Goal: Information Seeking & Learning: Learn about a topic

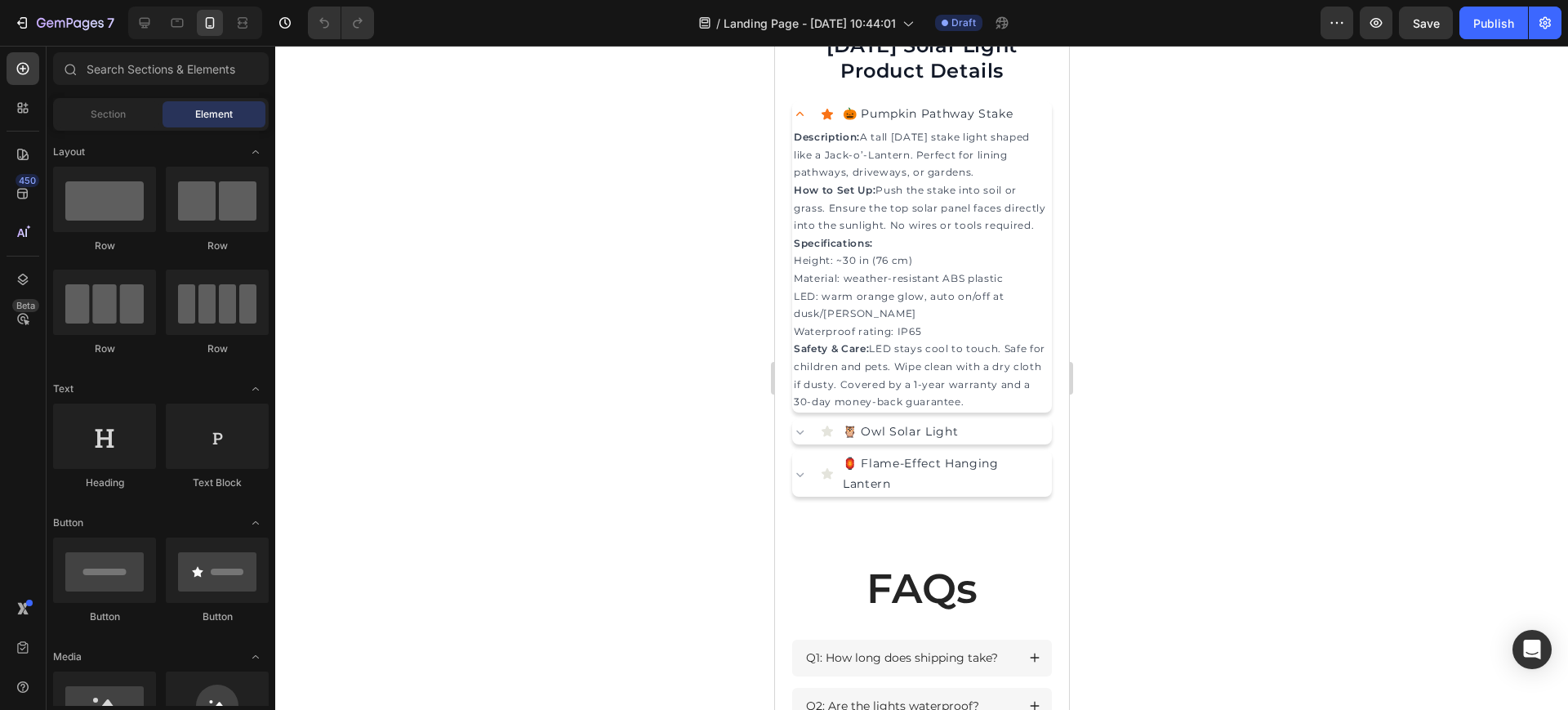
scroll to position [1805, 0]
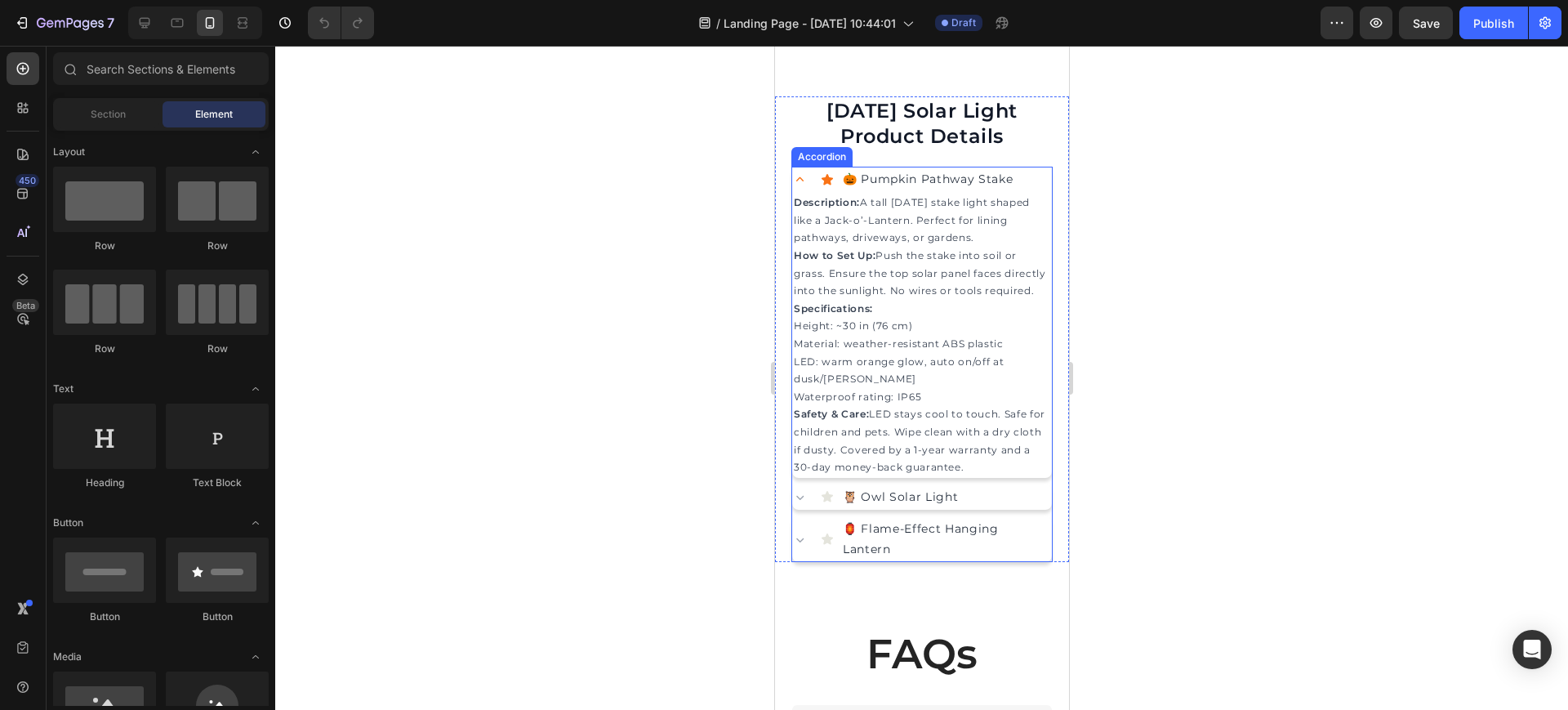
click at [800, 181] on icon at bounding box center [799, 179] width 8 height 4
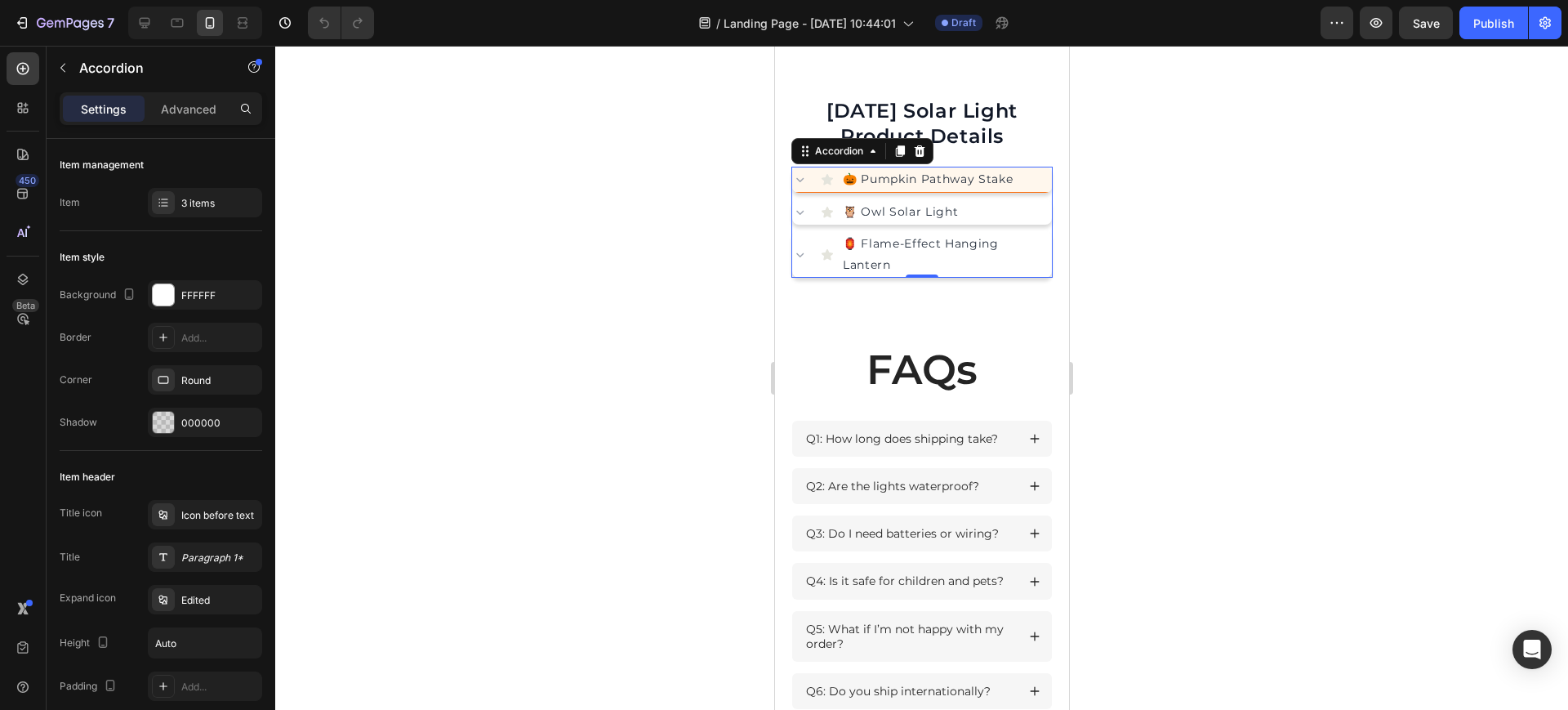
click at [797, 187] on icon at bounding box center [799, 179] width 15 height 15
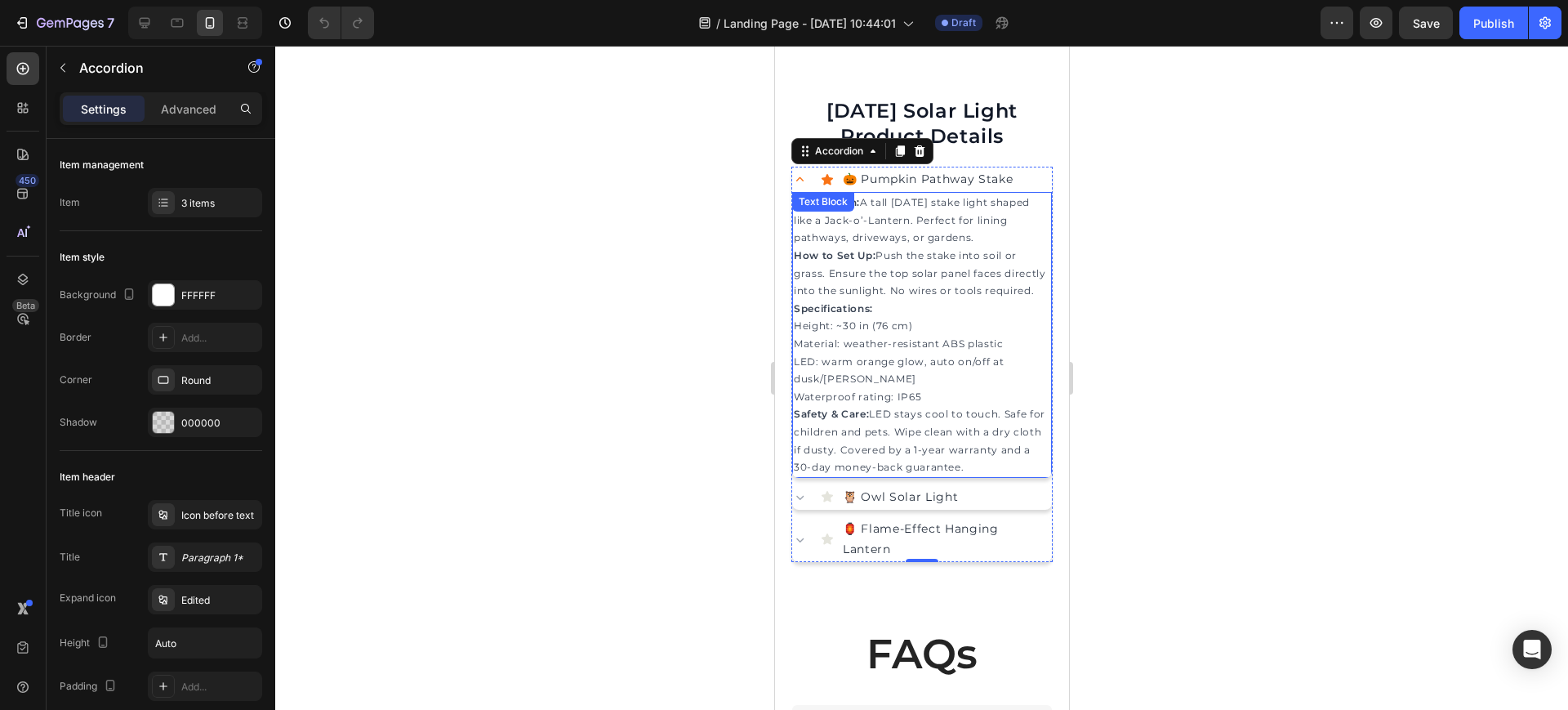
click at [870, 261] on strong "How to Set Up:" at bounding box center [833, 255] width 82 height 12
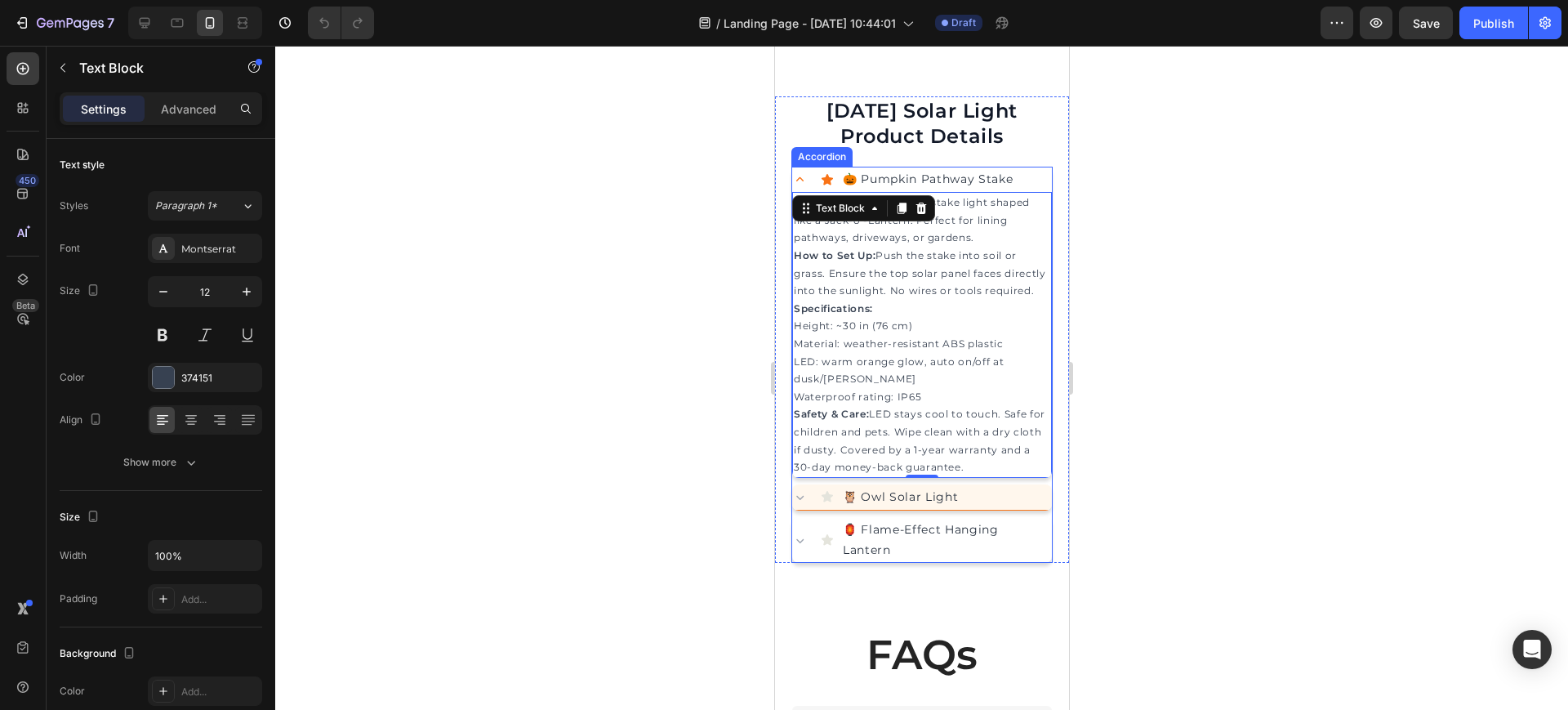
click at [806, 505] on icon at bounding box center [799, 497] width 15 height 15
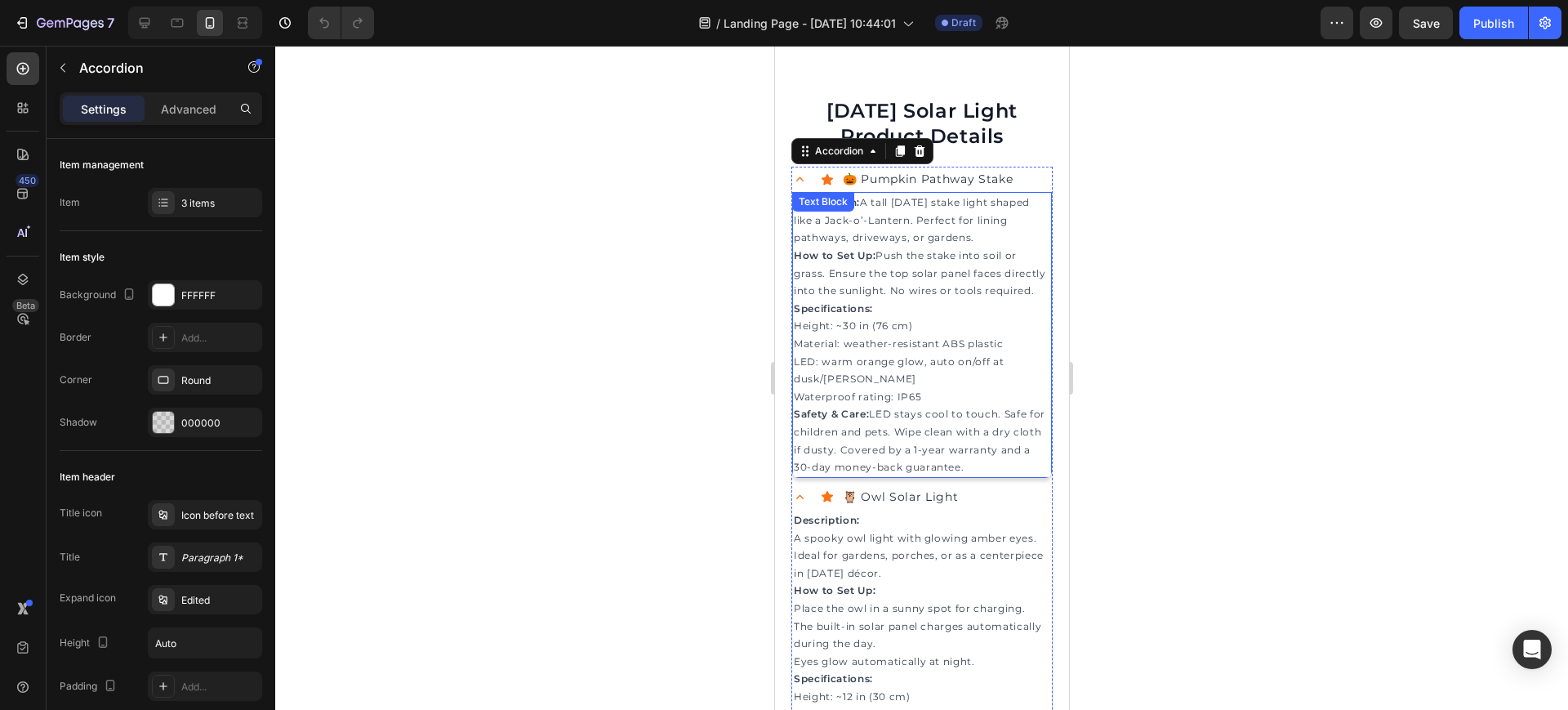
click at [862, 315] on p "Description: A tall [DATE] stake light shaped like a Jack-o’-Lantern. Perfect f…" at bounding box center [921, 256] width 257 height 124
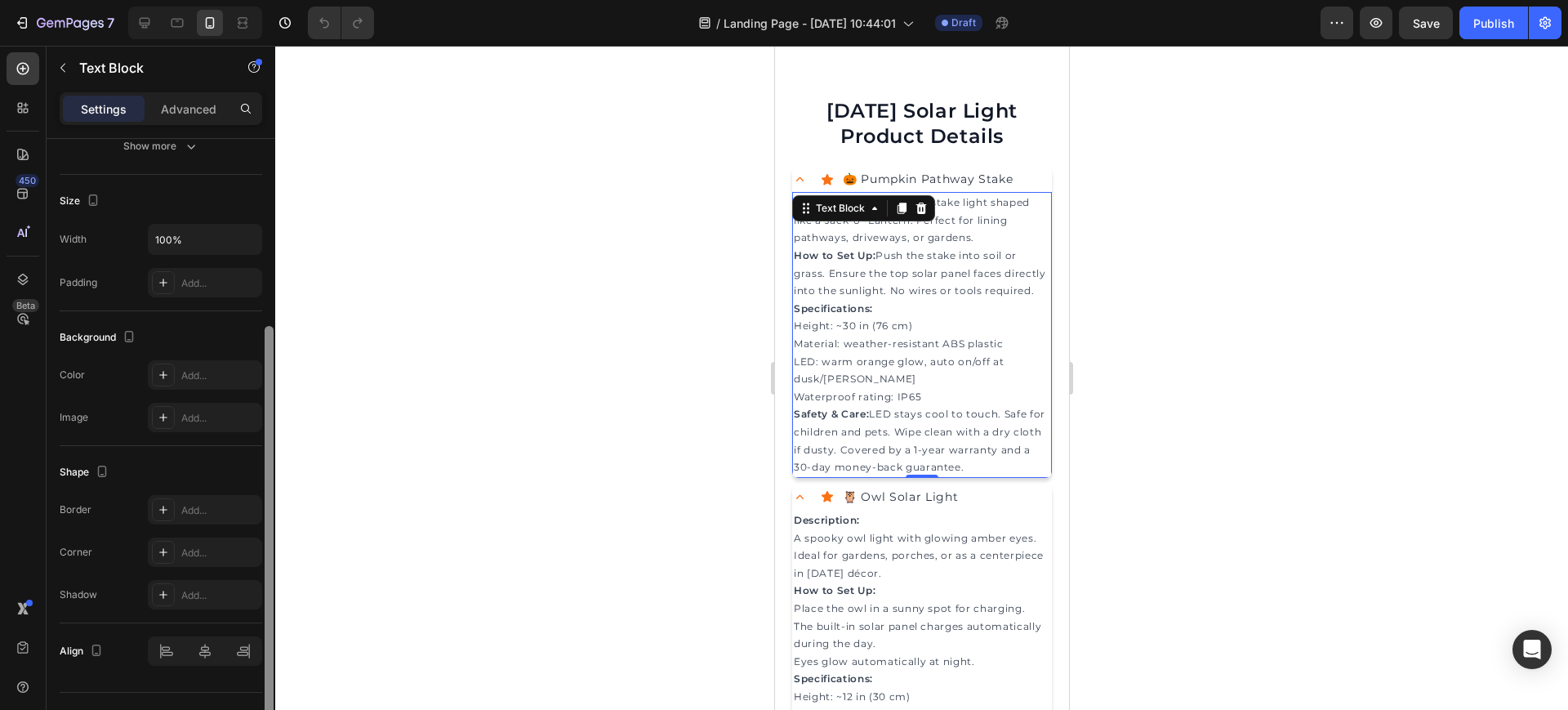
drag, startPoint x: 267, startPoint y: 324, endPoint x: 254, endPoint y: 525, distance: 201.4
click at [254, 525] on div "Text style Styles Paragraph 1* Font Montserrat Size 12 Color 374151 Align Show …" at bounding box center [160, 448] width 228 height 618
click at [198, 288] on div "Add..." at bounding box center [219, 285] width 76 height 15
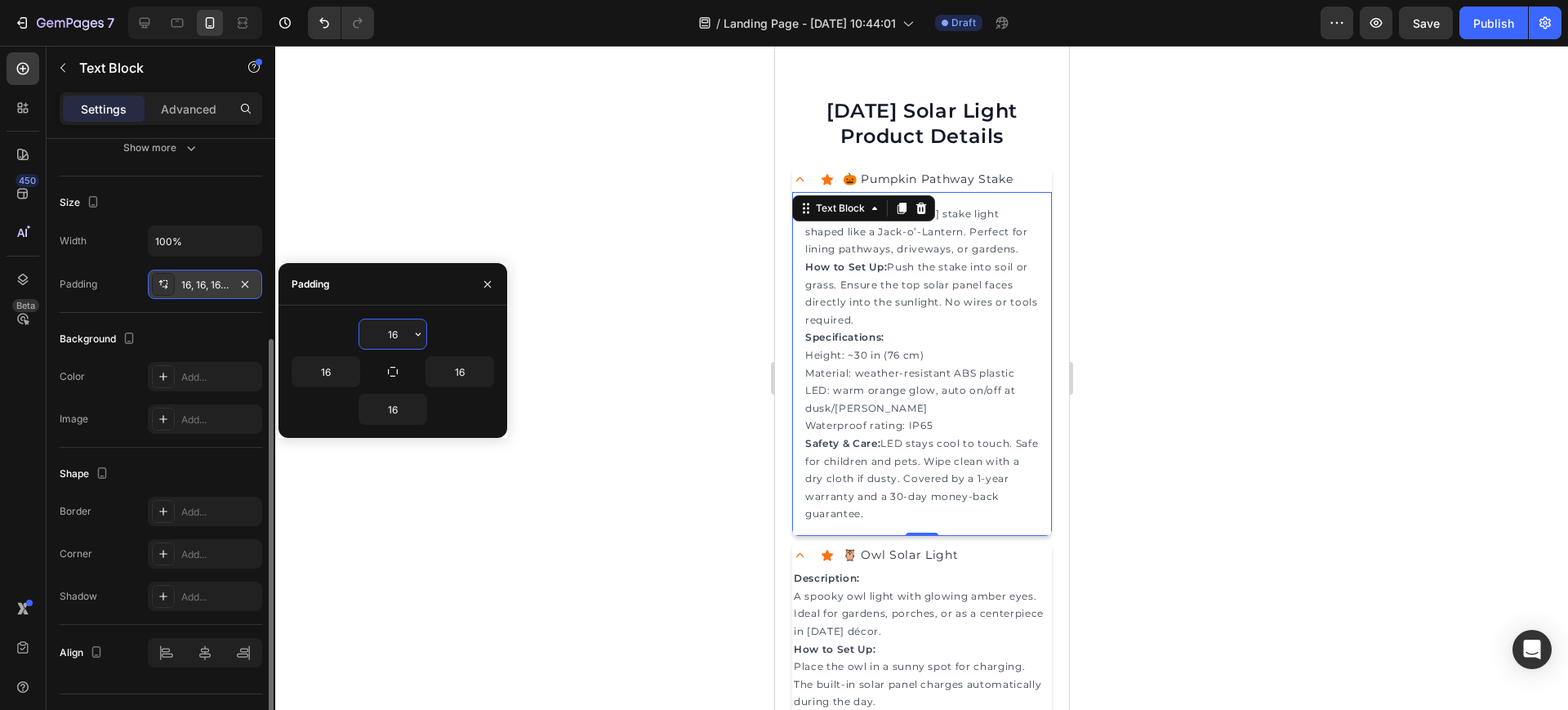
click at [610, 292] on div at bounding box center [922, 378] width 1293 height 664
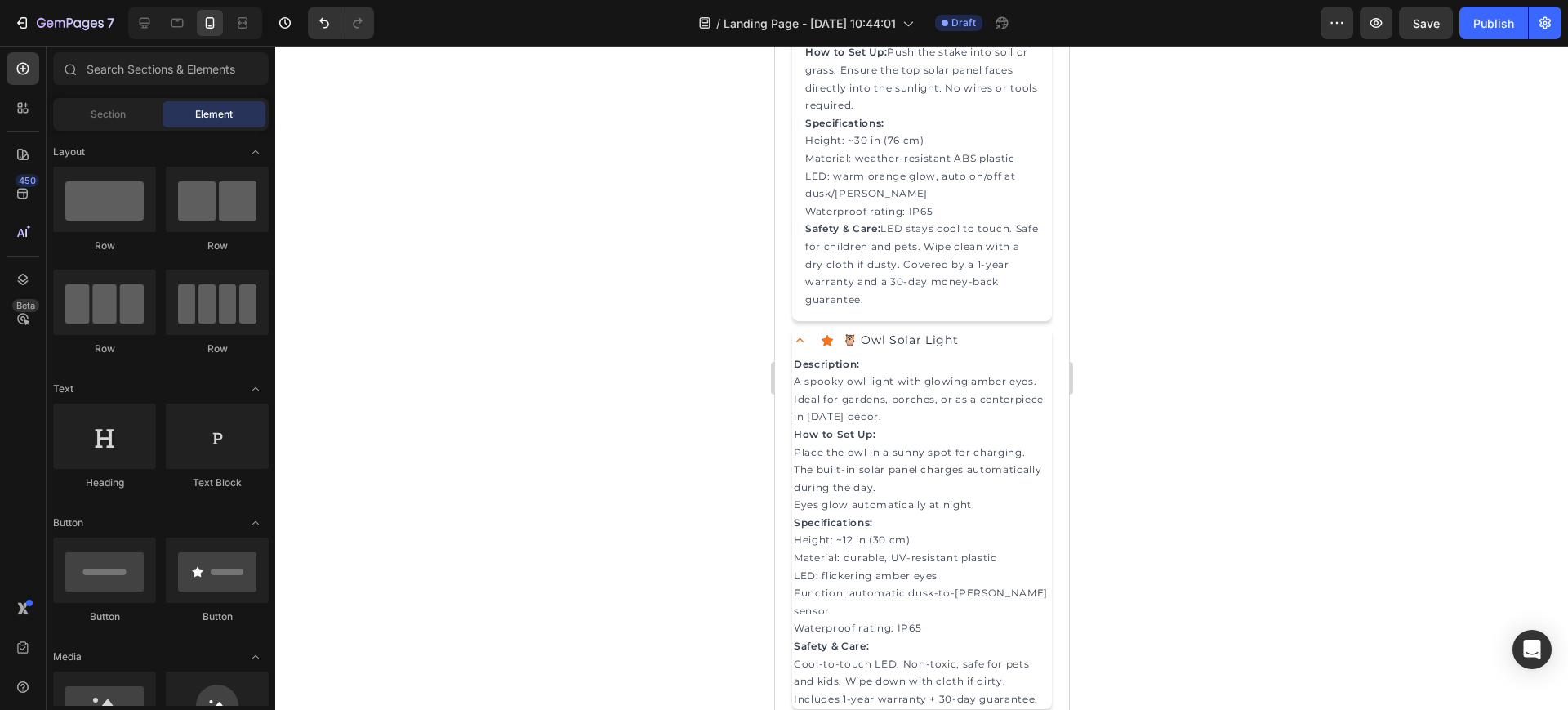
scroll to position [2201, 0]
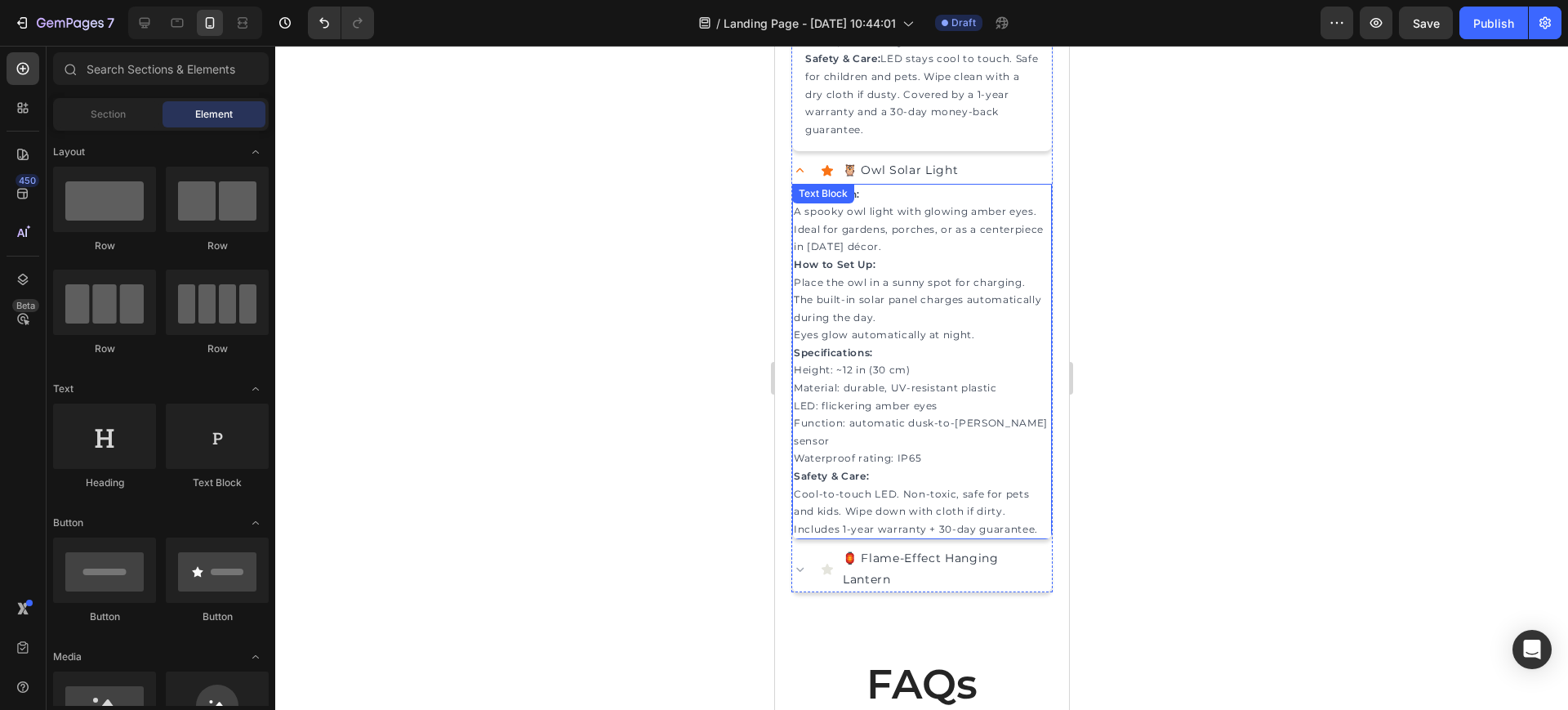
click at [929, 435] on p "Function: automatic dusk-to-[PERSON_NAME] sensor" at bounding box center [921, 432] width 257 height 35
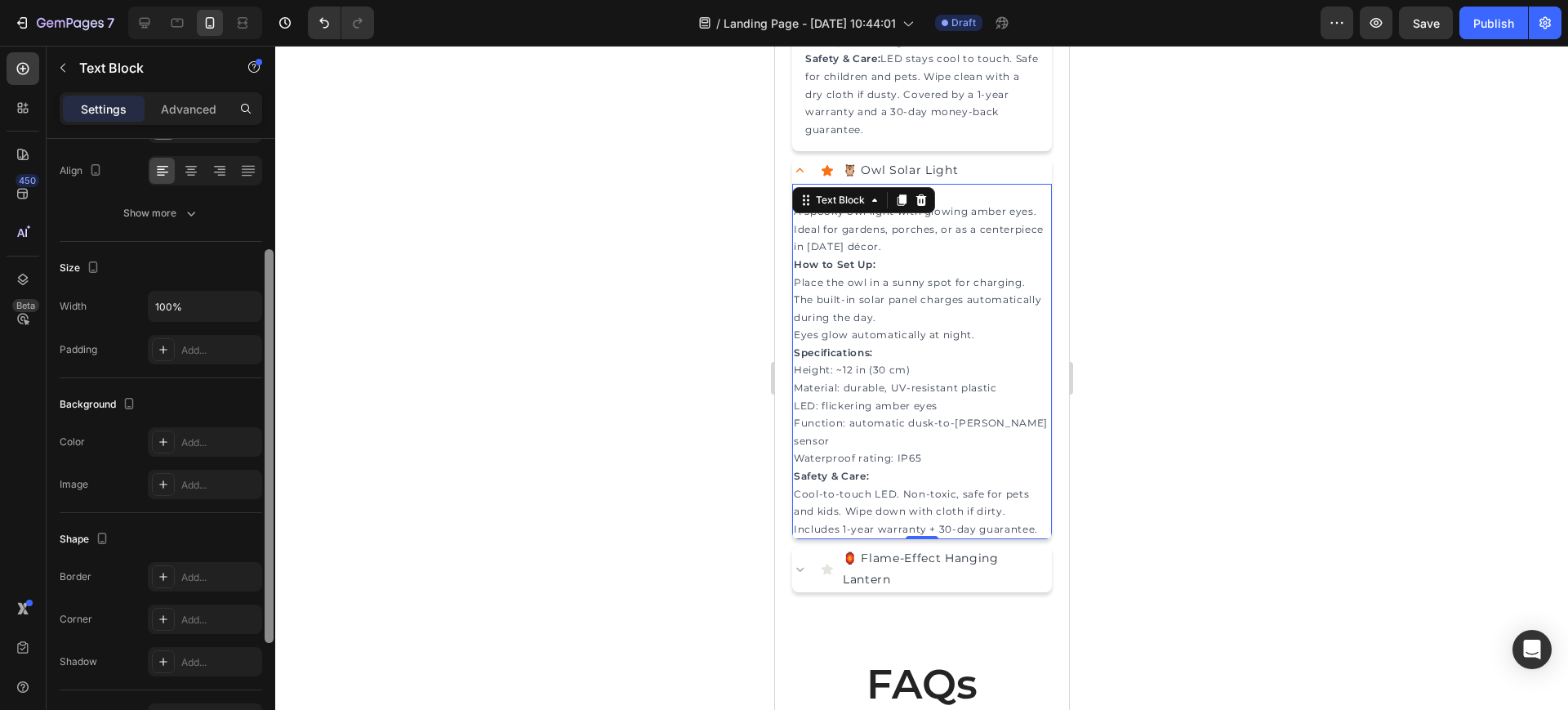
scroll to position [253, 0]
drag, startPoint x: 270, startPoint y: 359, endPoint x: 254, endPoint y: 520, distance: 161.8
click at [254, 520] on div "Text style Styles Paragraph 1* Font Montserrat Size 12 Color 374151 Align Show …" at bounding box center [160, 448] width 228 height 618
click at [201, 337] on div "Add..." at bounding box center [204, 345] width 114 height 29
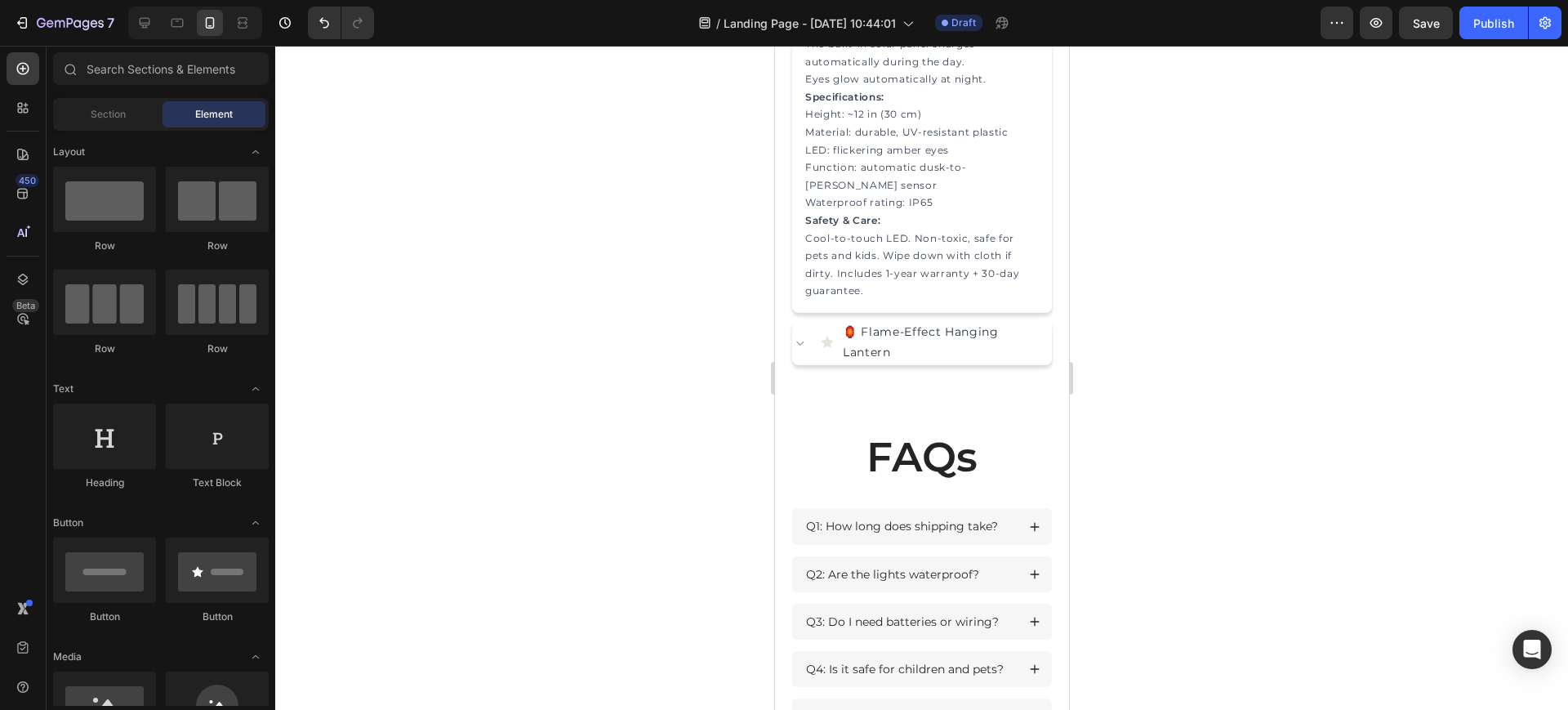
scroll to position [2503, 0]
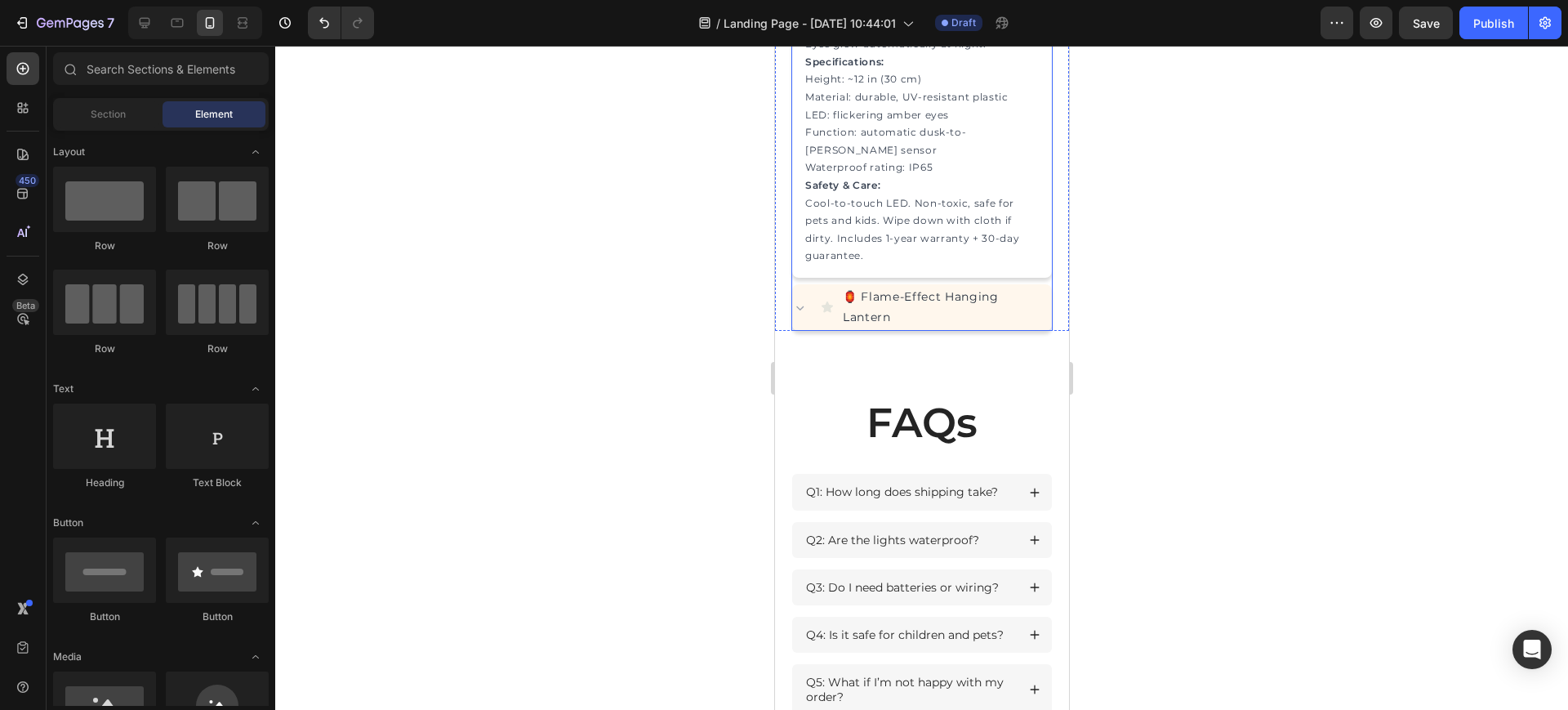
click at [950, 328] on p "🏮 Flame-Effect Hanging Lantern" at bounding box center [945, 307] width 207 height 41
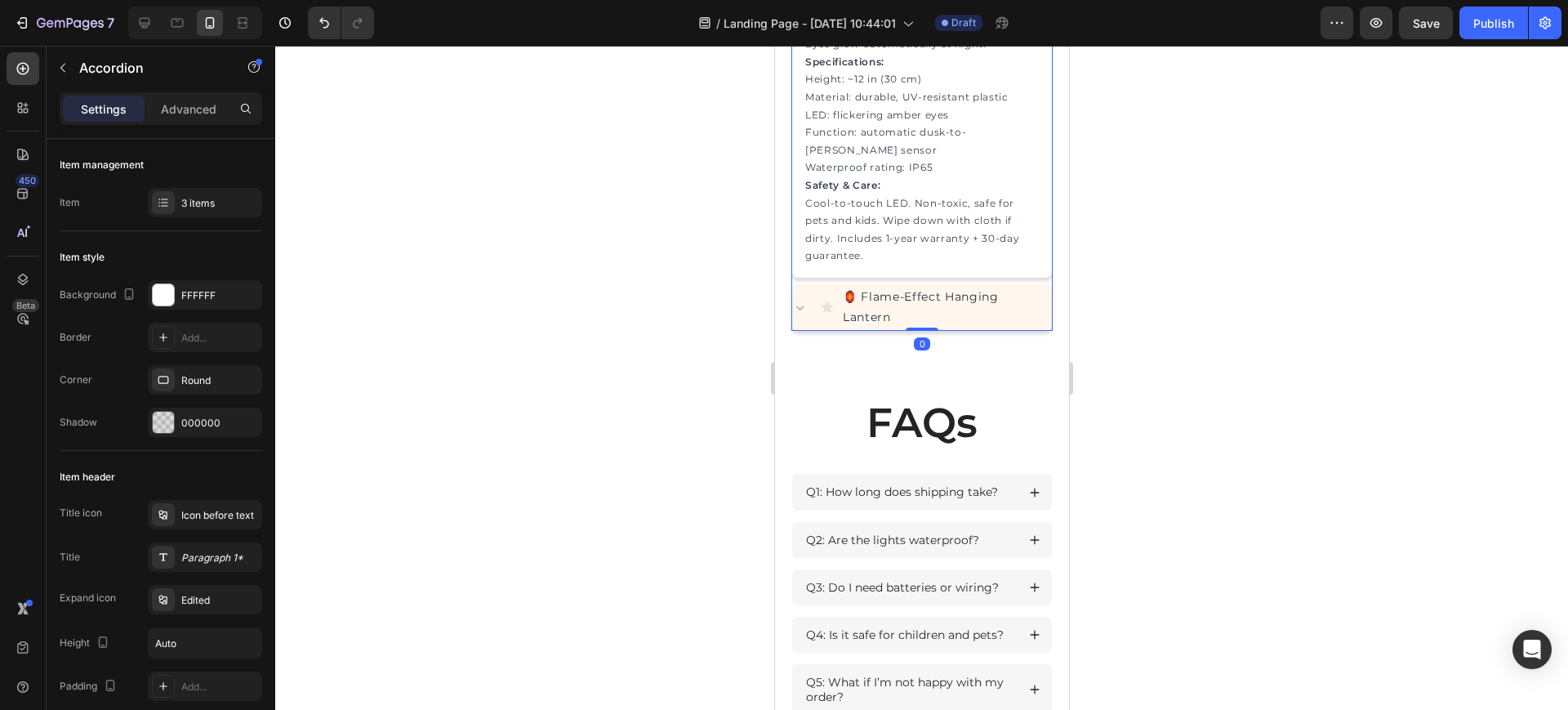
click at [819, 331] on div "🏮 Flame-Effect Hanging Lantern" at bounding box center [921, 307] width 260 height 46
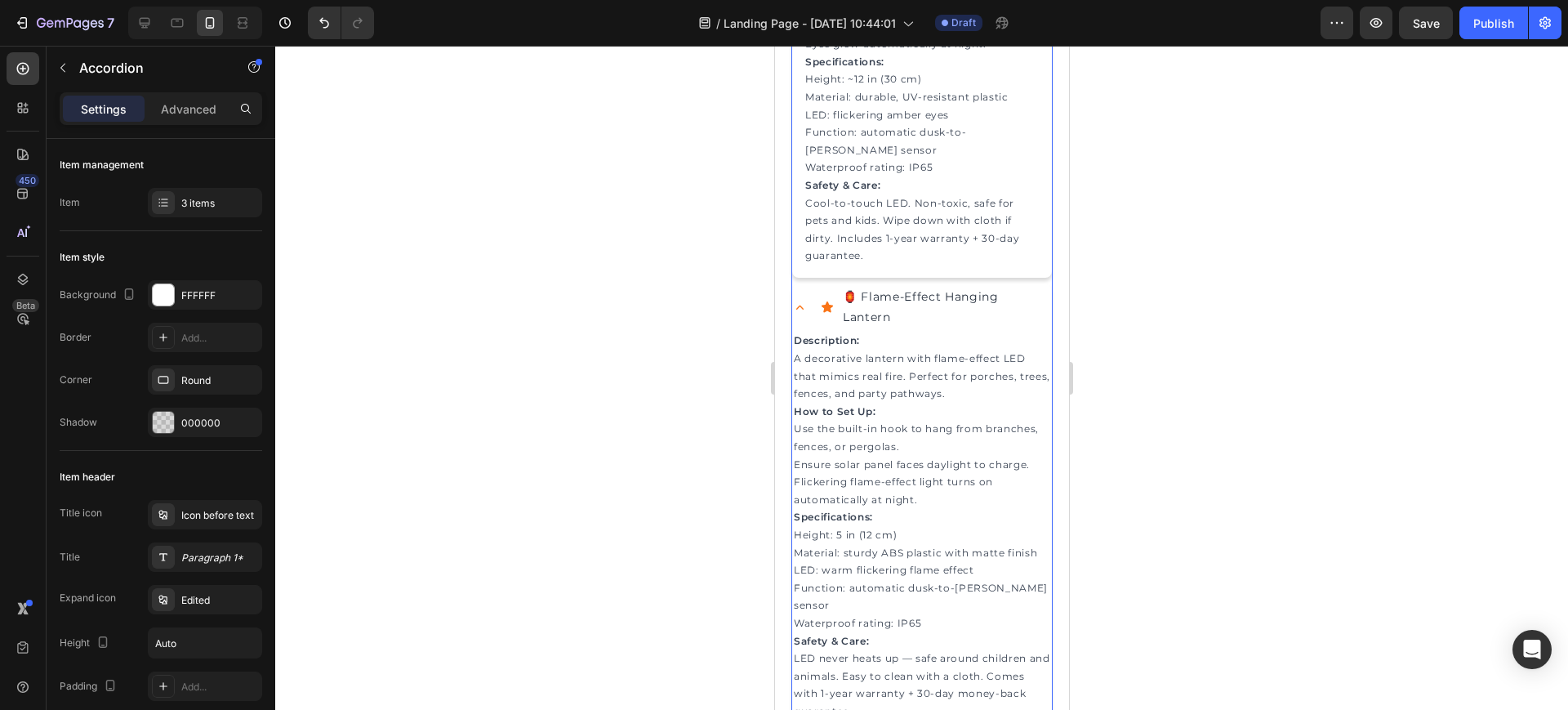
click at [875, 421] on p "How to Set Up:" at bounding box center [921, 411] width 257 height 18
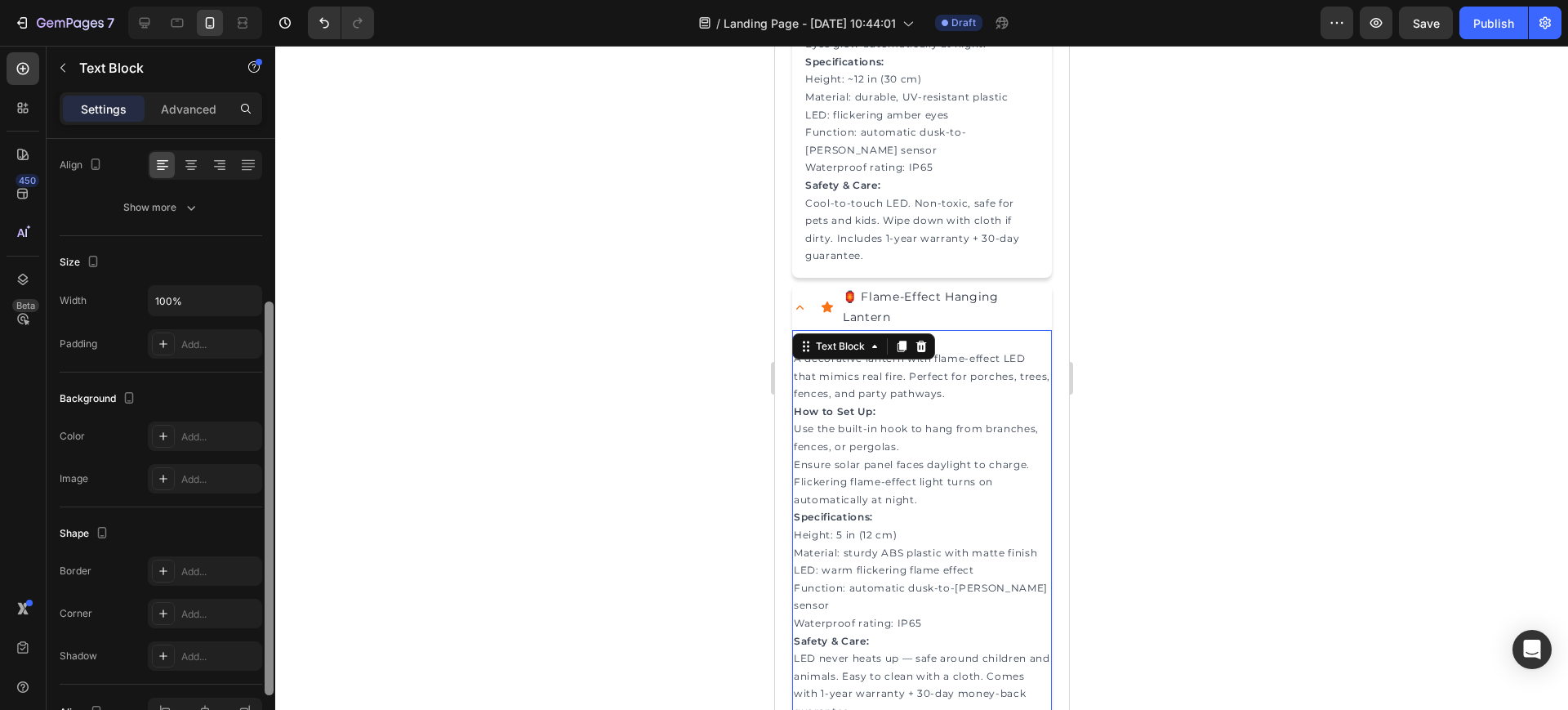
scroll to position [287, 0]
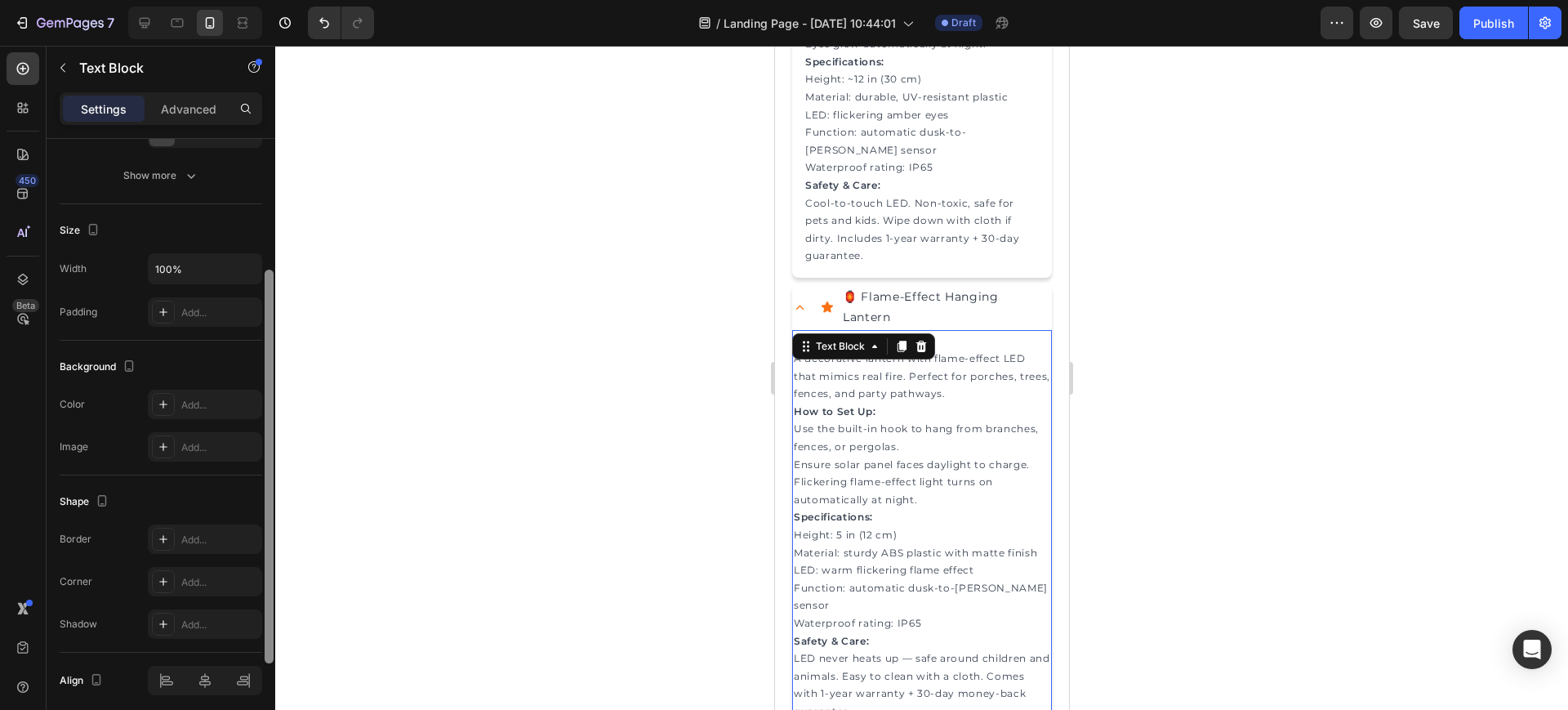
drag, startPoint x: 269, startPoint y: 396, endPoint x: 263, endPoint y: 578, distance: 182.1
click at [263, 578] on div at bounding box center [269, 416] width 12 height 618
click at [220, 313] on div "Add..." at bounding box center [219, 313] width 76 height 15
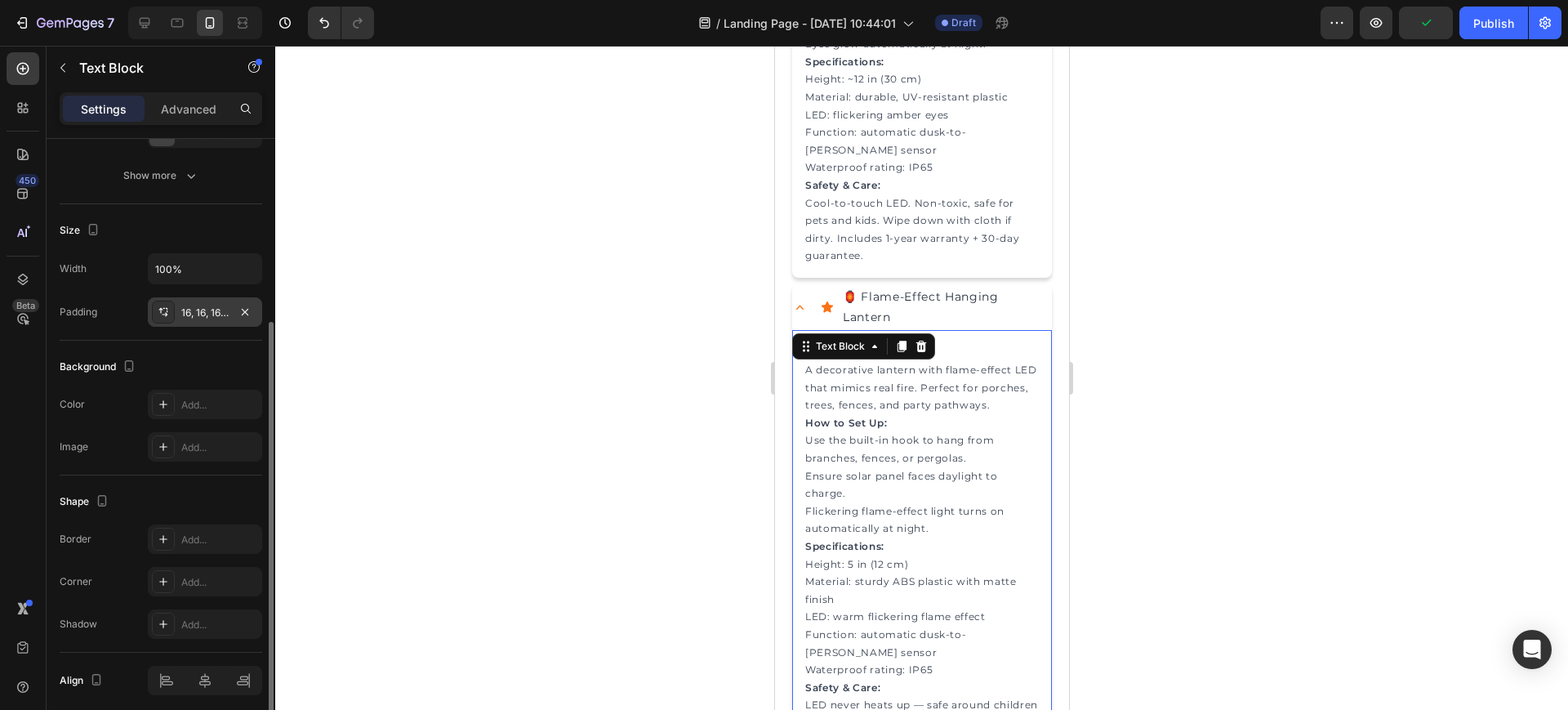
click at [596, 606] on div at bounding box center [922, 378] width 1293 height 664
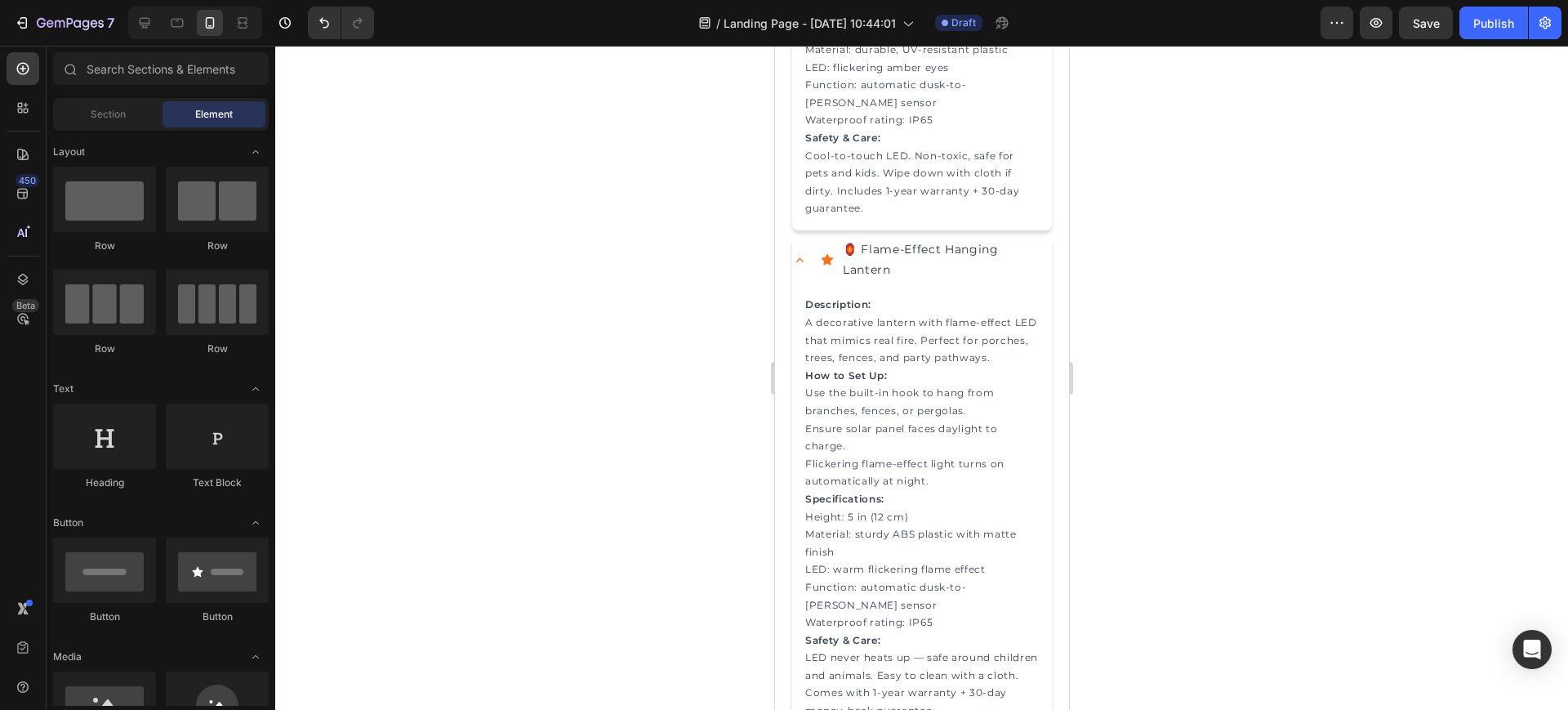
scroll to position [2511, 0]
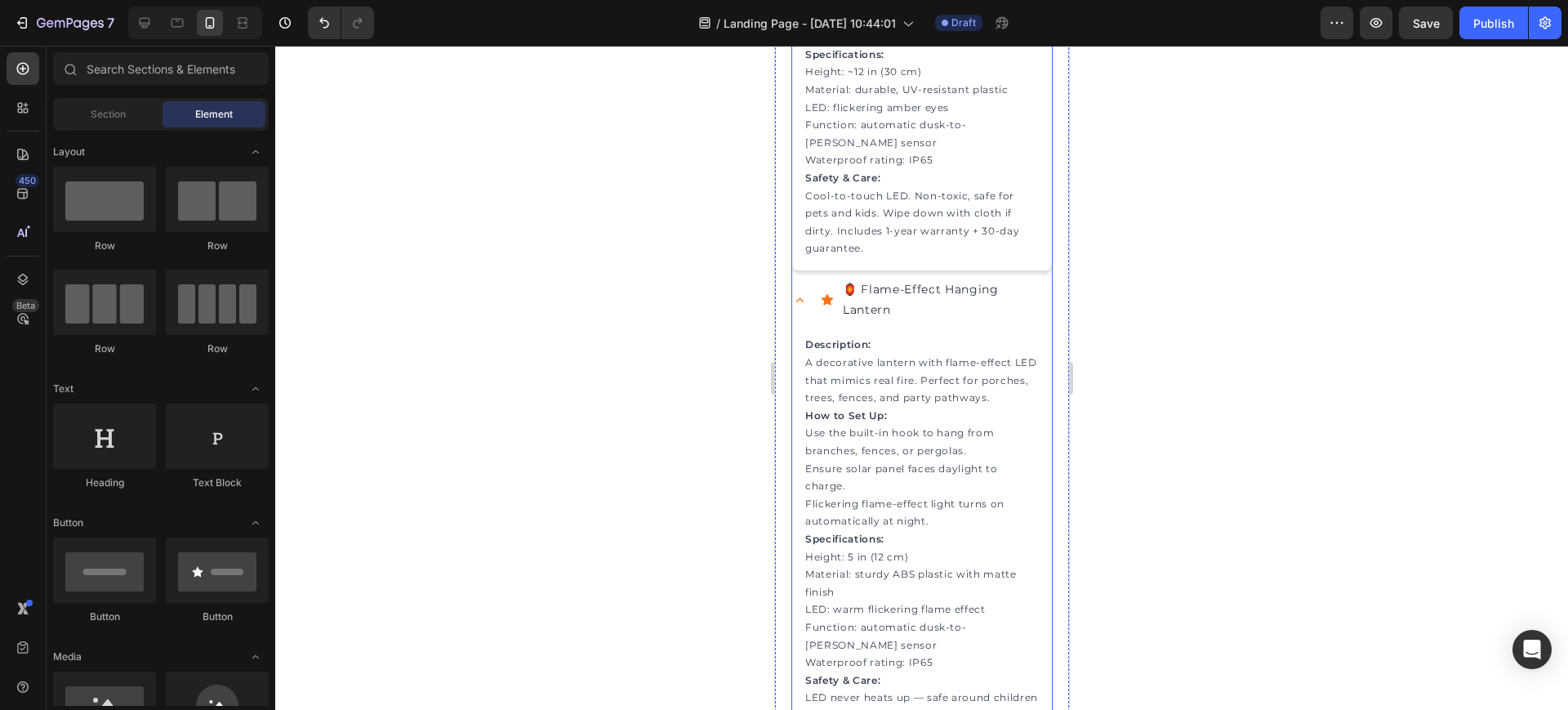
click at [814, 323] on div "🏮 Flame-Effect Hanging Lantern" at bounding box center [921, 300] width 260 height 46
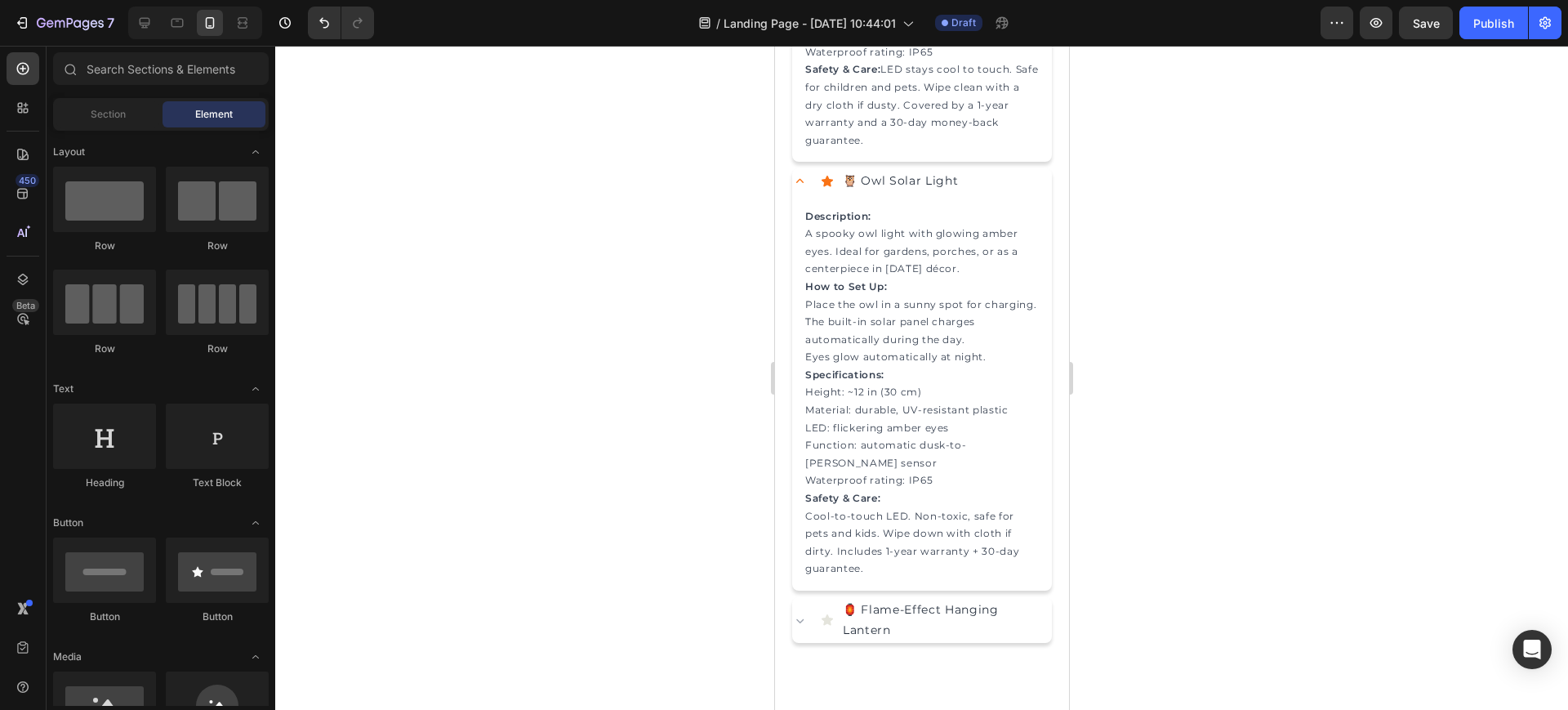
scroll to position [2160, 0]
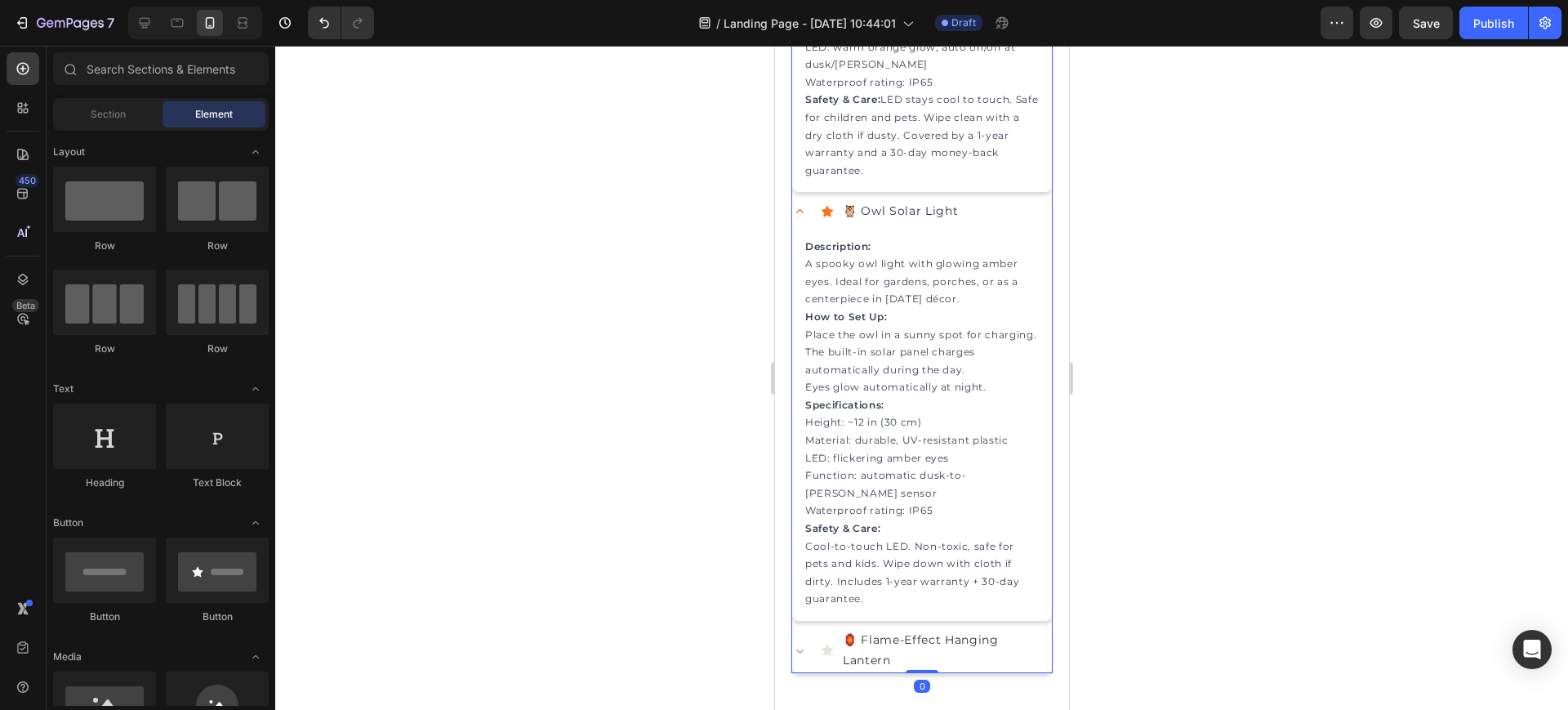
click at [796, 219] on icon at bounding box center [799, 211] width 15 height 15
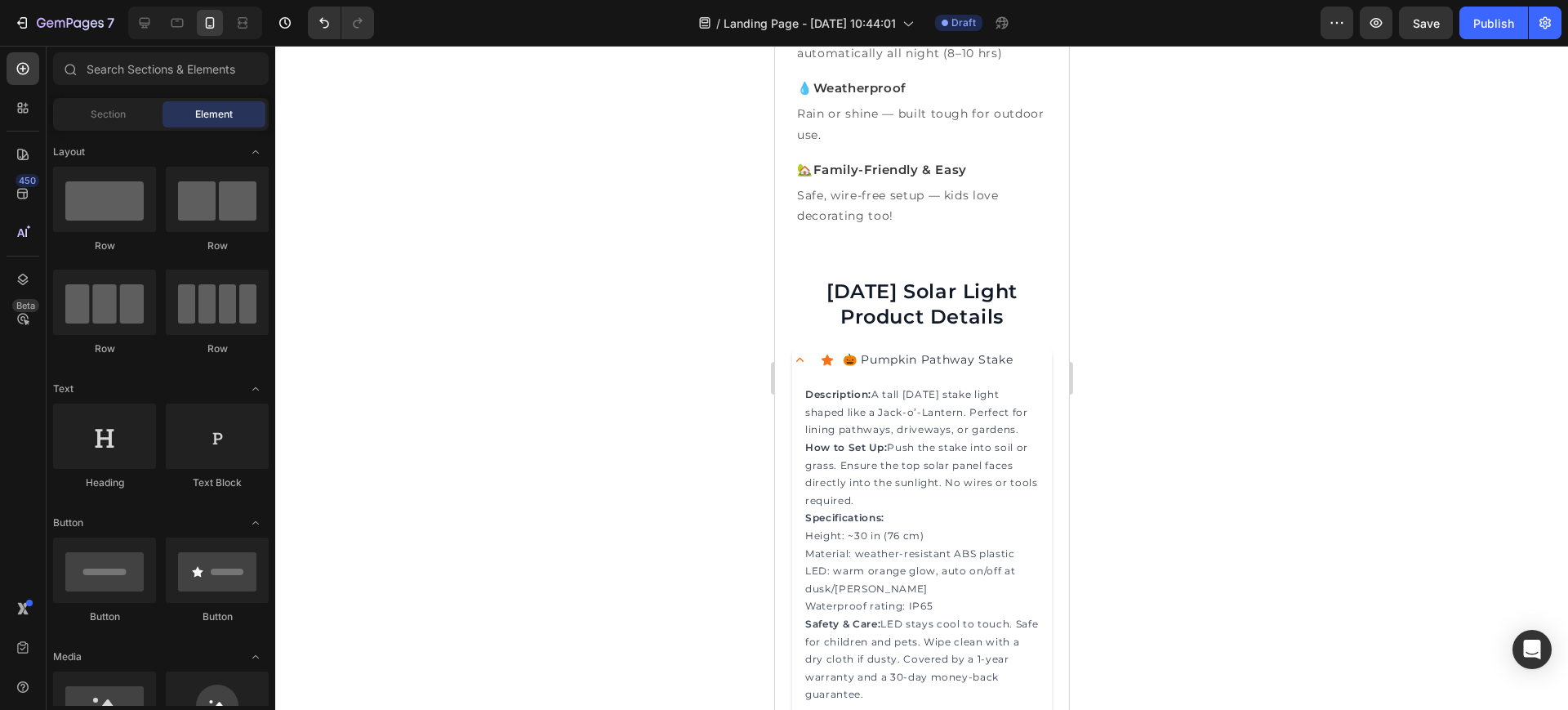
scroll to position [1637, 0]
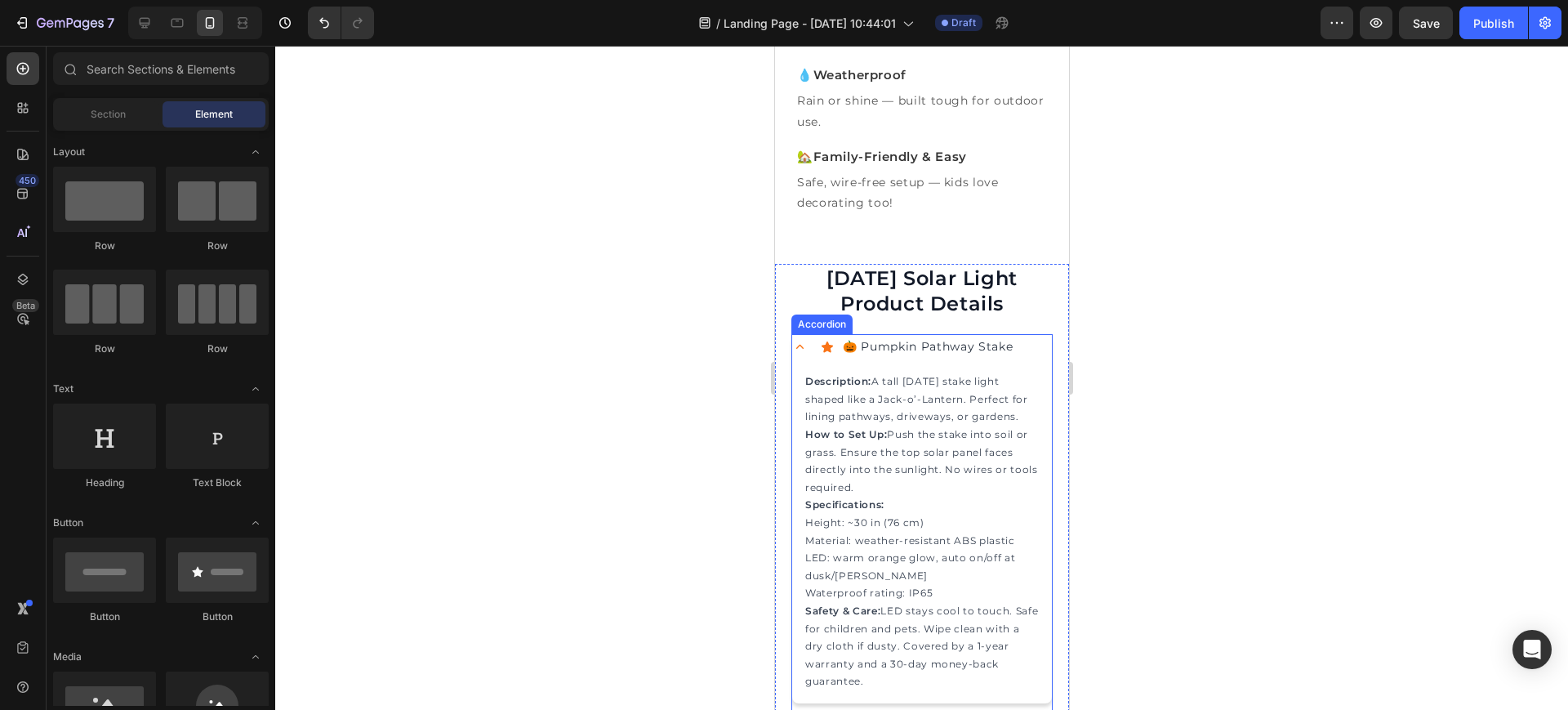
click at [798, 355] on icon at bounding box center [799, 347] width 15 height 15
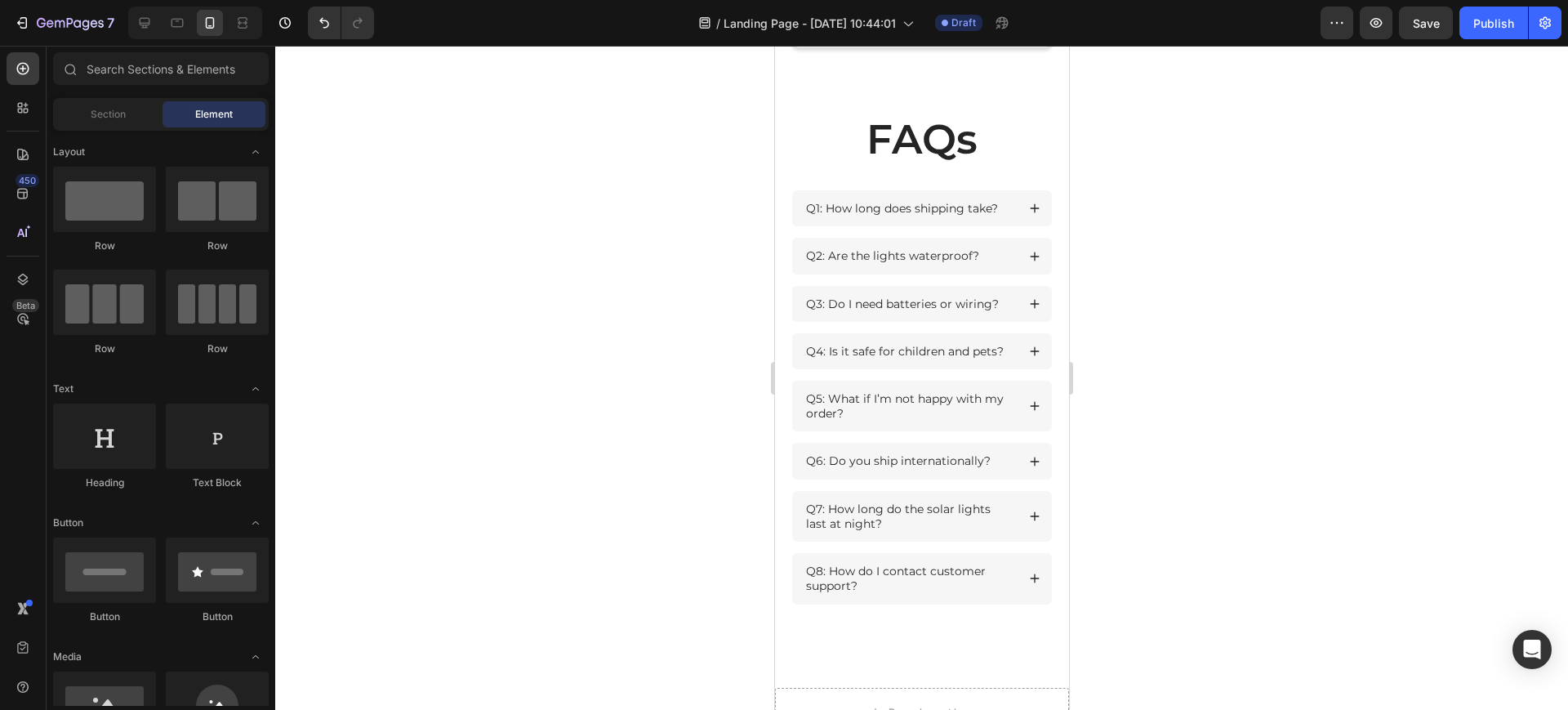
scroll to position [2056, 0]
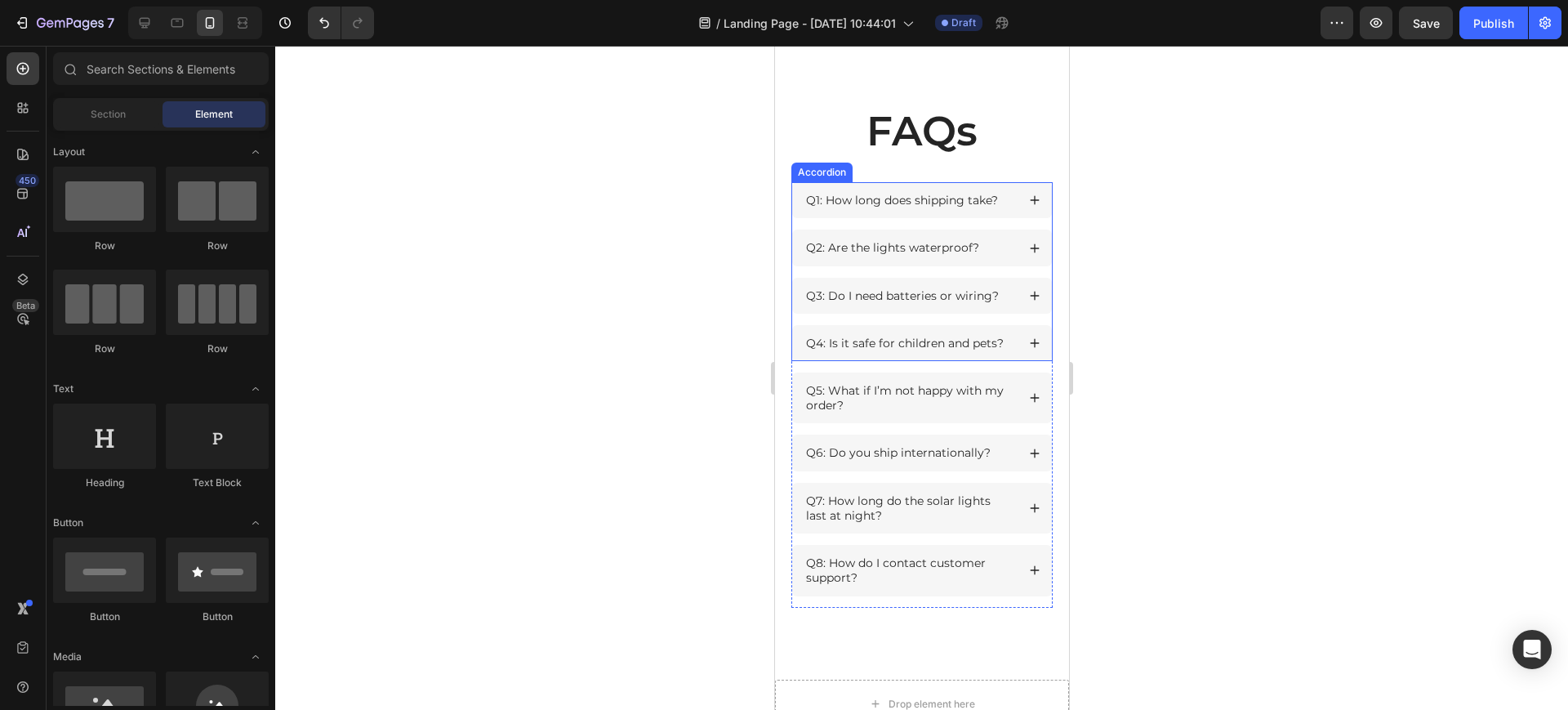
click at [1024, 185] on div "Q1: How long does shipping take?" at bounding box center [921, 200] width 260 height 36
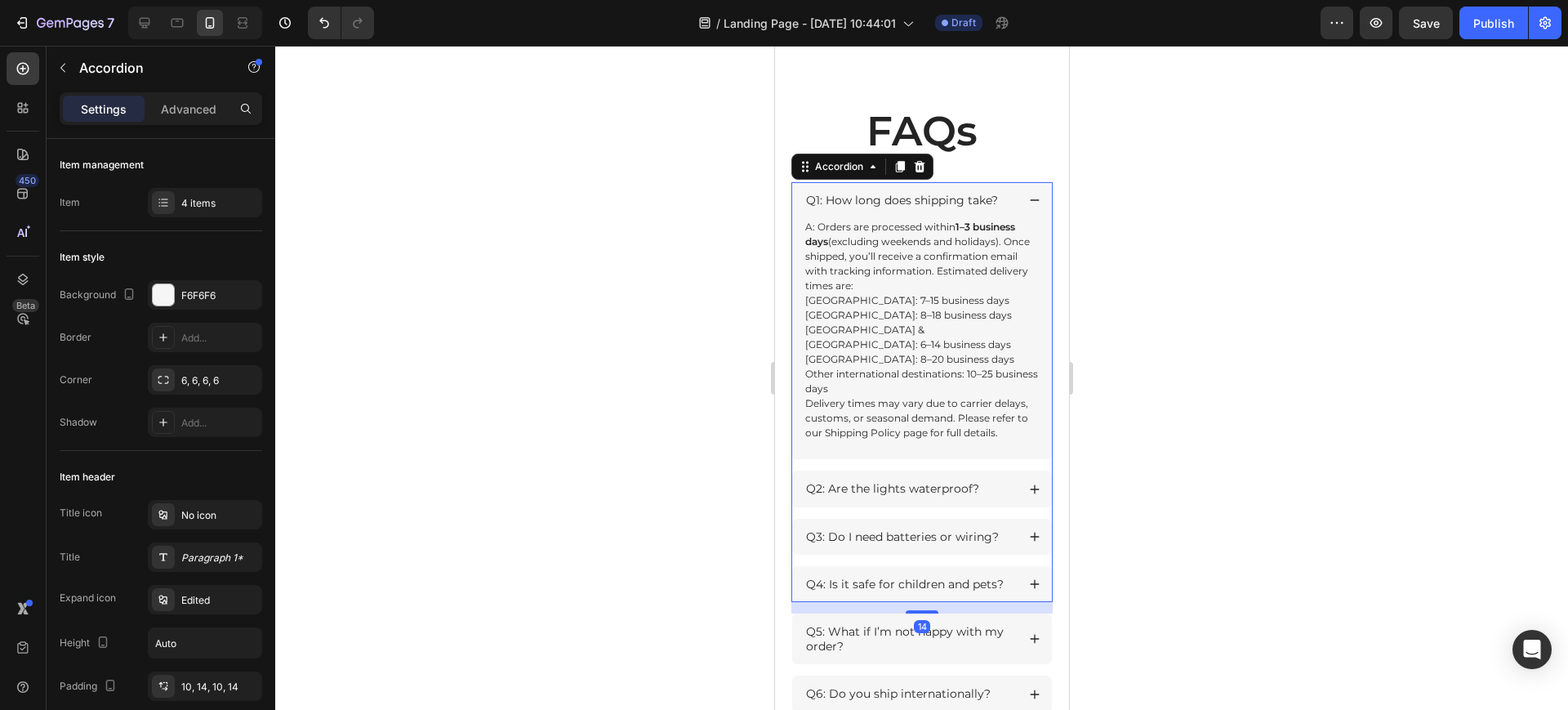
click at [1024, 185] on div "Q1: How long does shipping take?" at bounding box center [921, 200] width 260 height 36
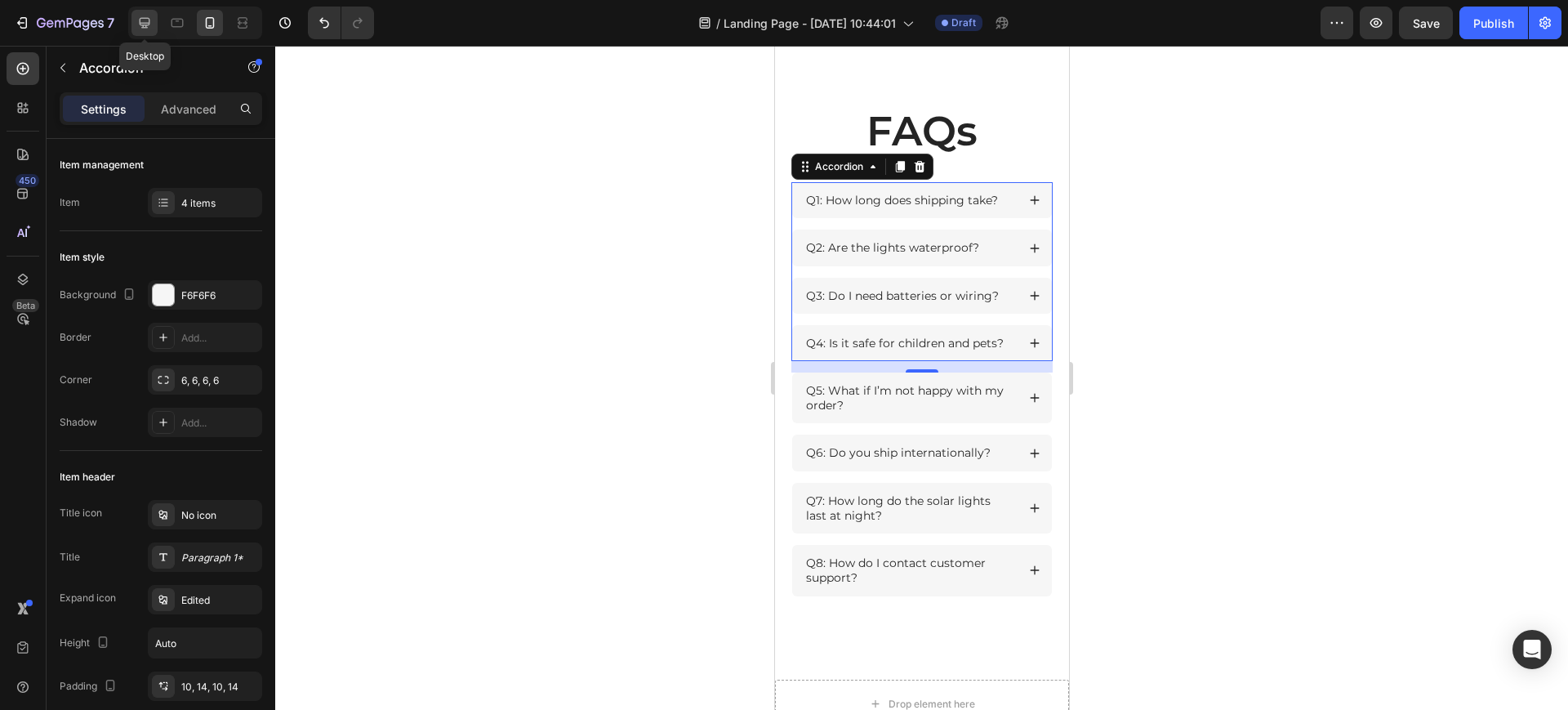
click at [144, 18] on icon at bounding box center [145, 23] width 10 height 10
type input "13"
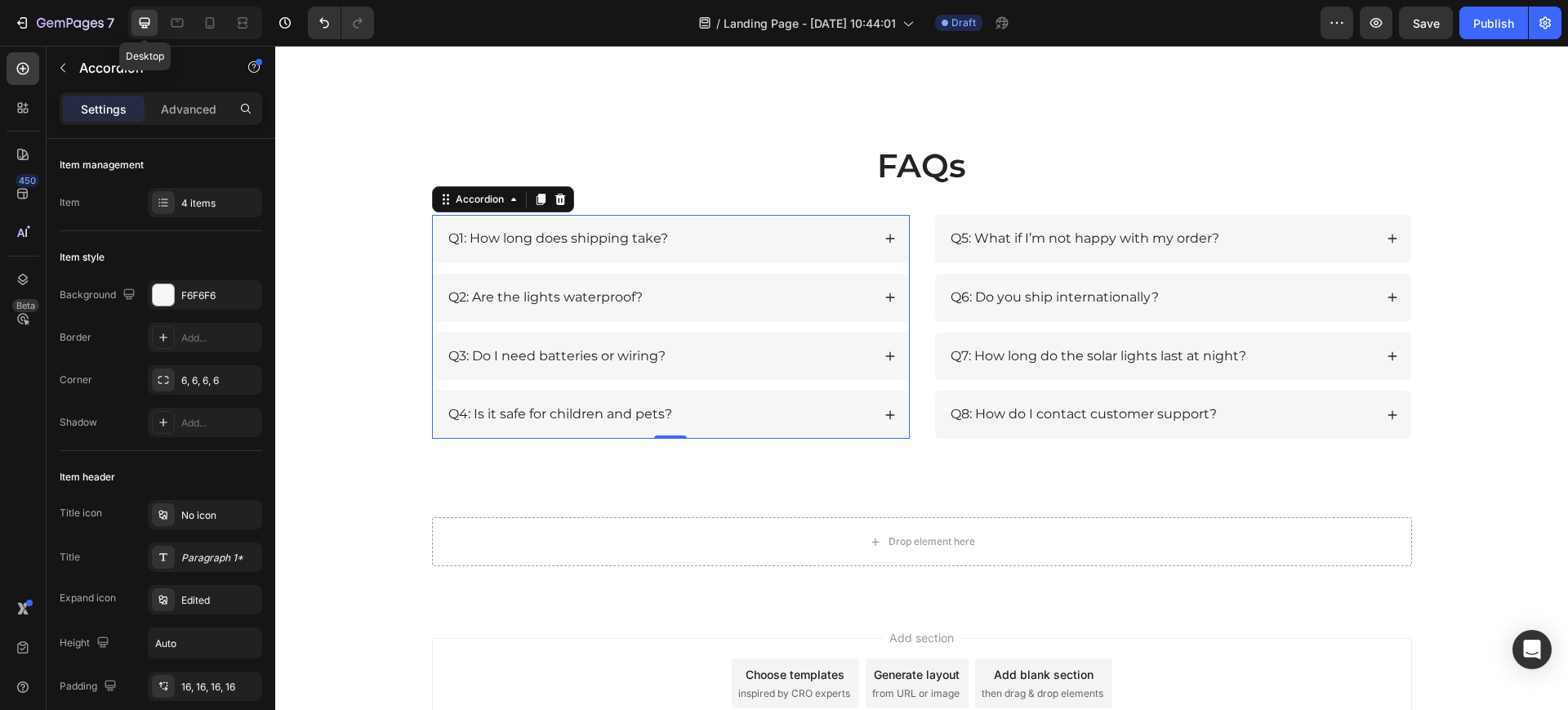
scroll to position [2168, 0]
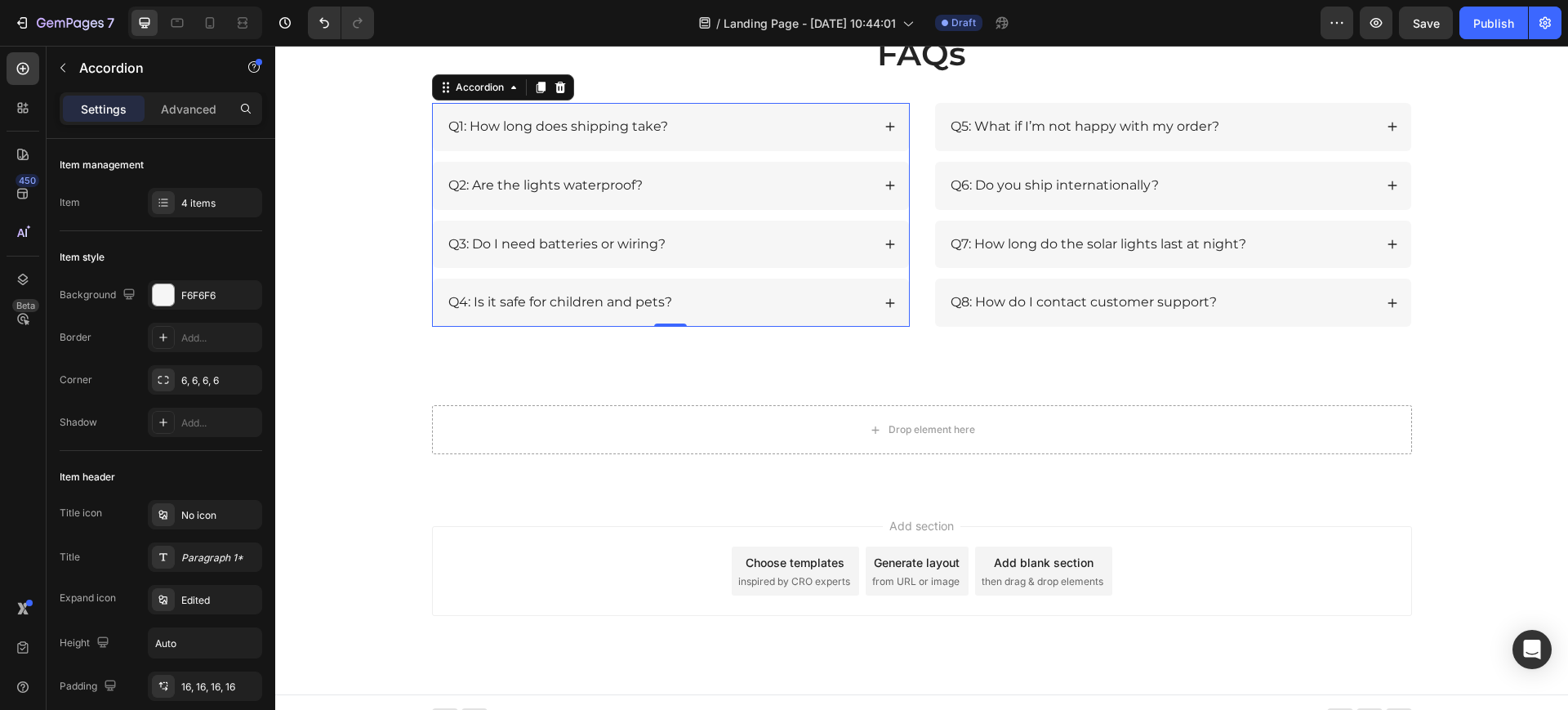
click at [889, 123] on div "Q1: How long does shipping take?" at bounding box center [670, 127] width 476 height 48
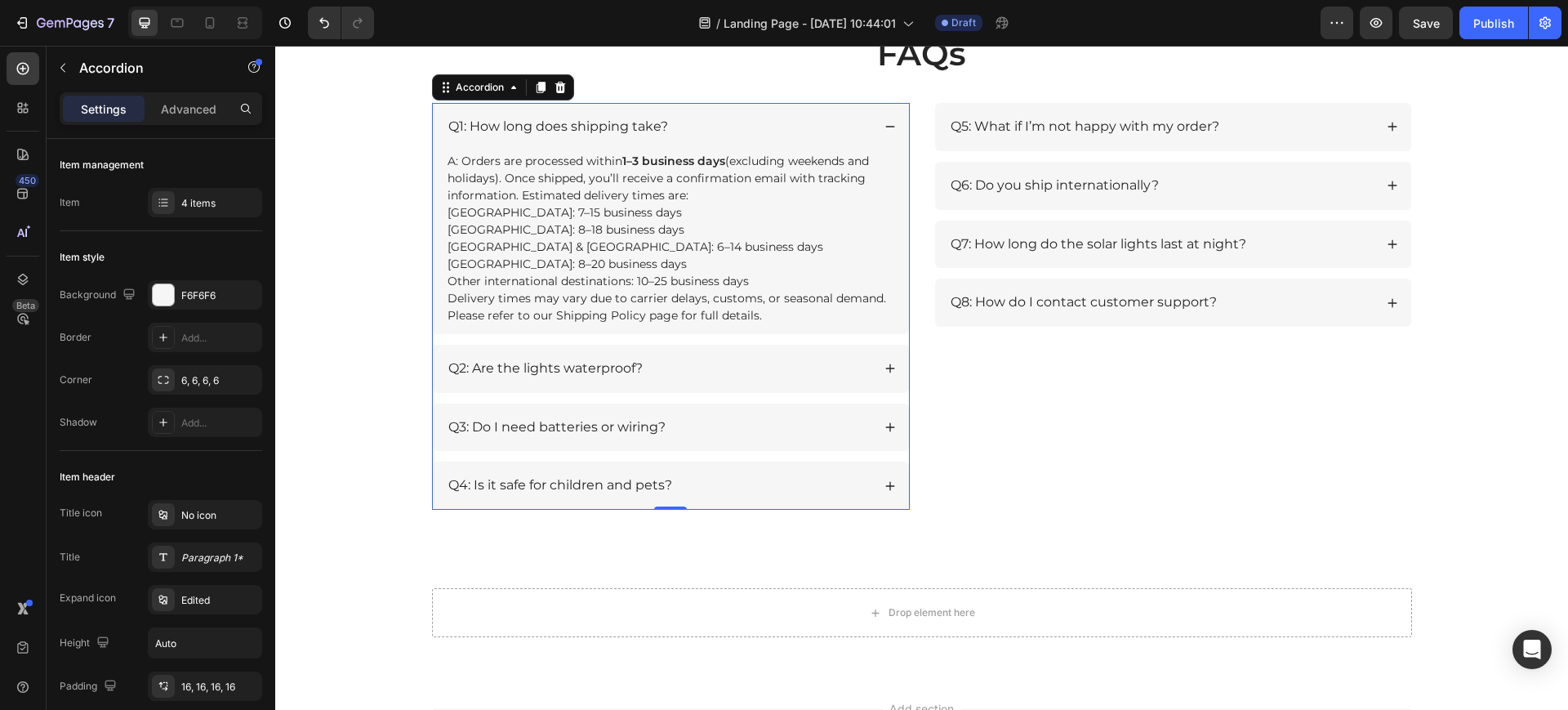
click at [887, 373] on icon at bounding box center [890, 368] width 11 height 11
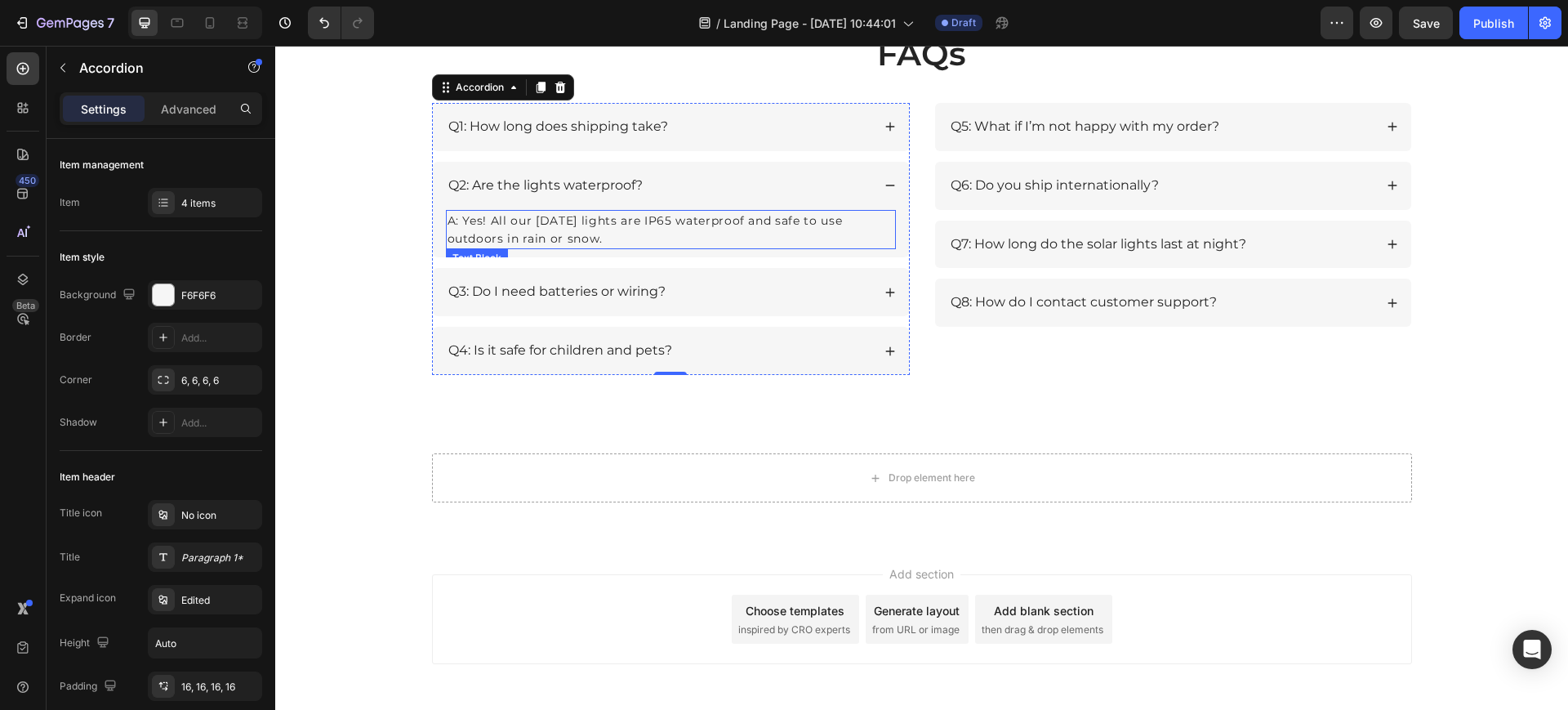
click at [651, 228] on p "A: Yes! All our [DATE] lights are IP65 waterproof and safe to use outdoors in r…" at bounding box center [671, 229] width 447 height 37
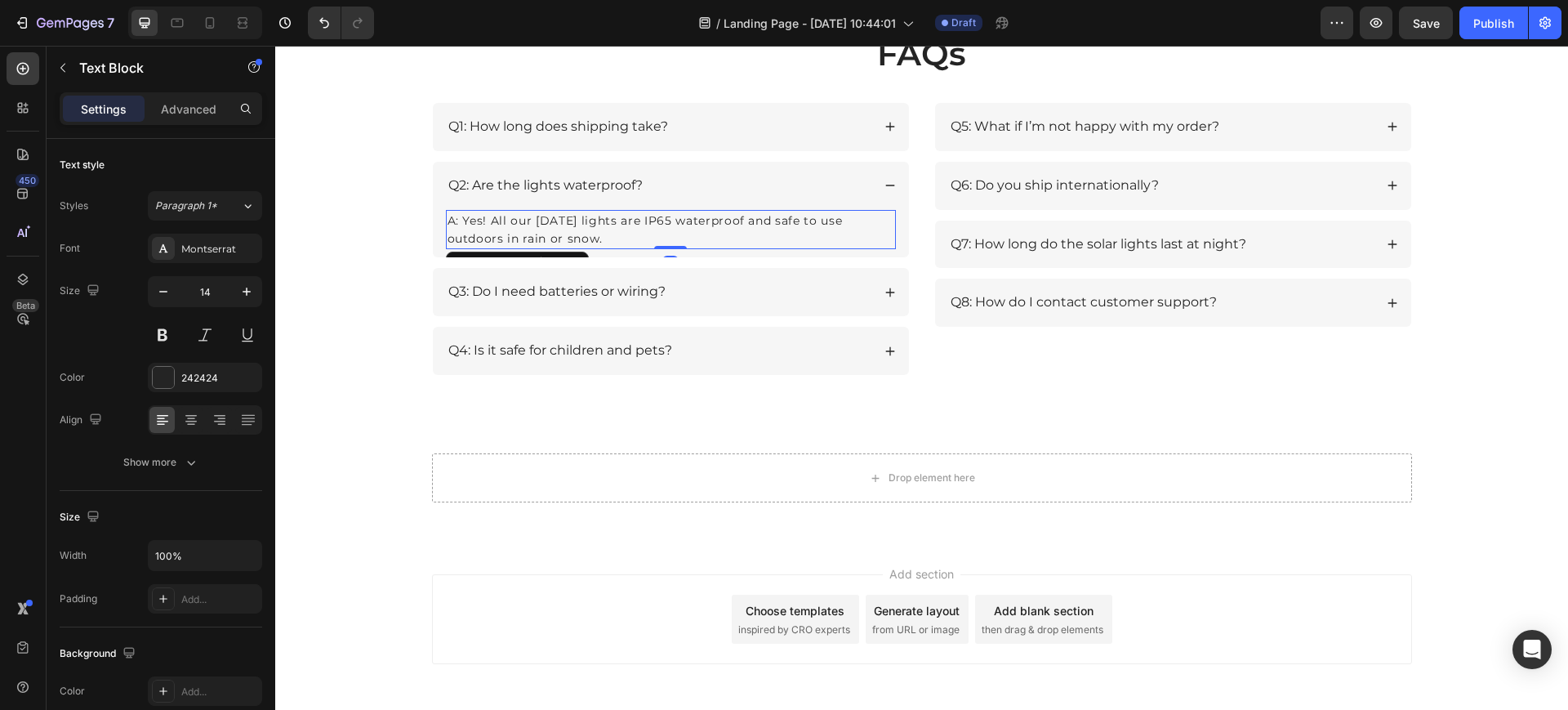
click at [676, 224] on p "A: Yes! All our [DATE] lights are IP65 waterproof and safe to use outdoors in r…" at bounding box center [671, 229] width 447 height 37
click at [669, 219] on p "A: Yes! All our [DATE] lights are IP65 waterproof and safe to use outdoors in r…" at bounding box center [671, 229] width 447 height 37
click at [789, 222] on p "A: Yes! All our [DATE] lights are IP55-65 waterproof and safe to use outdoors i…" at bounding box center [671, 229] width 447 height 37
click at [623, 239] on p "A: Yes! All our [DATE] lights are IP55-65 waterproof and safe to use outdoors i…" at bounding box center [671, 229] width 447 height 37
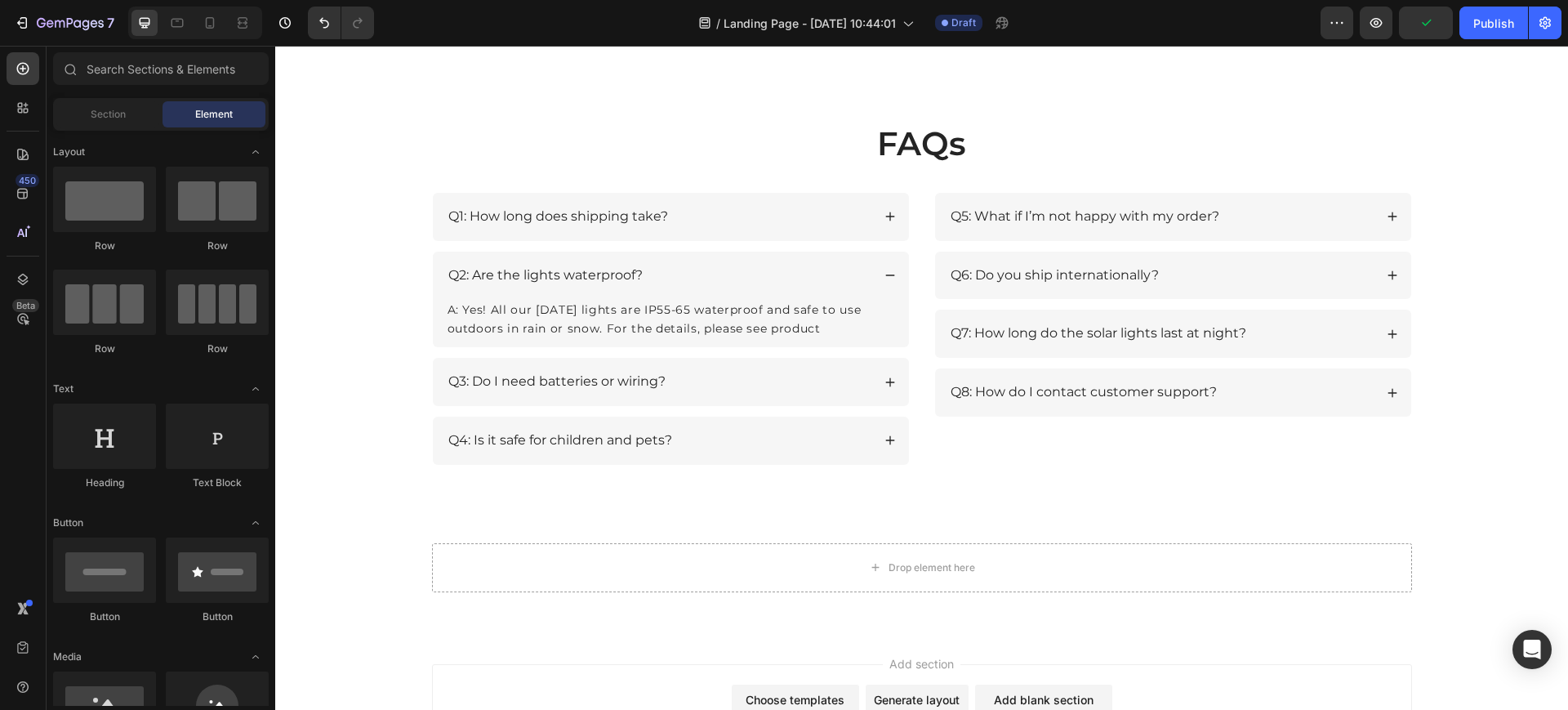
scroll to position [2254, 0]
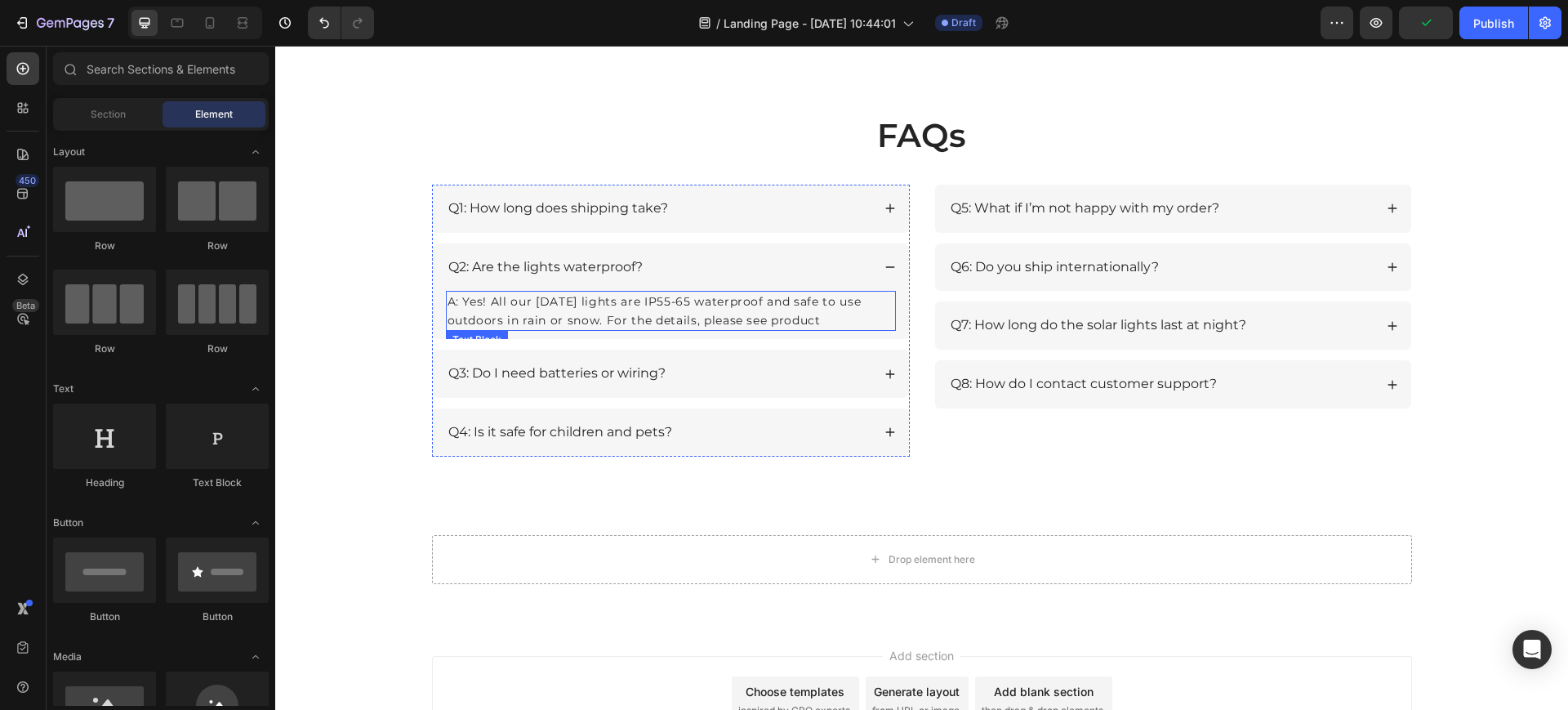
click at [830, 323] on p "A: Yes! All our [DATE] lights are IP55-65 waterproof and safe to use outdoors i…" at bounding box center [671, 311] width 447 height 37
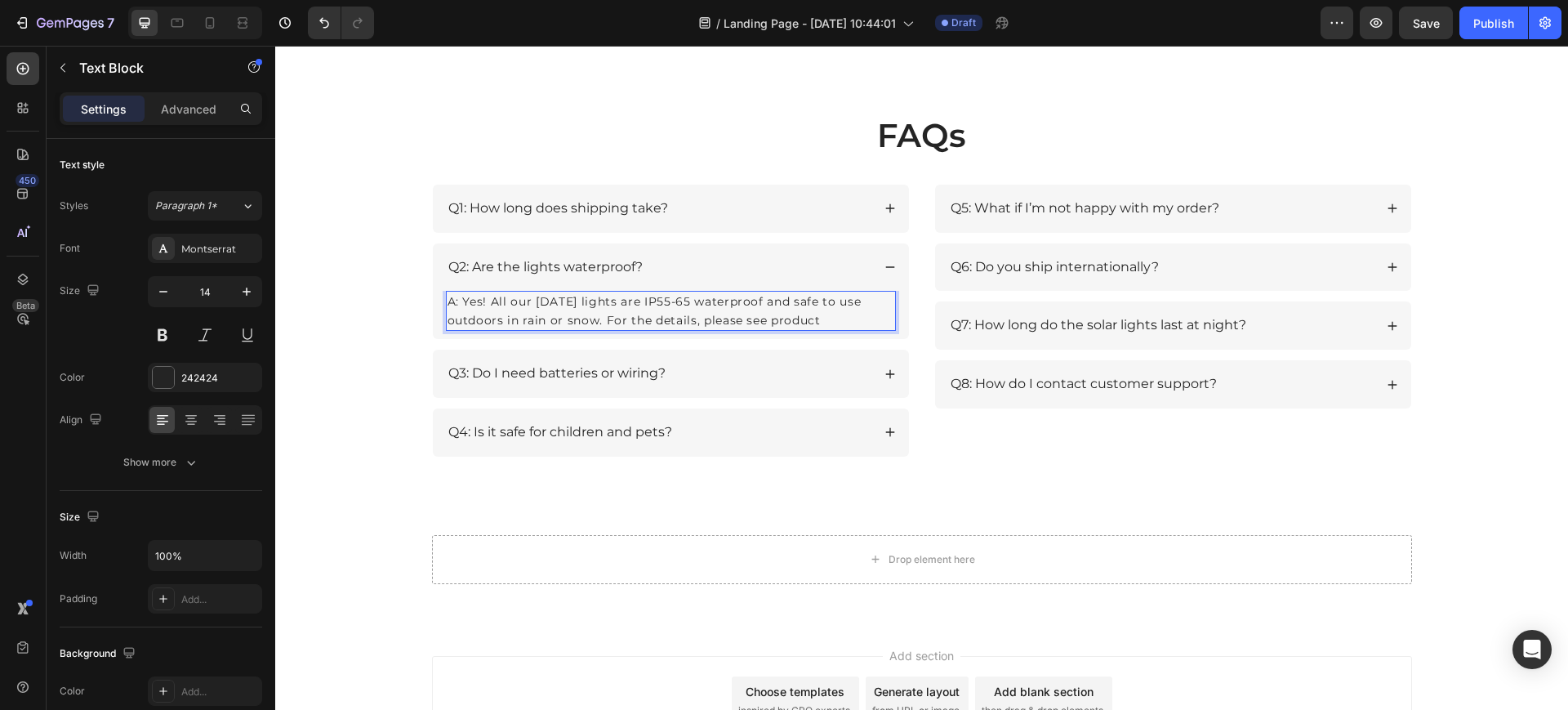
click at [814, 322] on p "A: Yes! All our [DATE] lights are IP55-65 waterproof and safe to use outdoors i…" at bounding box center [671, 311] width 447 height 37
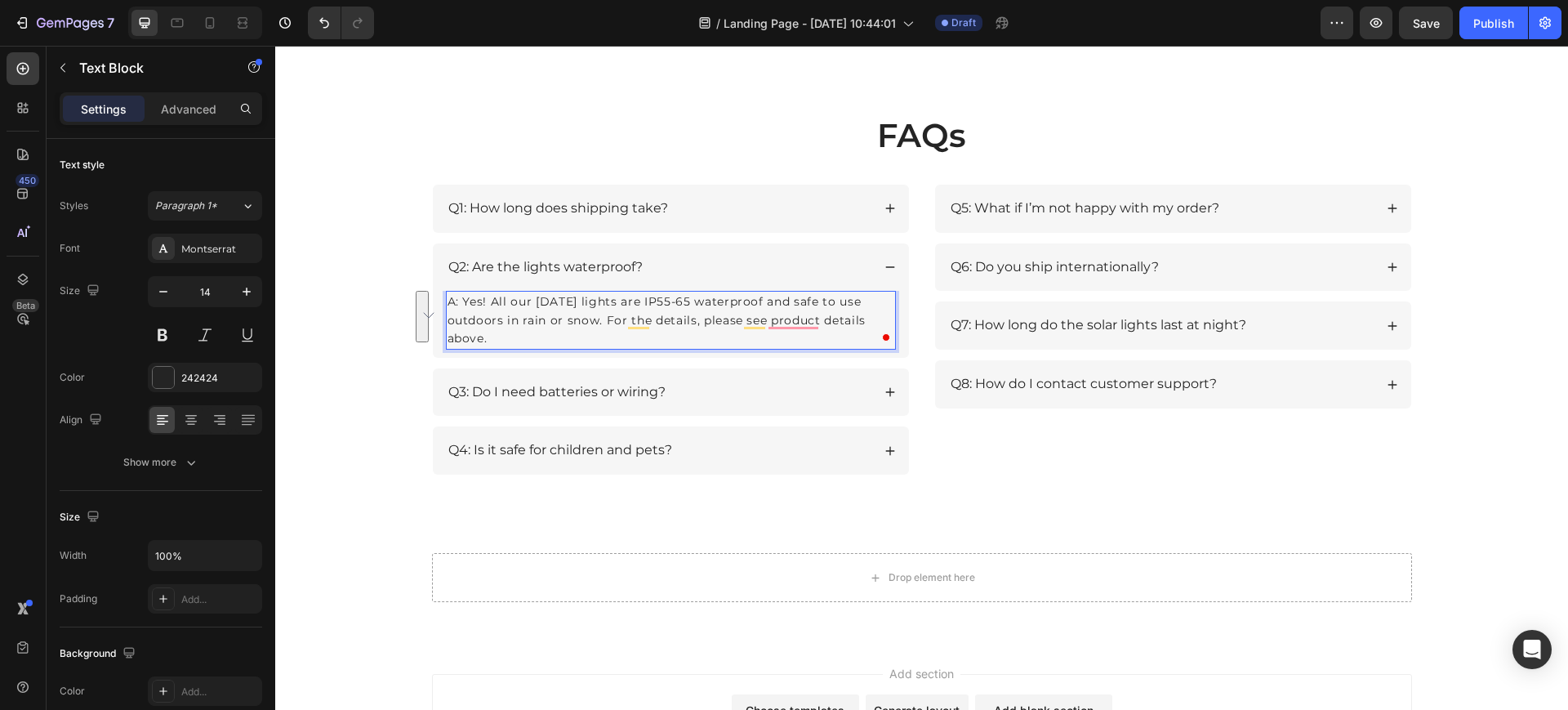
drag, startPoint x: 499, startPoint y: 338, endPoint x: 439, endPoint y: 303, distance: 69.5
click at [446, 303] on div "A: Yes! All our [DATE] lights are IP55-65 waterproof and safe to use outdoors i…" at bounding box center [671, 320] width 450 height 58
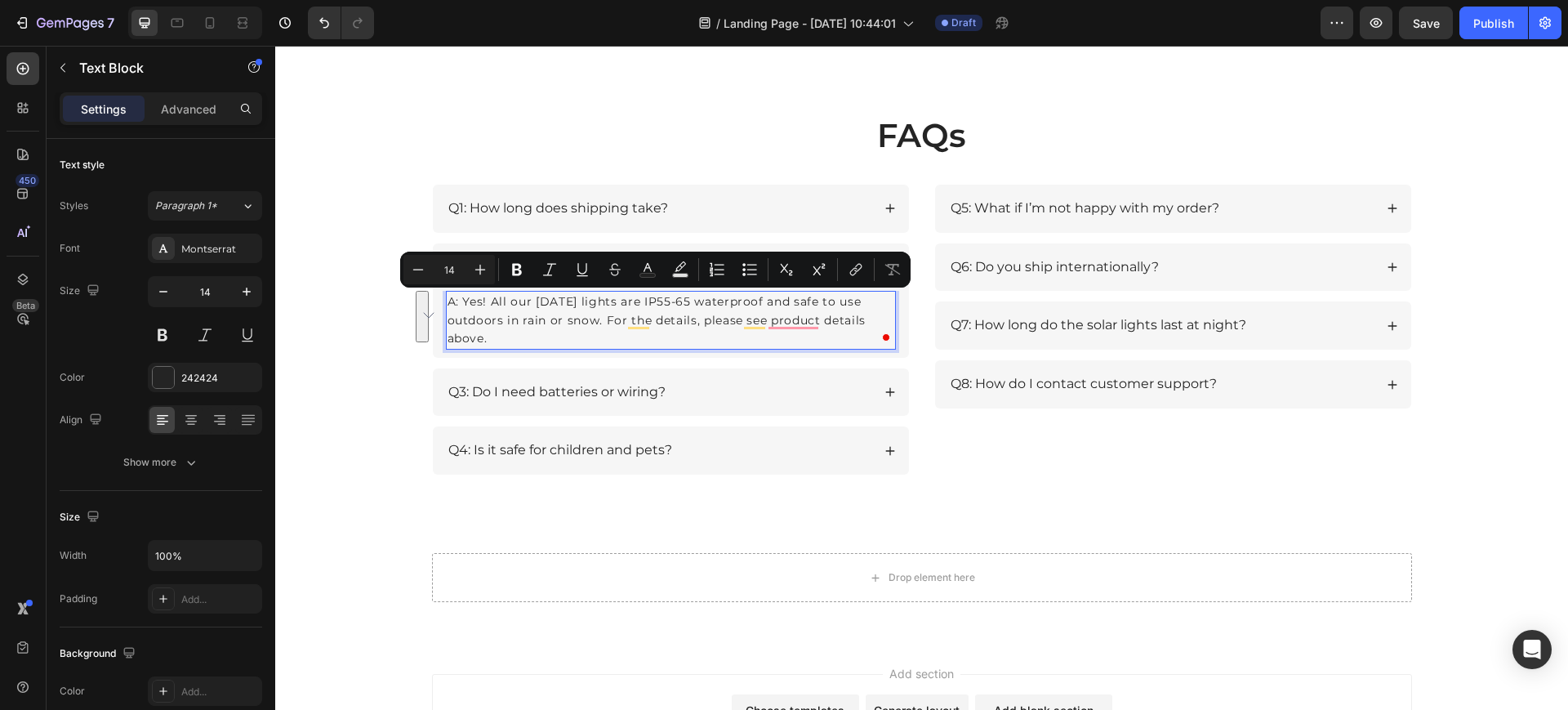
copy p "A: Yes! All our [DATE] lights are IP55-65 waterproof and safe to use outdoors i…"
click at [482, 332] on p "A: Yes! All our [DATE] lights are IP55-65 waterproof and safe to use outdoors i…" at bounding box center [671, 320] width 447 height 55
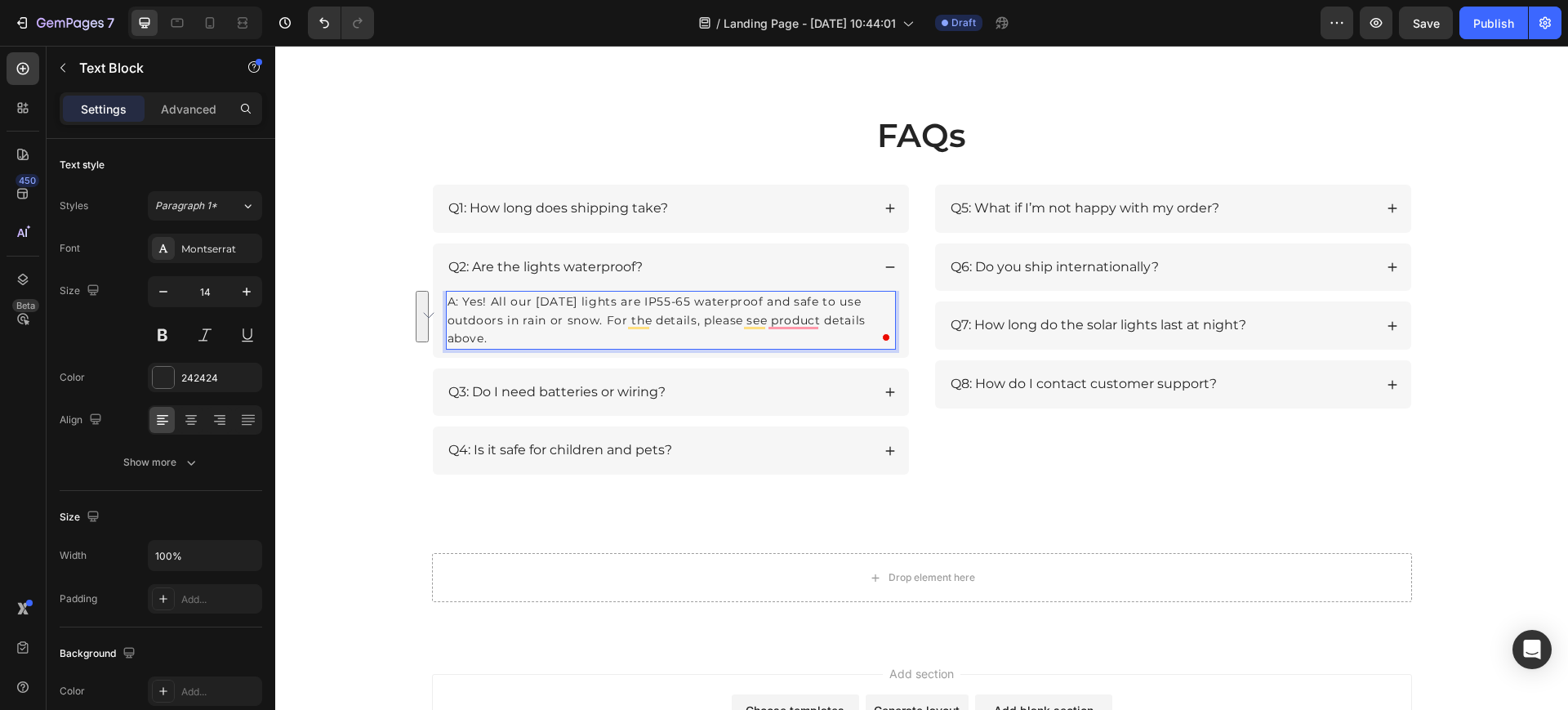
drag, startPoint x: 505, startPoint y: 337, endPoint x: 440, endPoint y: 295, distance: 77.4
click at [448, 295] on p "A: Yes! All our [DATE] lights are IP55-65 waterproof and safe to use outdoors i…" at bounding box center [671, 320] width 447 height 55
drag, startPoint x: 457, startPoint y: 299, endPoint x: 439, endPoint y: 301, distance: 18.1
click at [448, 301] on p "A: Yes! All of our [DATE] lights are IP55–65 waterproof and safe for outdoor us…" at bounding box center [671, 320] width 447 height 55
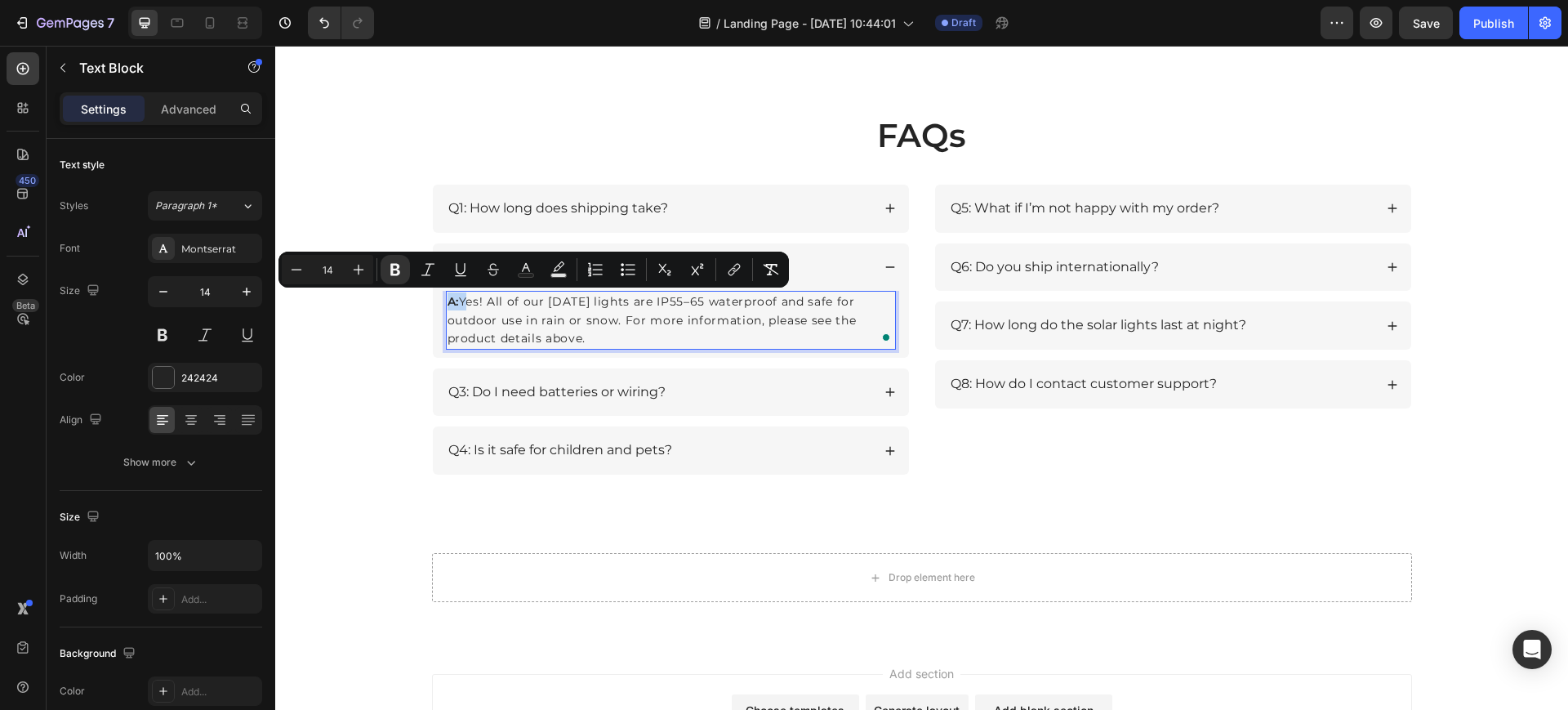
click at [373, 332] on div "FAQs Heading Row Q1: How long does shipping take? Q2: Are the lights waterproof…" at bounding box center [922, 300] width 1261 height 375
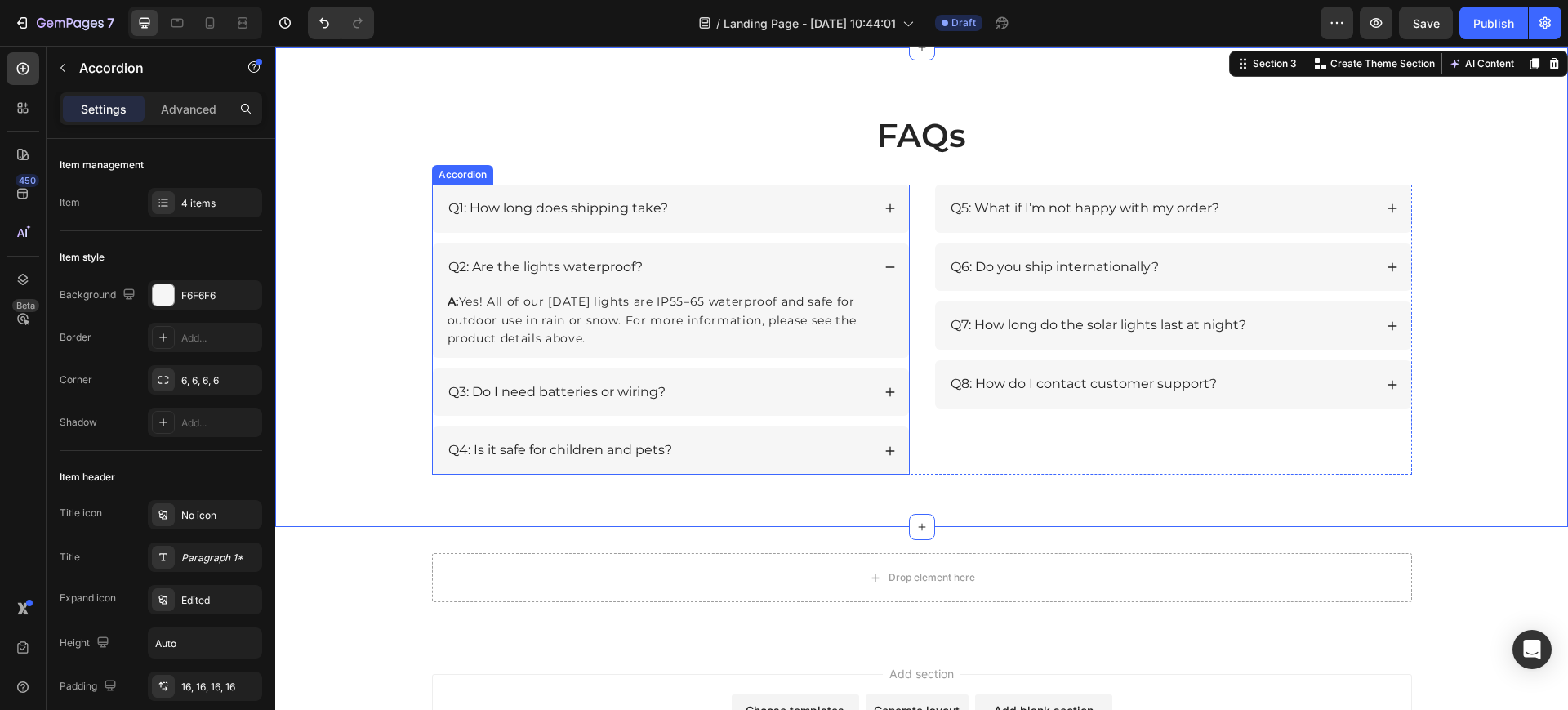
click at [474, 208] on p "Q1: How long does shipping take?" at bounding box center [559, 209] width 220 height 17
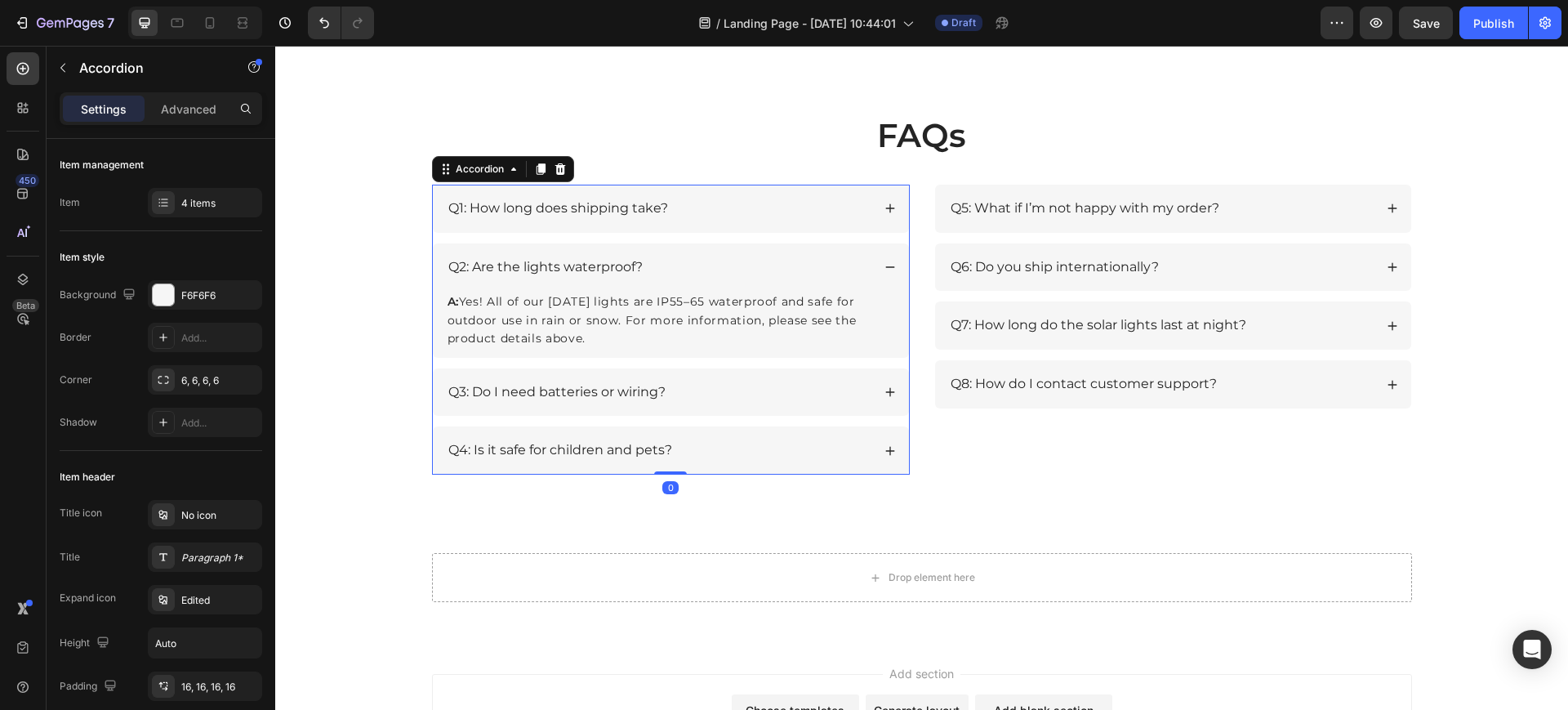
click at [454, 211] on p "Q1: How long does shipping take?" at bounding box center [559, 209] width 220 height 17
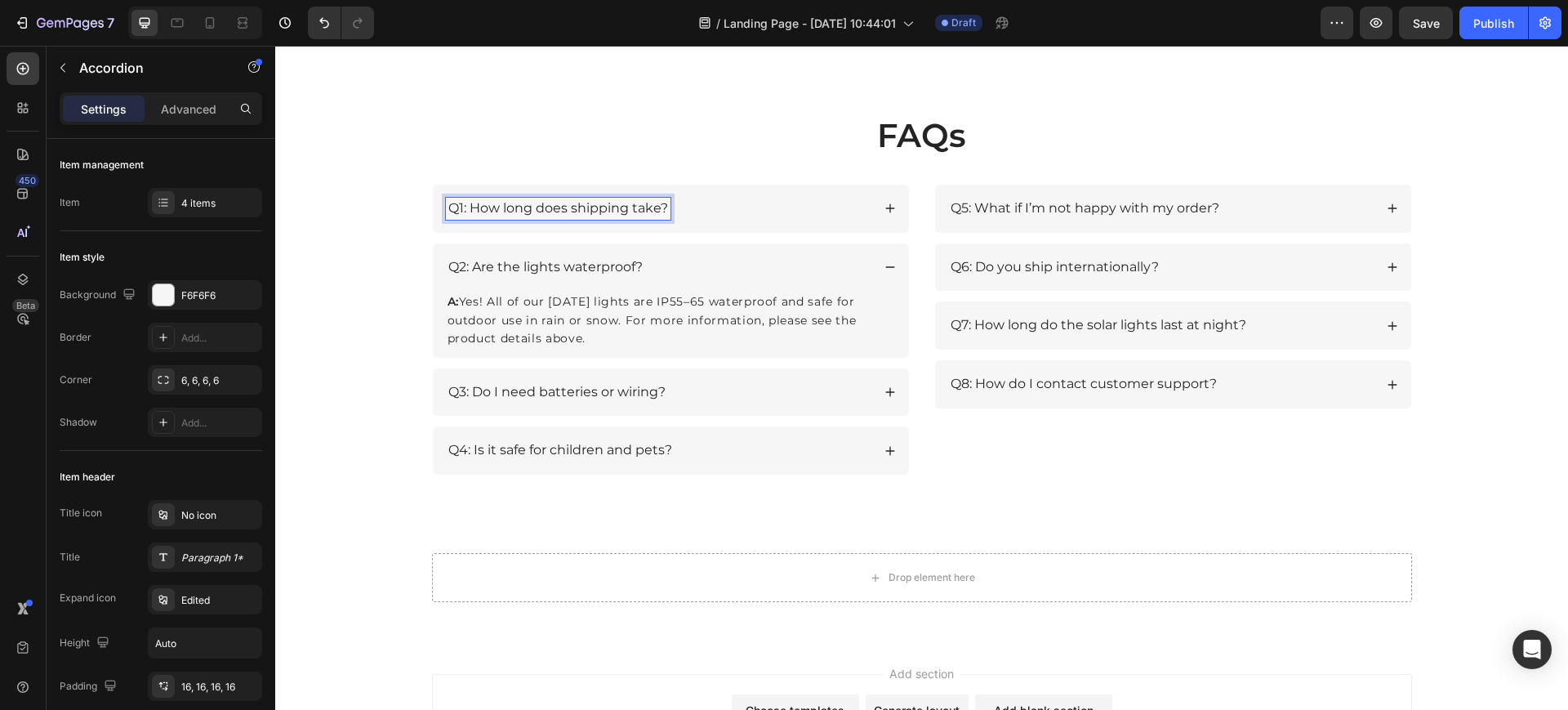
click at [460, 209] on p "Q1: How long does shipping take?" at bounding box center [559, 209] width 220 height 17
click at [468, 324] on p "A: Yes! All of our [DATE] lights are IP55–65 waterproof and safe for outdoor us…" at bounding box center [671, 320] width 447 height 55
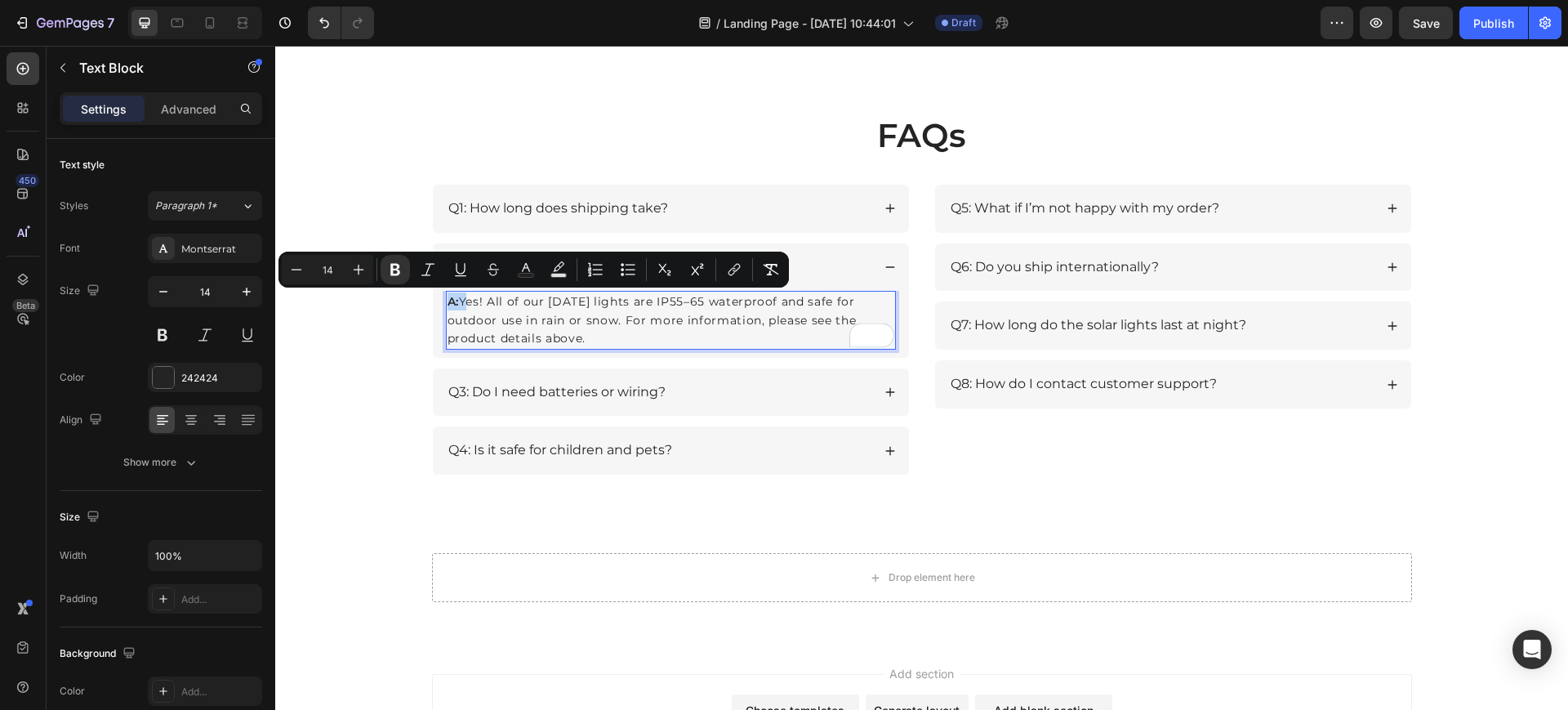
drag, startPoint x: 459, startPoint y: 295, endPoint x: 437, endPoint y: 300, distance: 22.6
click at [437, 300] on div "A: Yes! All of our [DATE] lights are IP55–65 waterproof and safe for outdoor us…" at bounding box center [670, 324] width 476 height 66
click at [156, 334] on button at bounding box center [162, 335] width 29 height 29
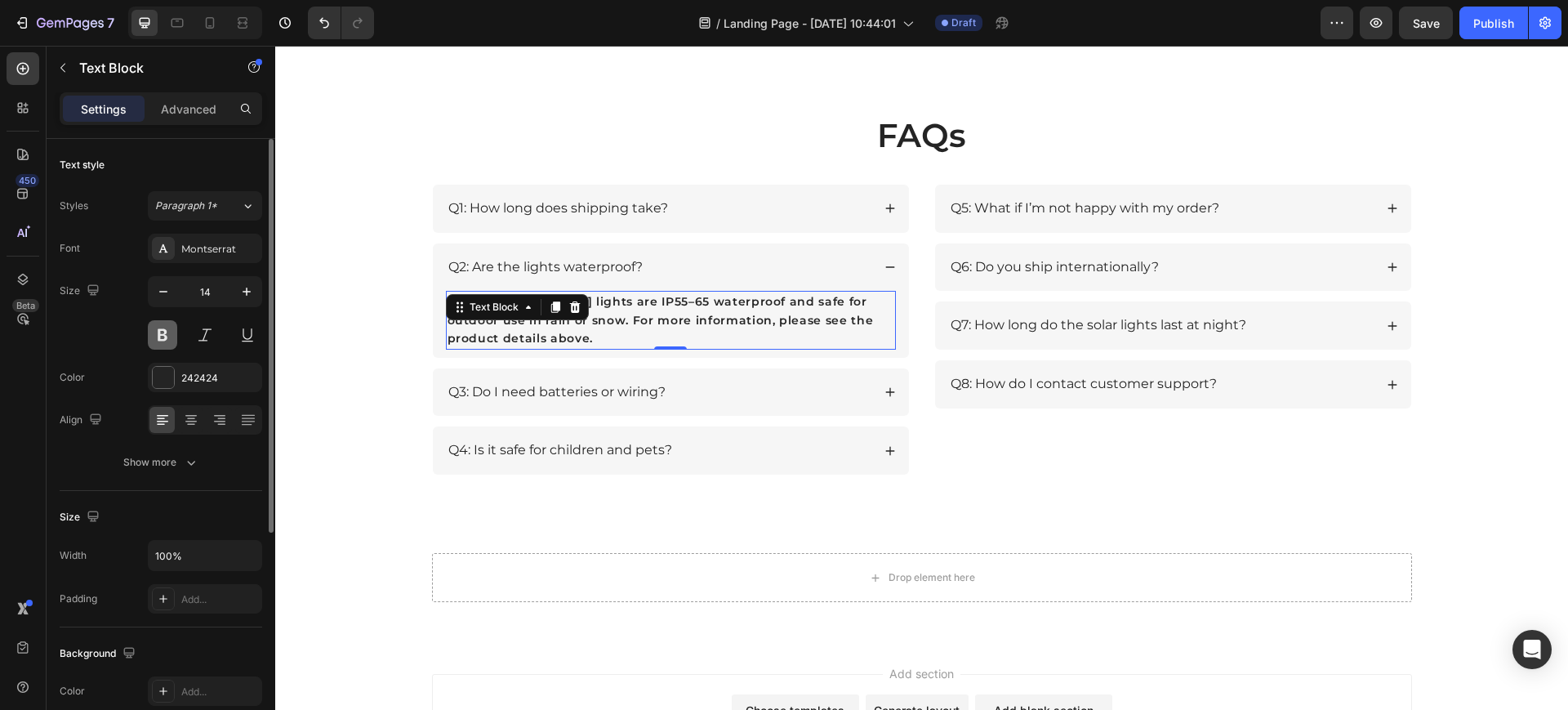
click at [156, 334] on button at bounding box center [162, 335] width 29 height 29
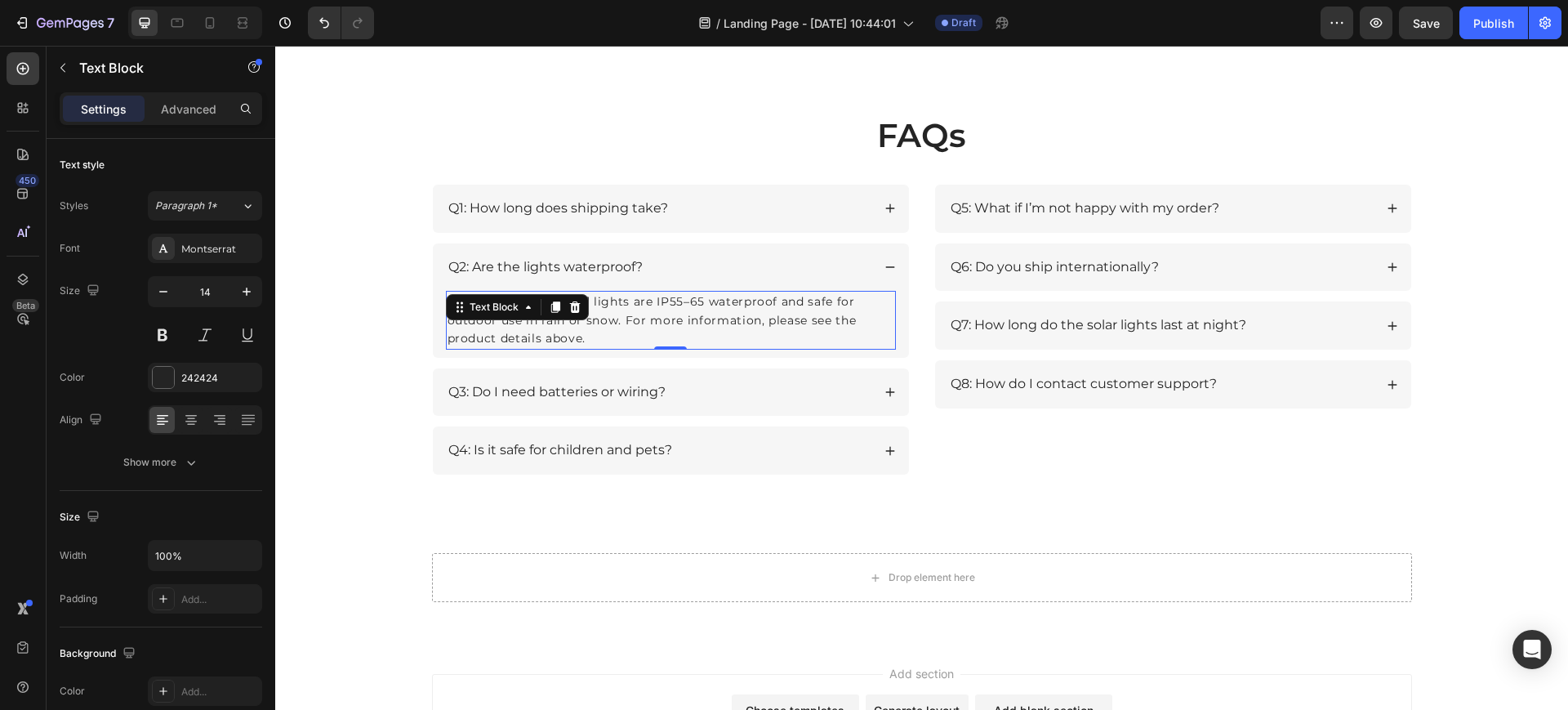
click at [691, 301] on p "A: Yes! All of our [DATE] lights are IP55–65 waterproof and safe for outdoor us…" at bounding box center [671, 320] width 447 height 55
click at [456, 306] on p "A: Yes! All of our [DATE] lights are IP55–65 waterproof and safe for outdoor us…" at bounding box center [671, 320] width 447 height 55
click at [456, 306] on p "A: A: Yes! All of our [DATE] lights are IP55–65 waterproof and safe for outdoor…" at bounding box center [671, 320] width 447 height 55
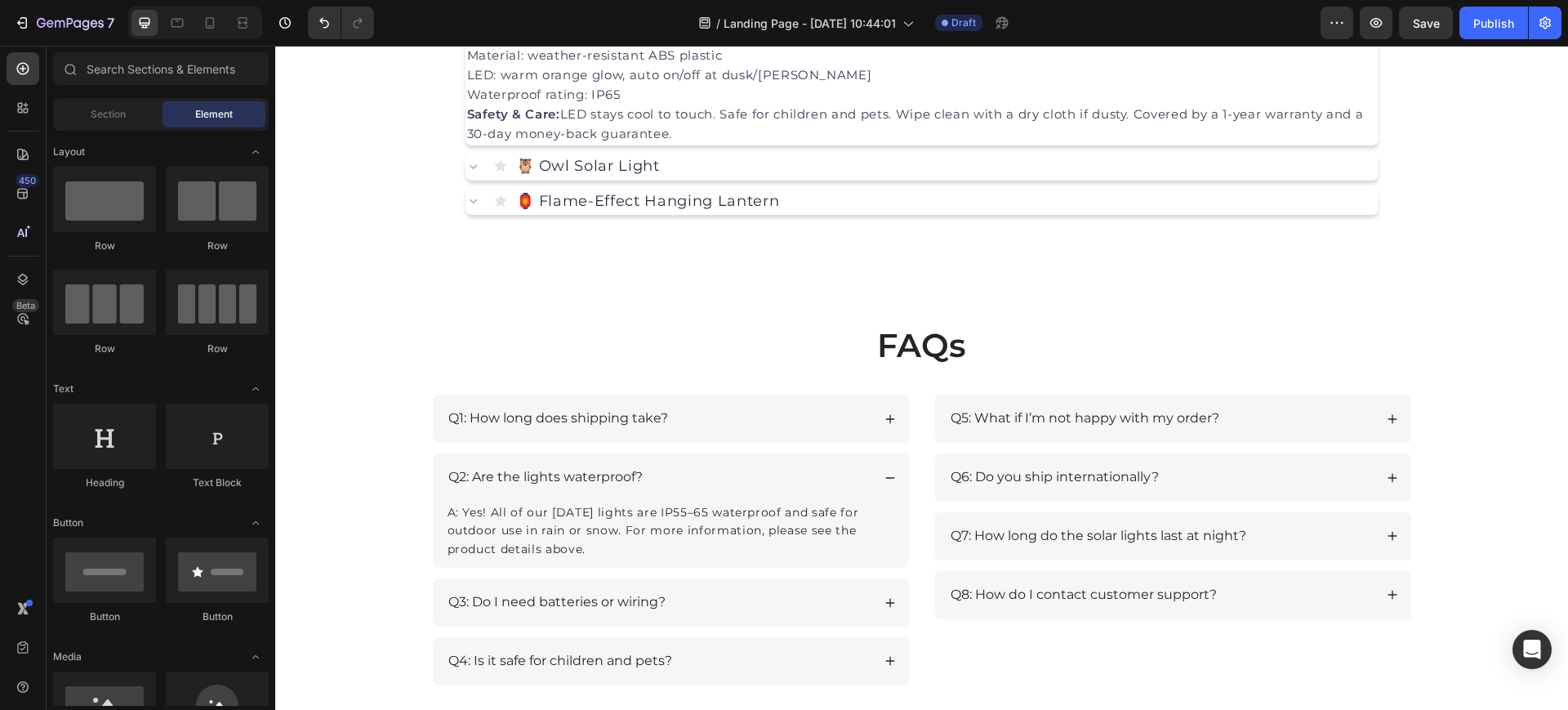
scroll to position [1797, 0]
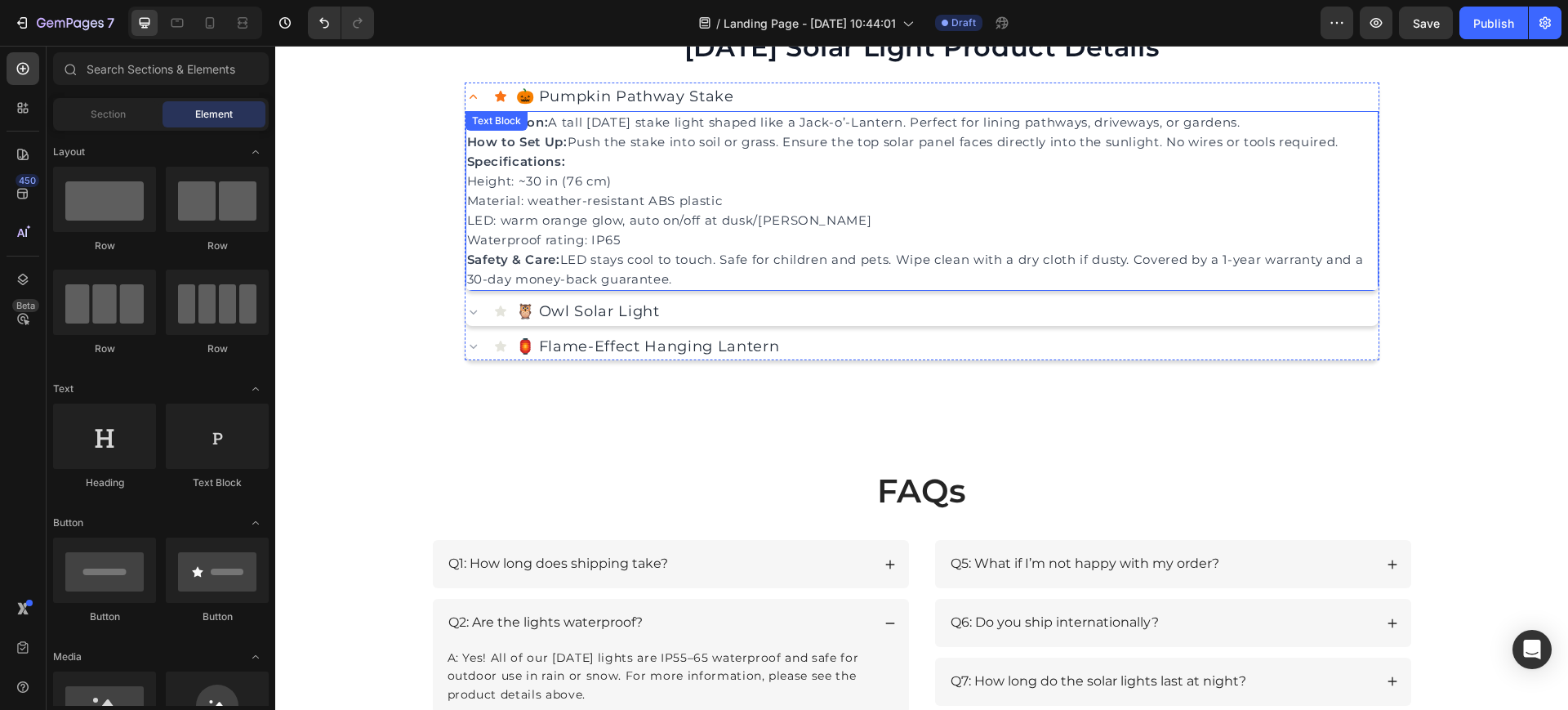
click at [608, 249] on p "Waterproof rating: IP65 Safety & Care: LED stays cool to touch. Safe for childr…" at bounding box center [922, 259] width 910 height 59
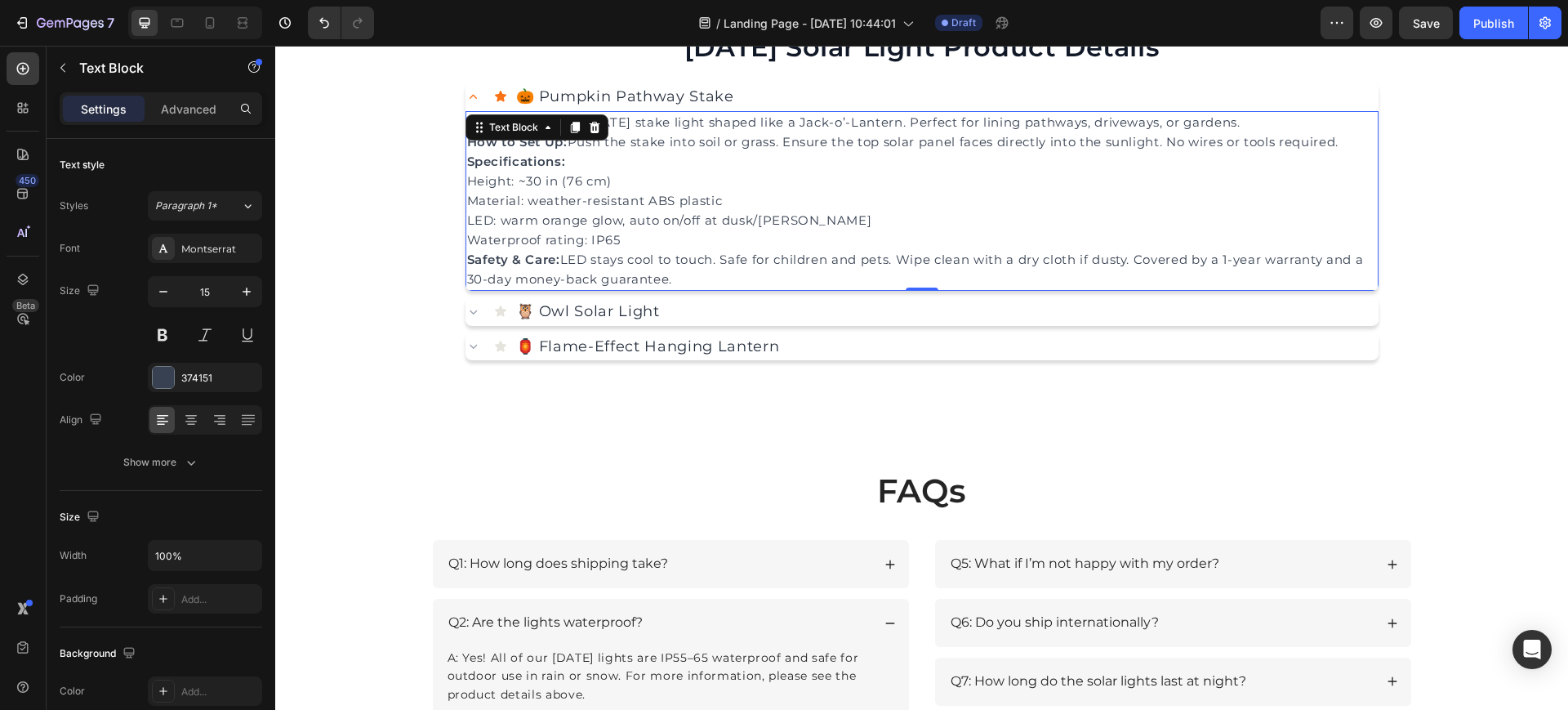
click at [608, 243] on p "Waterproof rating: IP65 Safety & Care: LED stays cool to touch. Safe for childr…" at bounding box center [922, 259] width 910 height 59
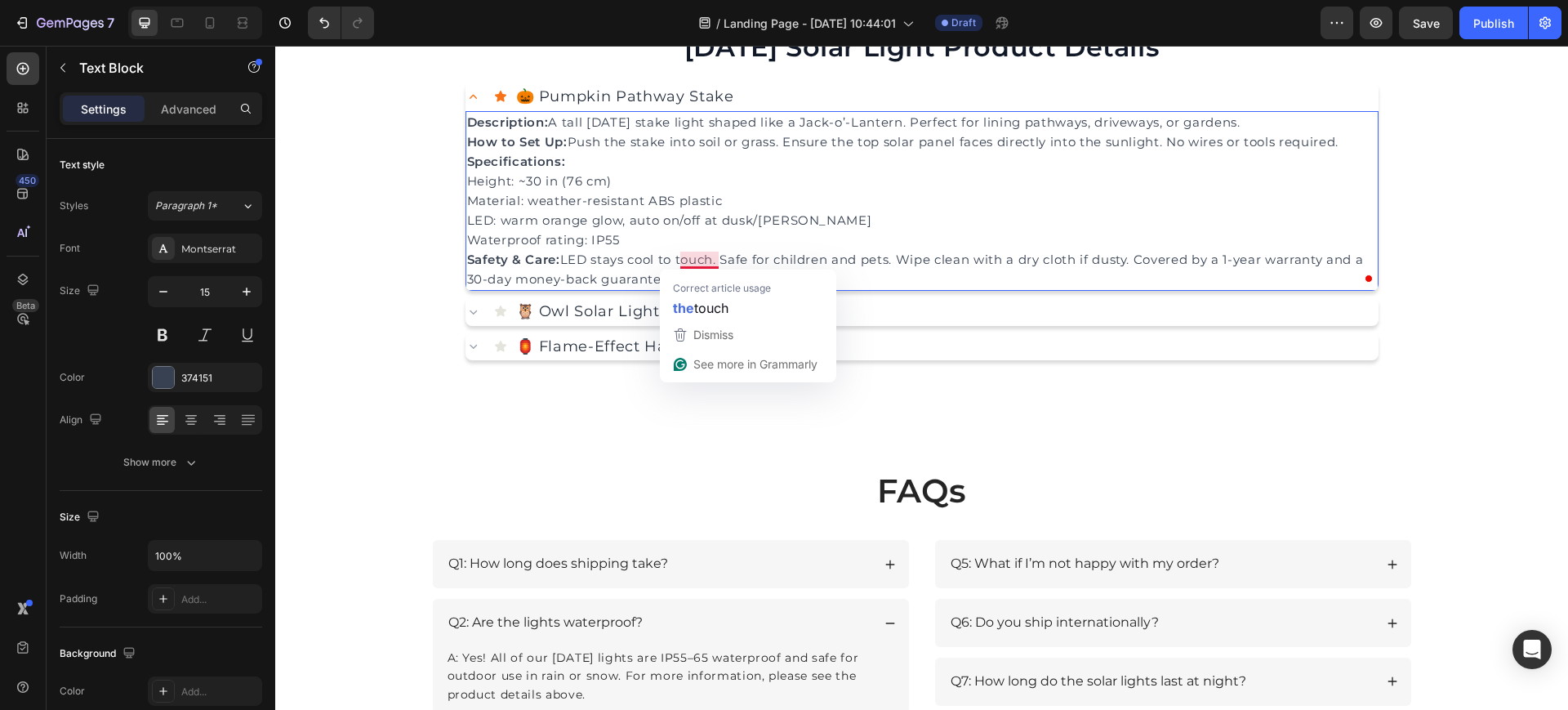
click at [685, 262] on p "Waterproof rating: IP55 Safety & Care: LED stays cool to touch. Safe for childr…" at bounding box center [922, 259] width 910 height 59
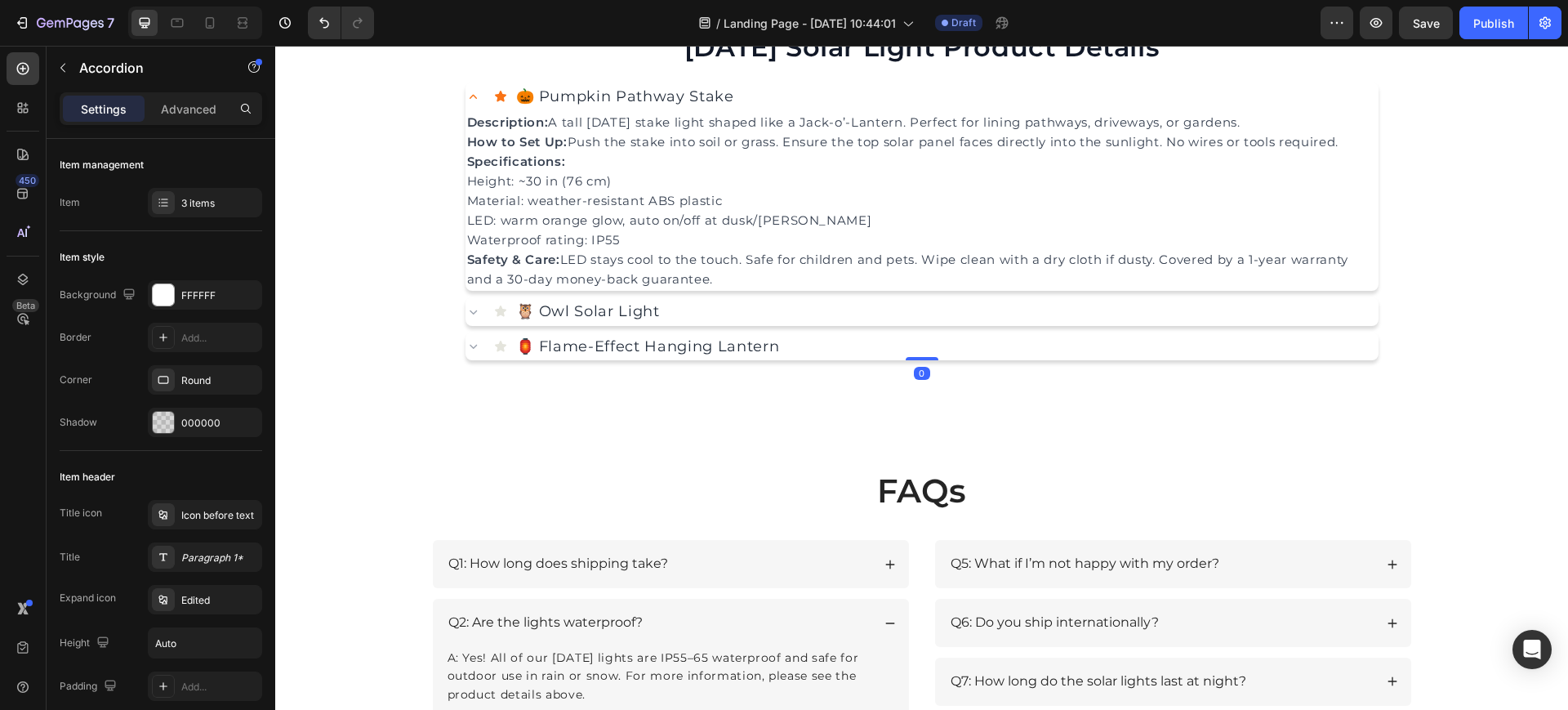
click at [688, 311] on div "🦉 Owl Solar Light" at bounding box center [936, 311] width 885 height 28
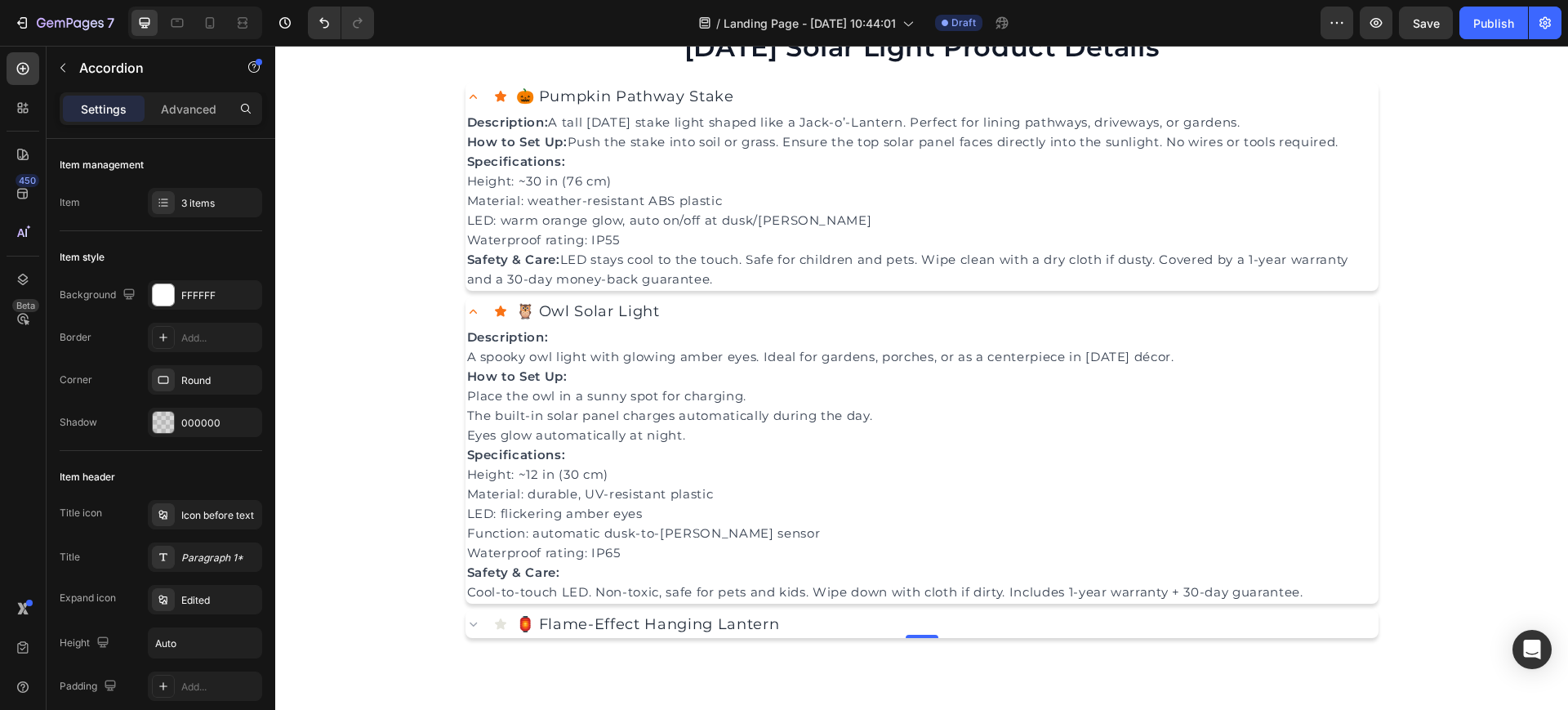
click at [688, 311] on div "🦉 Owl Solar Light" at bounding box center [936, 311] width 885 height 28
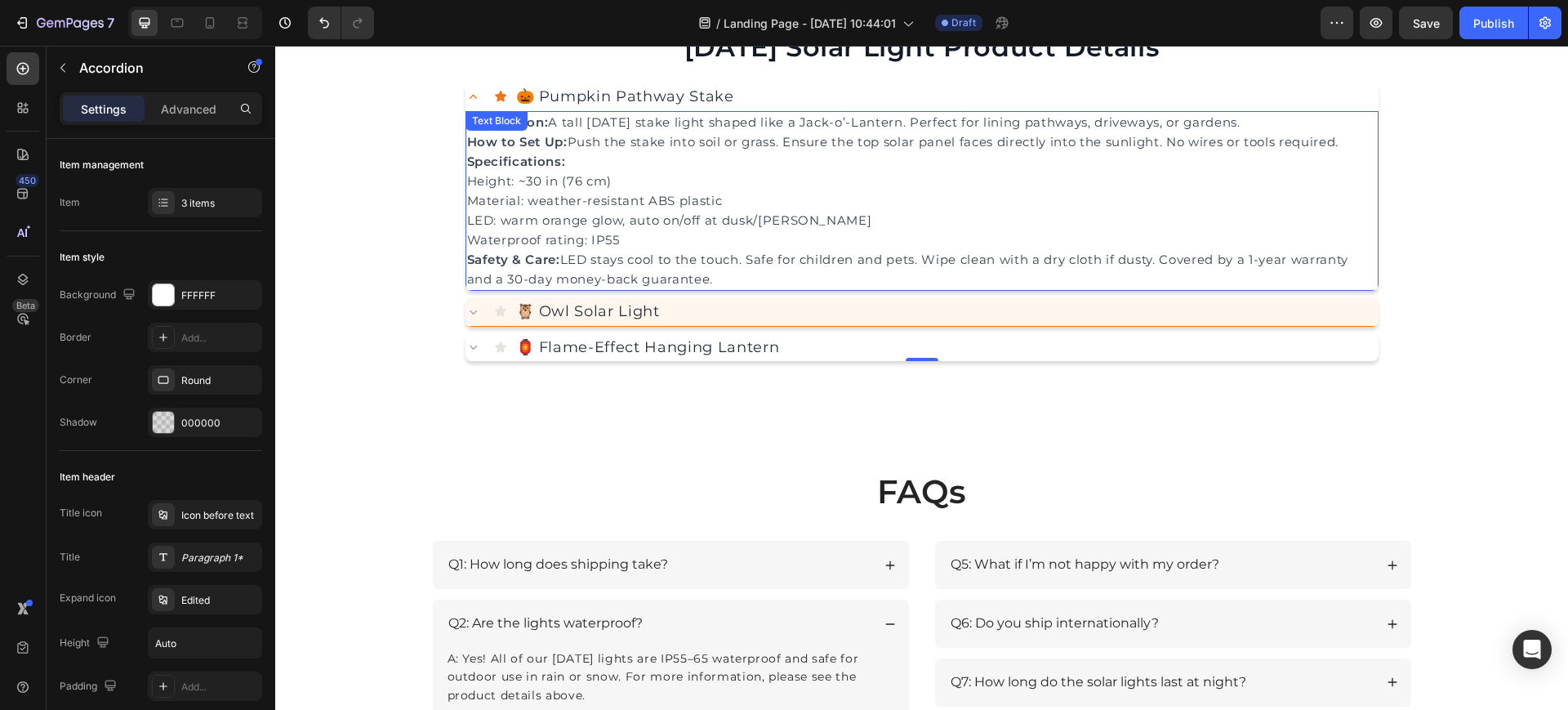
click at [596, 305] on p "🦉 Owl Solar Light" at bounding box center [588, 312] width 144 height 24
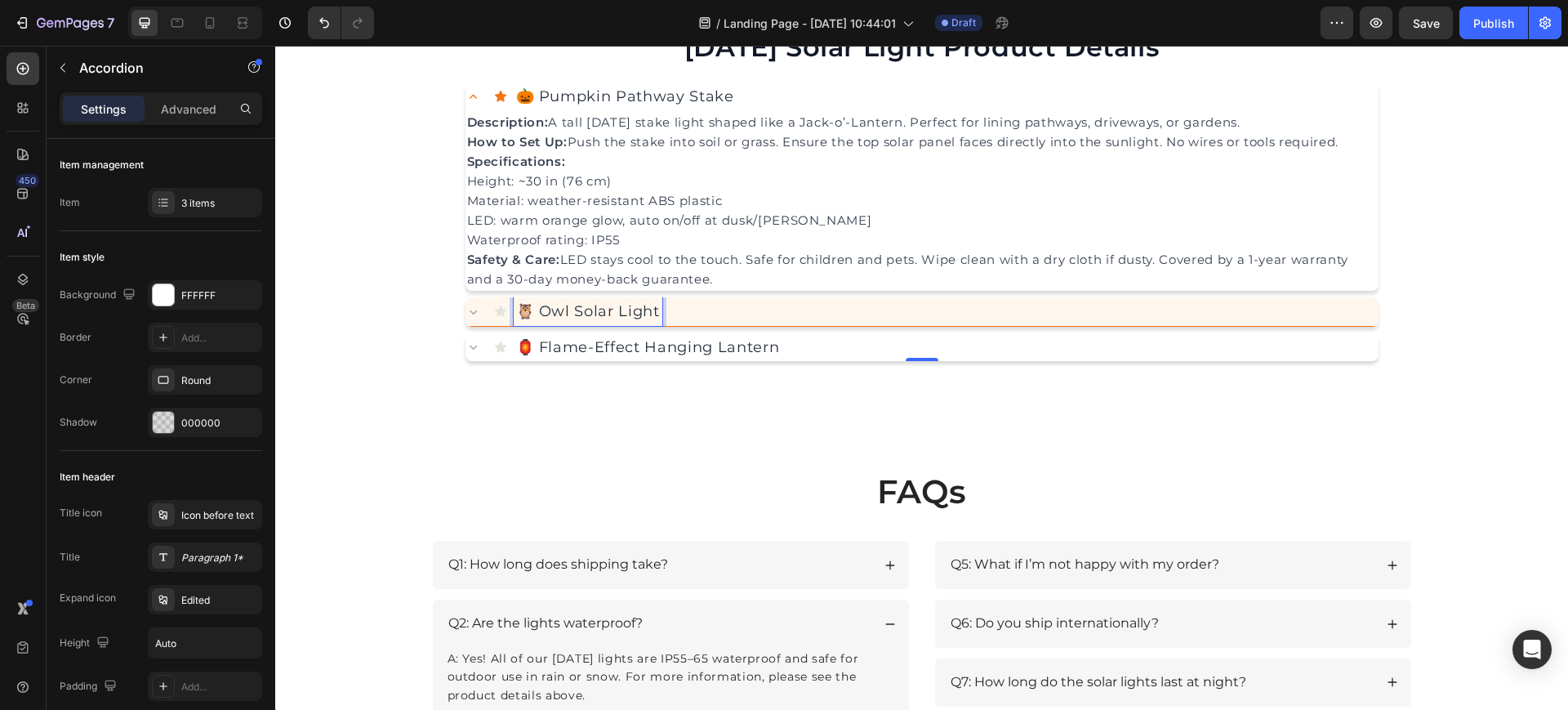
click at [694, 309] on div "🦉 Owl Solar Light" at bounding box center [936, 311] width 885 height 28
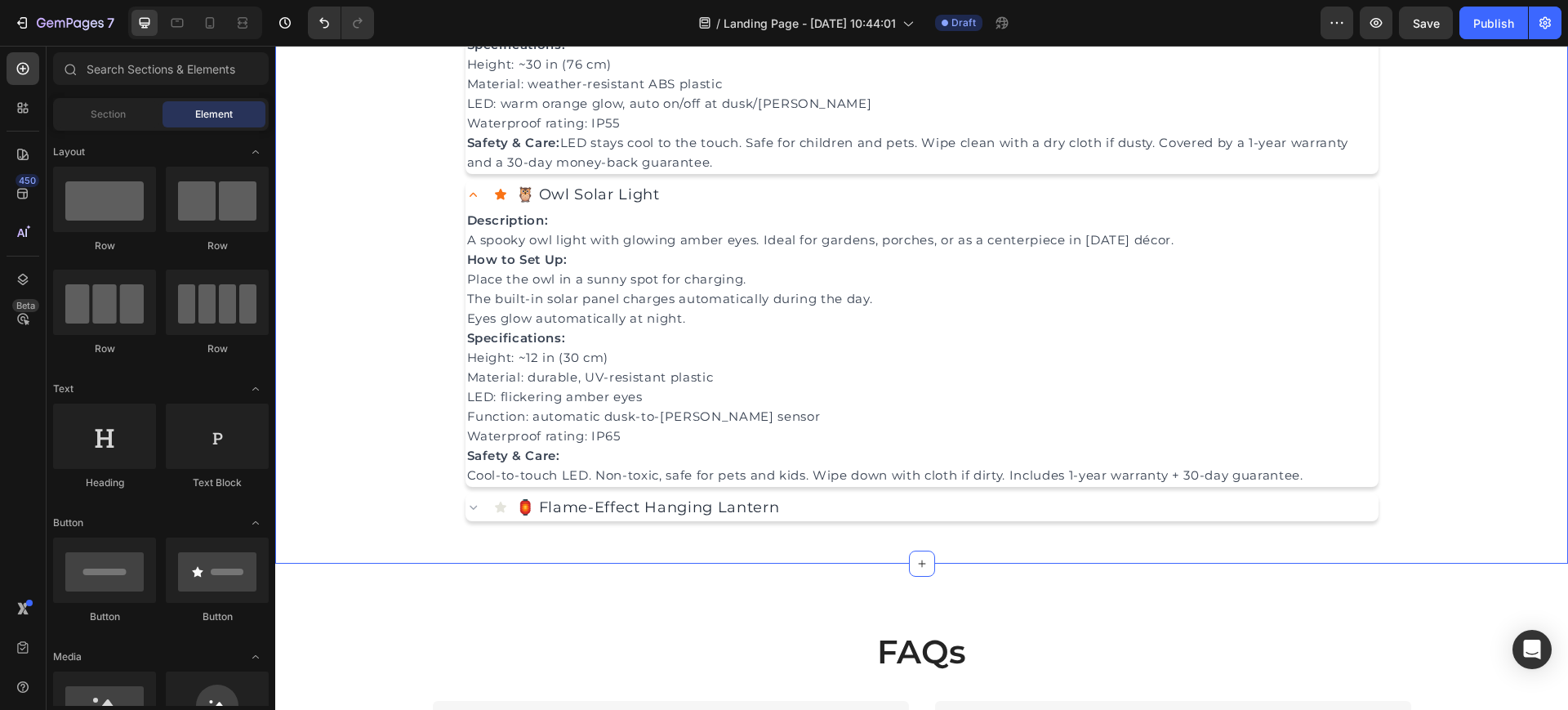
scroll to position [1931, 0]
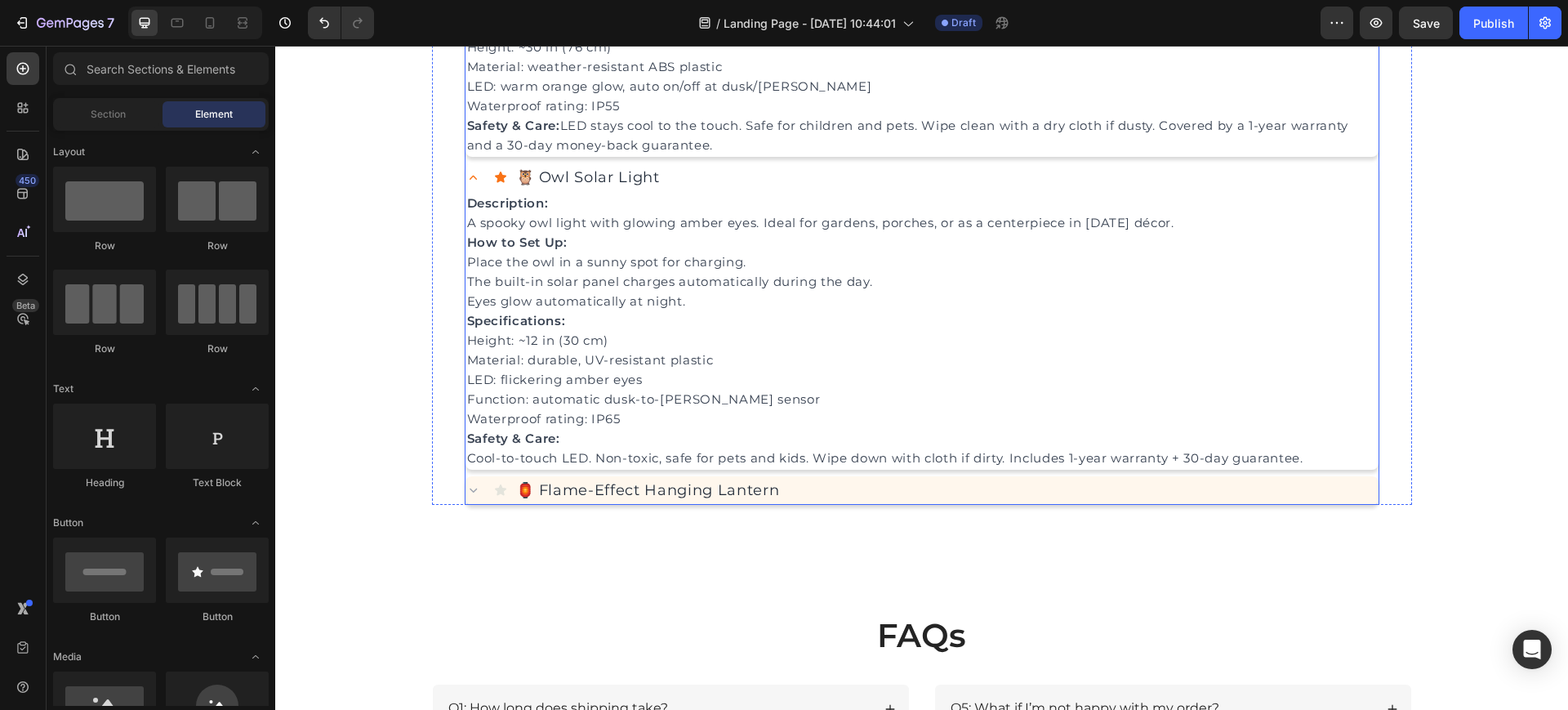
click at [855, 489] on div "🏮 Flame-Effect Hanging Lantern" at bounding box center [936, 490] width 885 height 28
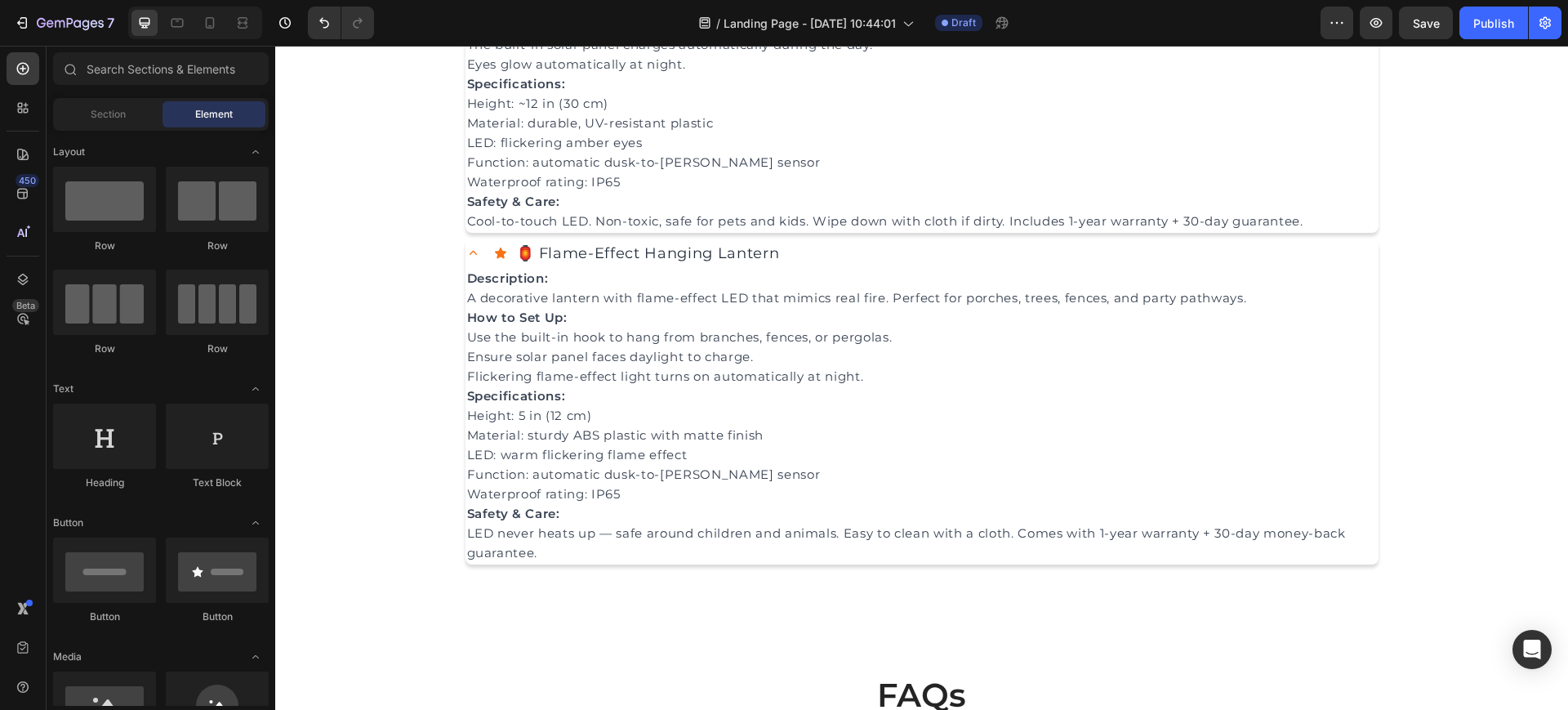
scroll to position [2173, 0]
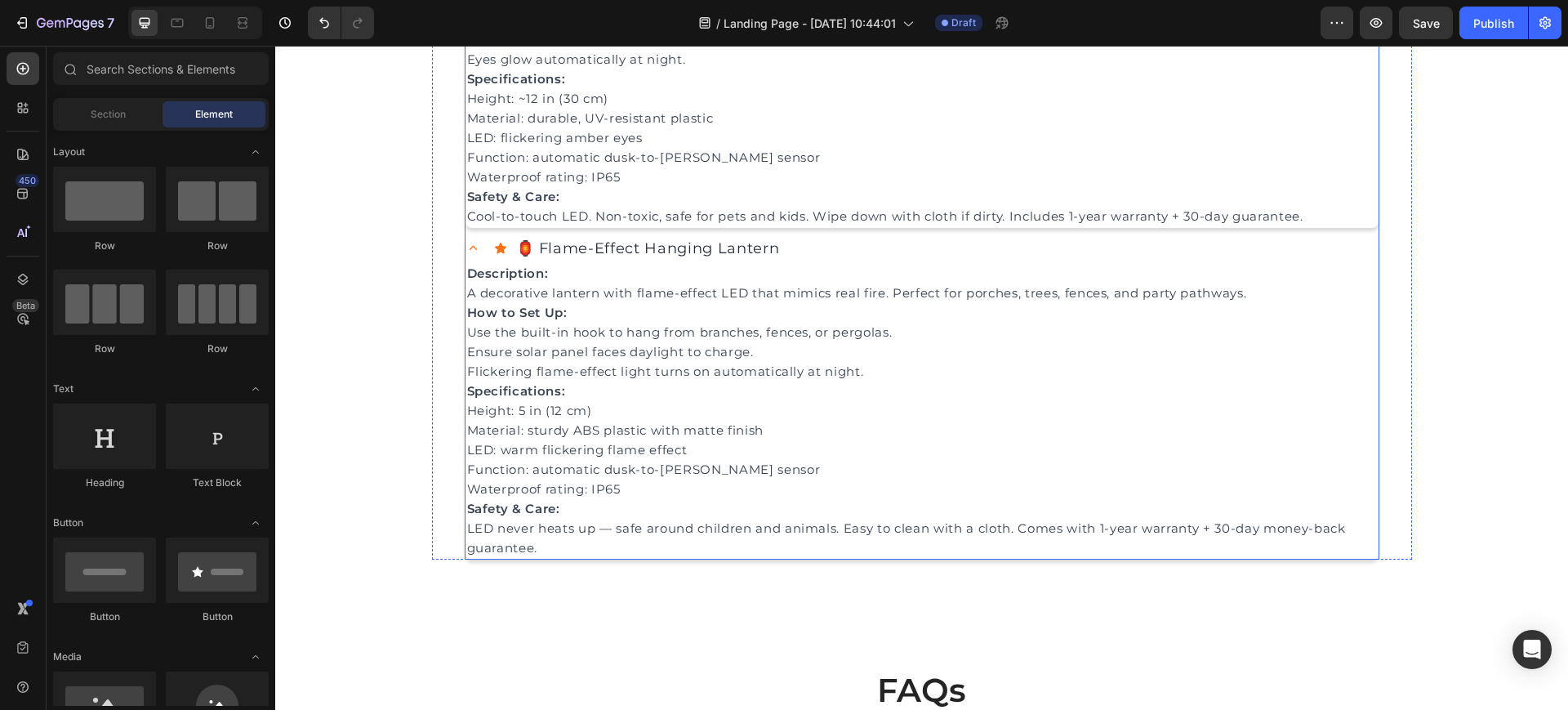
click at [471, 255] on icon at bounding box center [473, 248] width 15 height 15
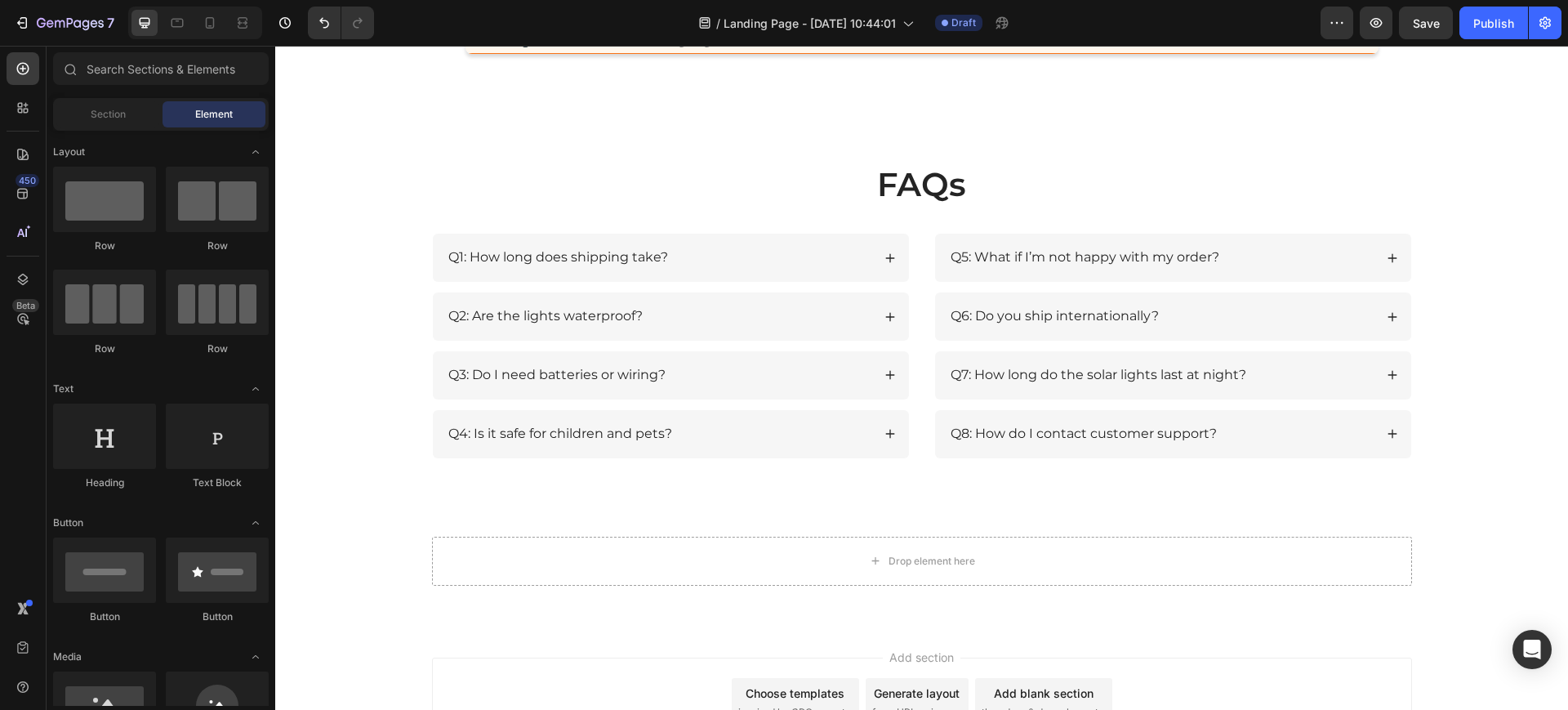
scroll to position [2390, 0]
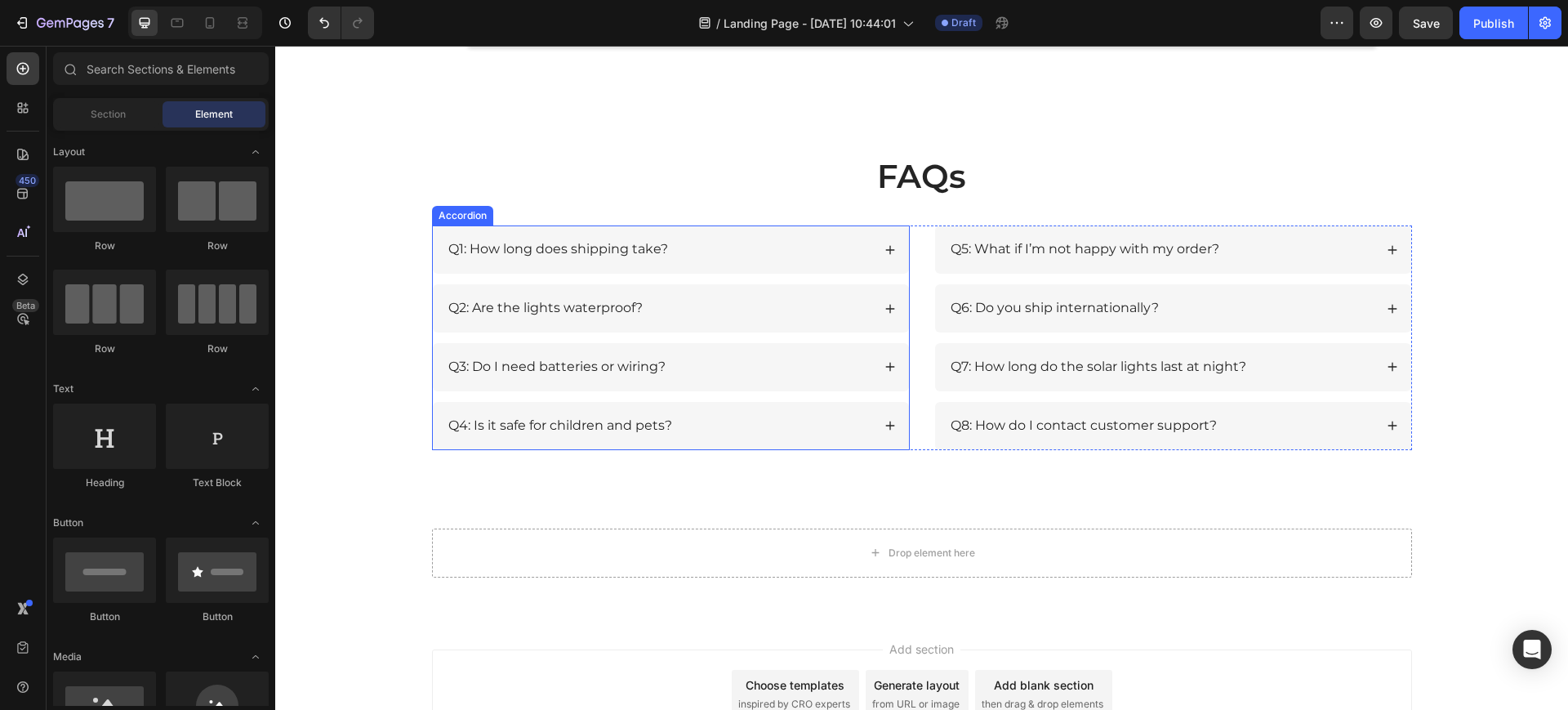
click at [885, 308] on icon at bounding box center [890, 308] width 11 height 11
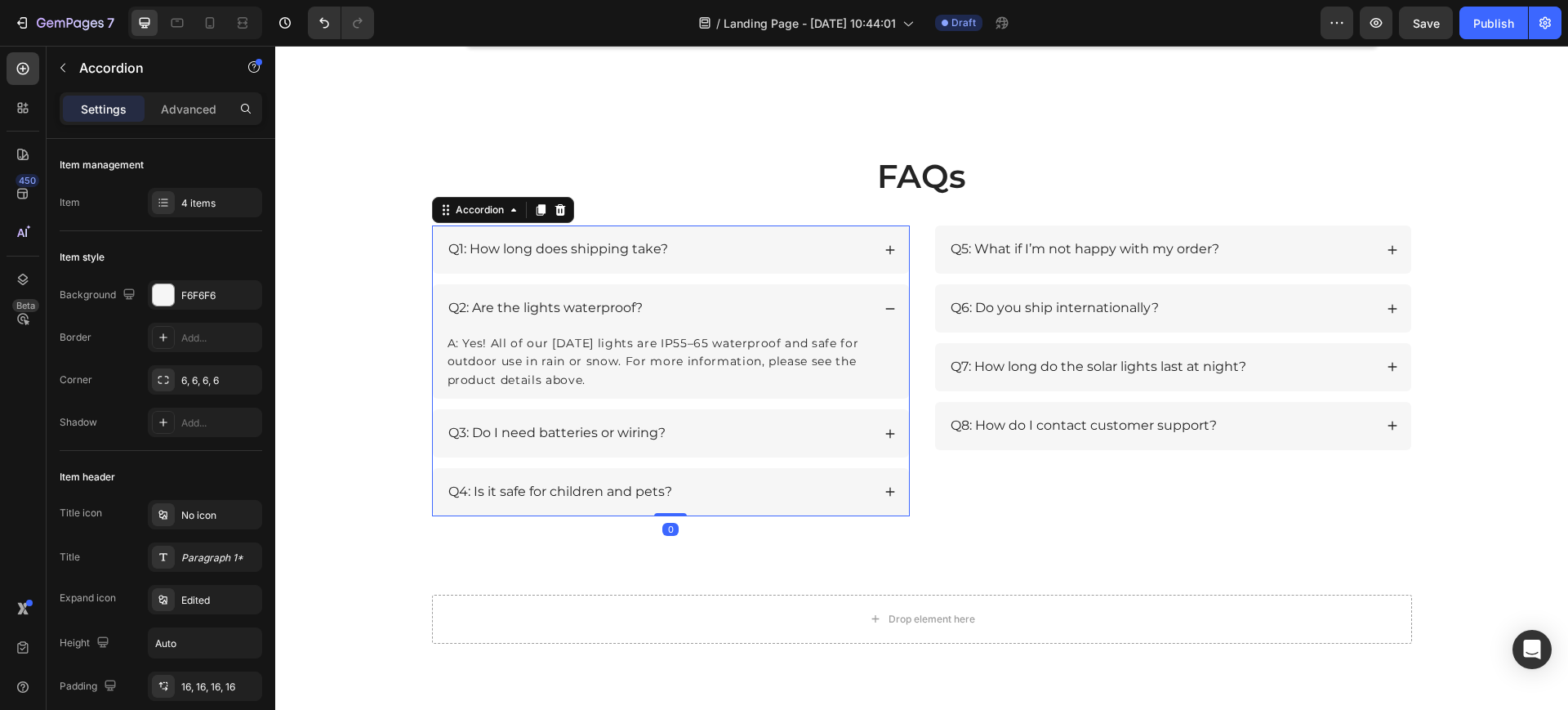
click at [885, 308] on icon at bounding box center [890, 308] width 11 height 11
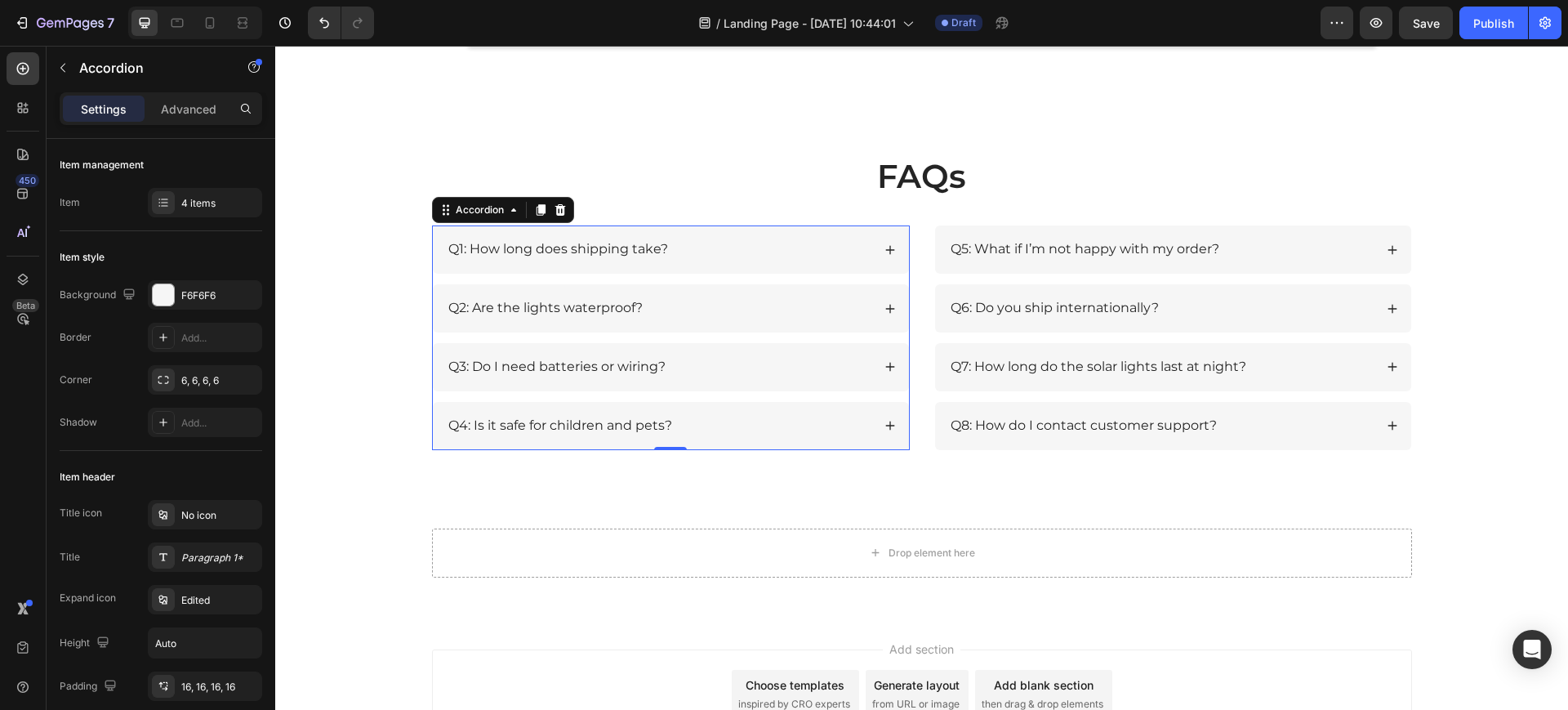
click at [885, 364] on icon at bounding box center [890, 367] width 11 height 11
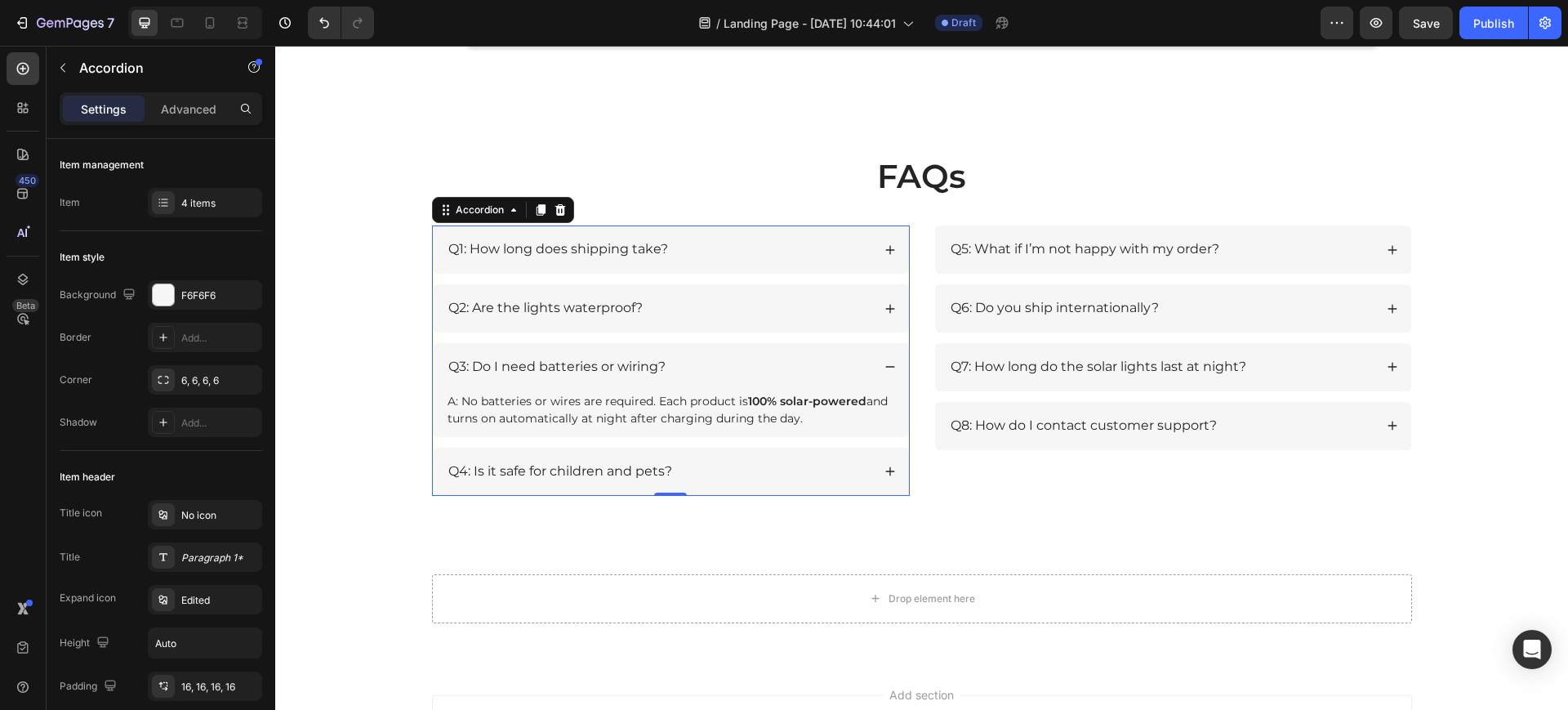
click at [885, 364] on icon at bounding box center [890, 367] width 11 height 11
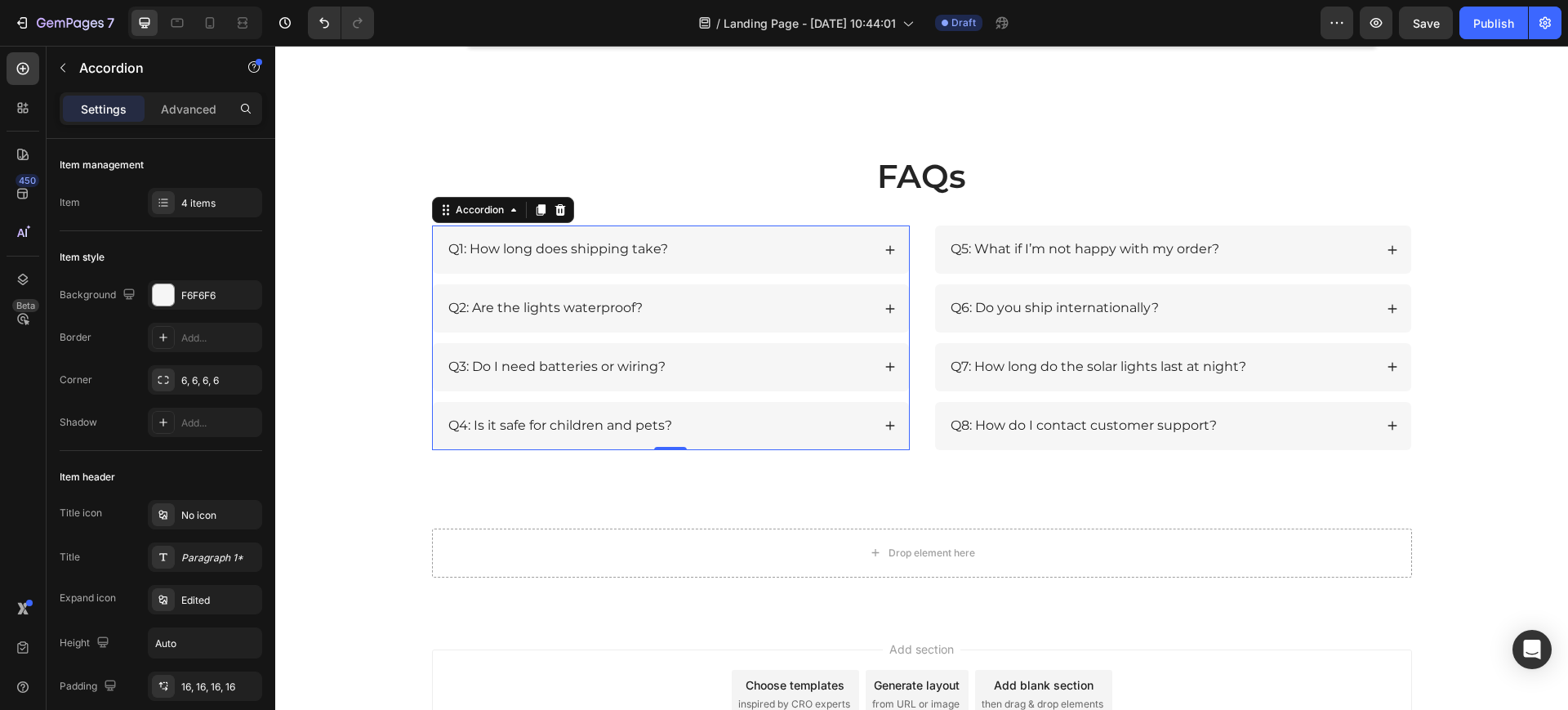
click at [885, 364] on icon at bounding box center [890, 367] width 11 height 11
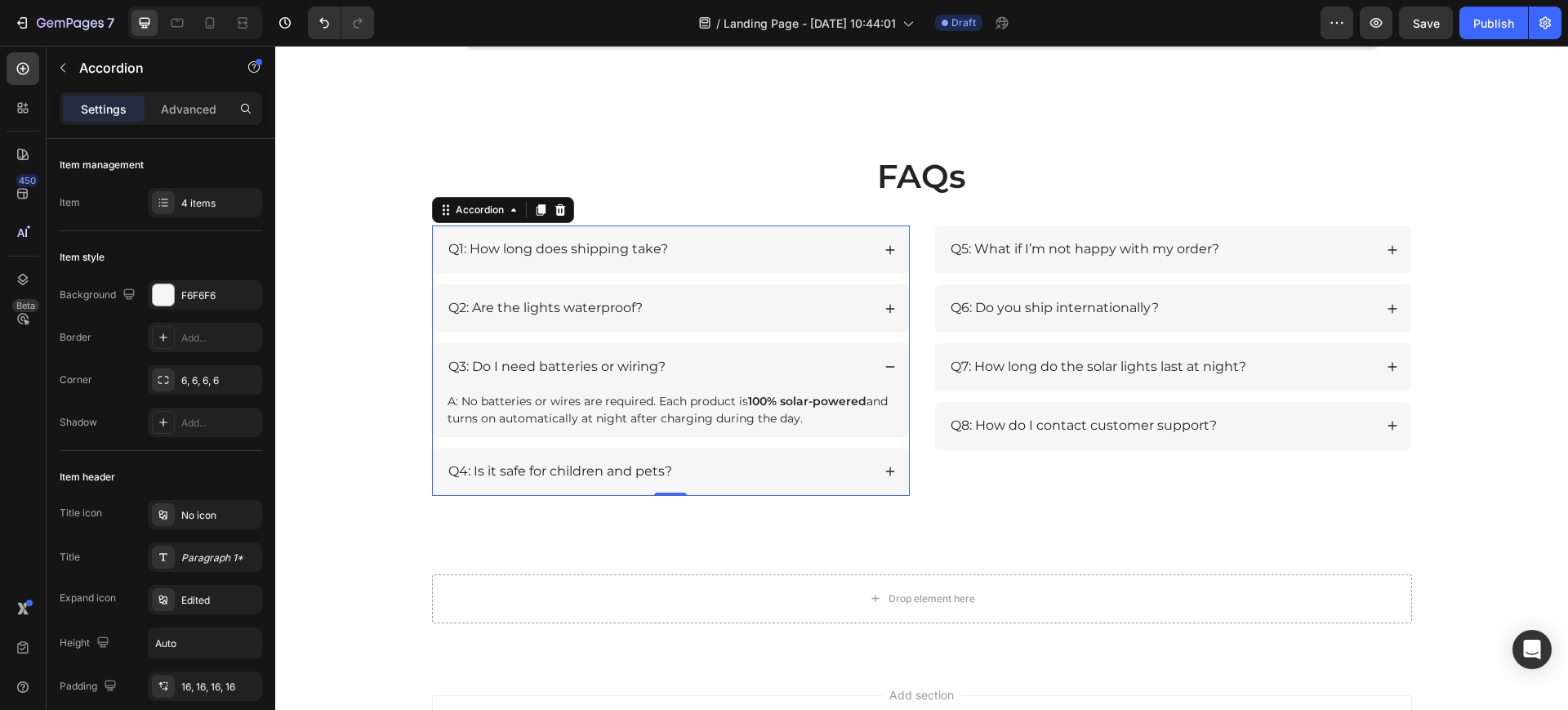
click at [885, 364] on icon at bounding box center [890, 367] width 11 height 11
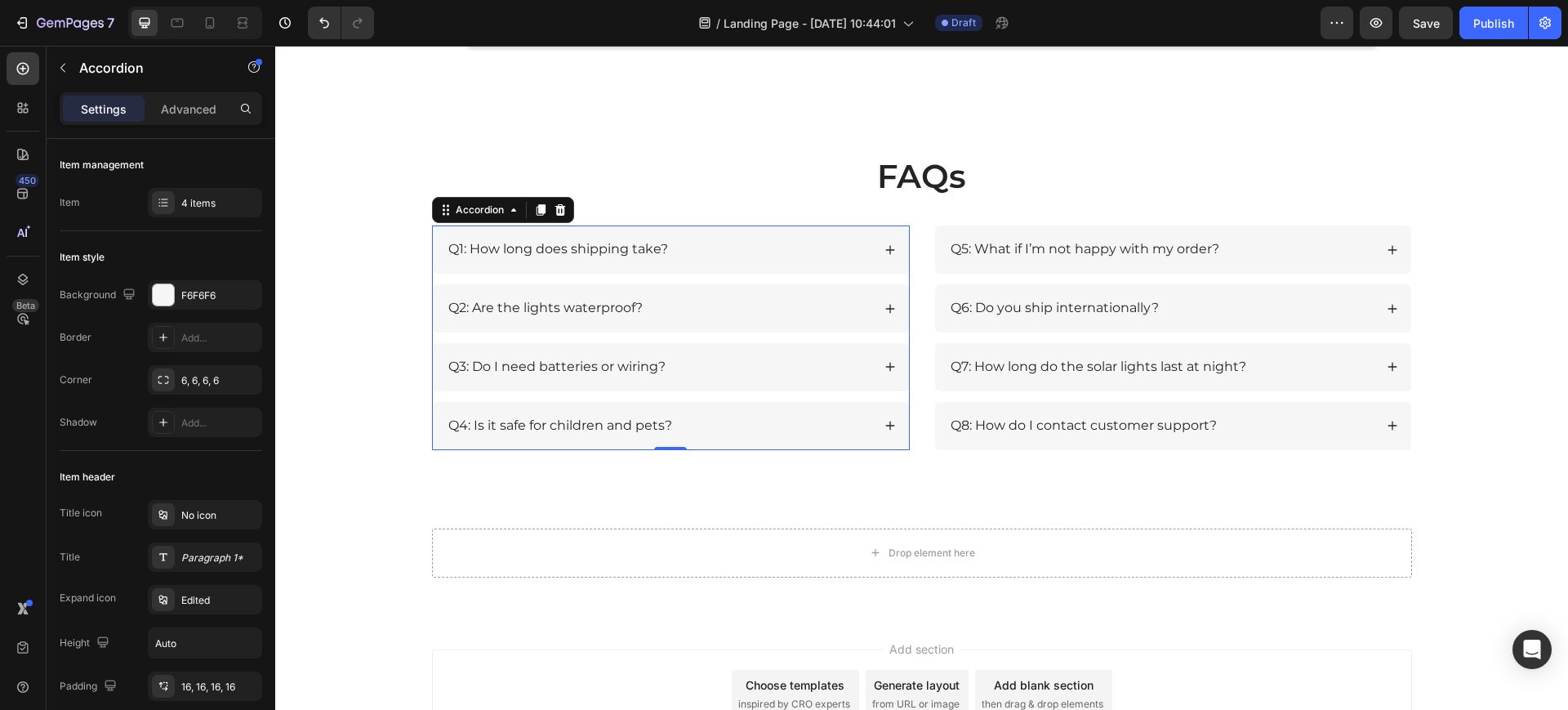
click at [876, 431] on div "Q4: Is it safe for children and pets?" at bounding box center [670, 426] width 476 height 48
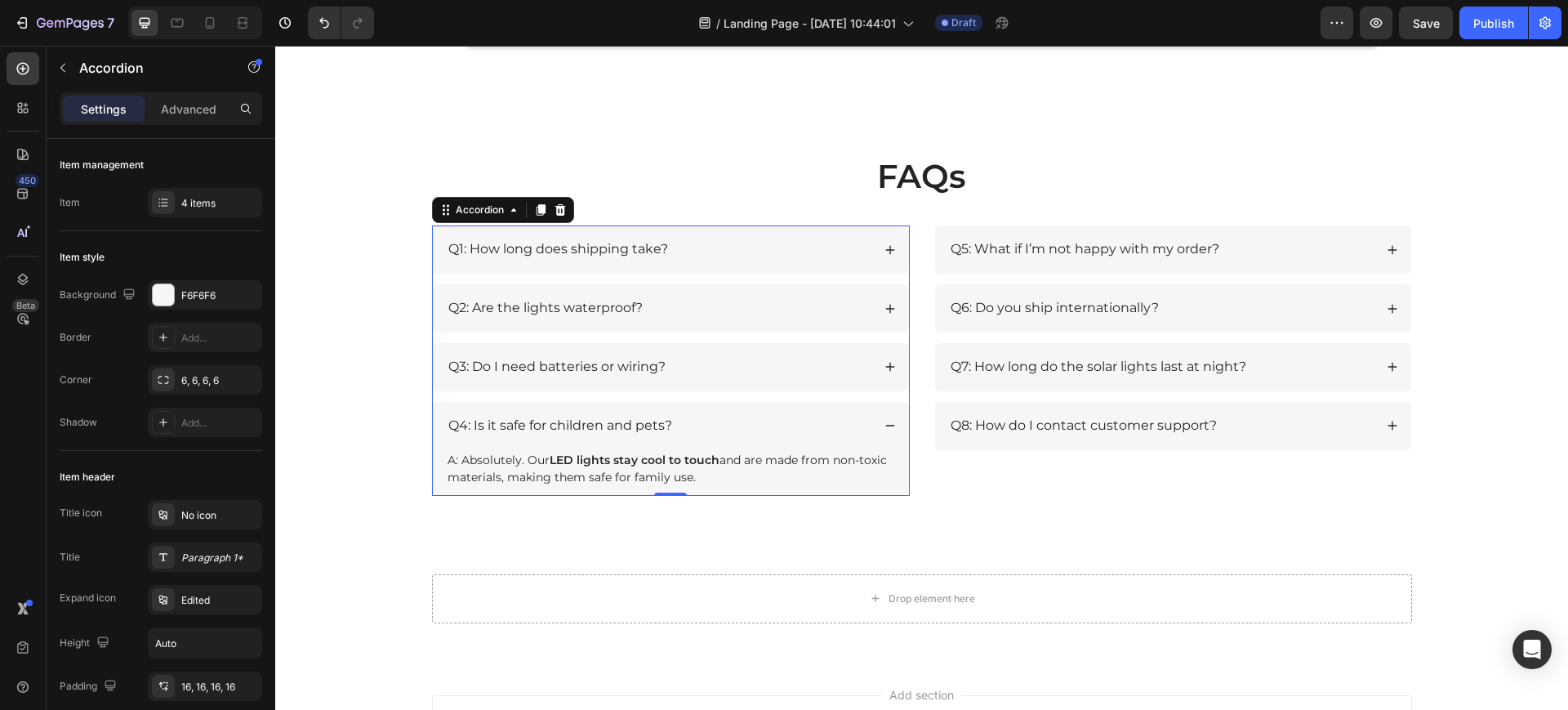
click at [876, 431] on div "Q4: Is it safe for children and pets?" at bounding box center [670, 426] width 476 height 48
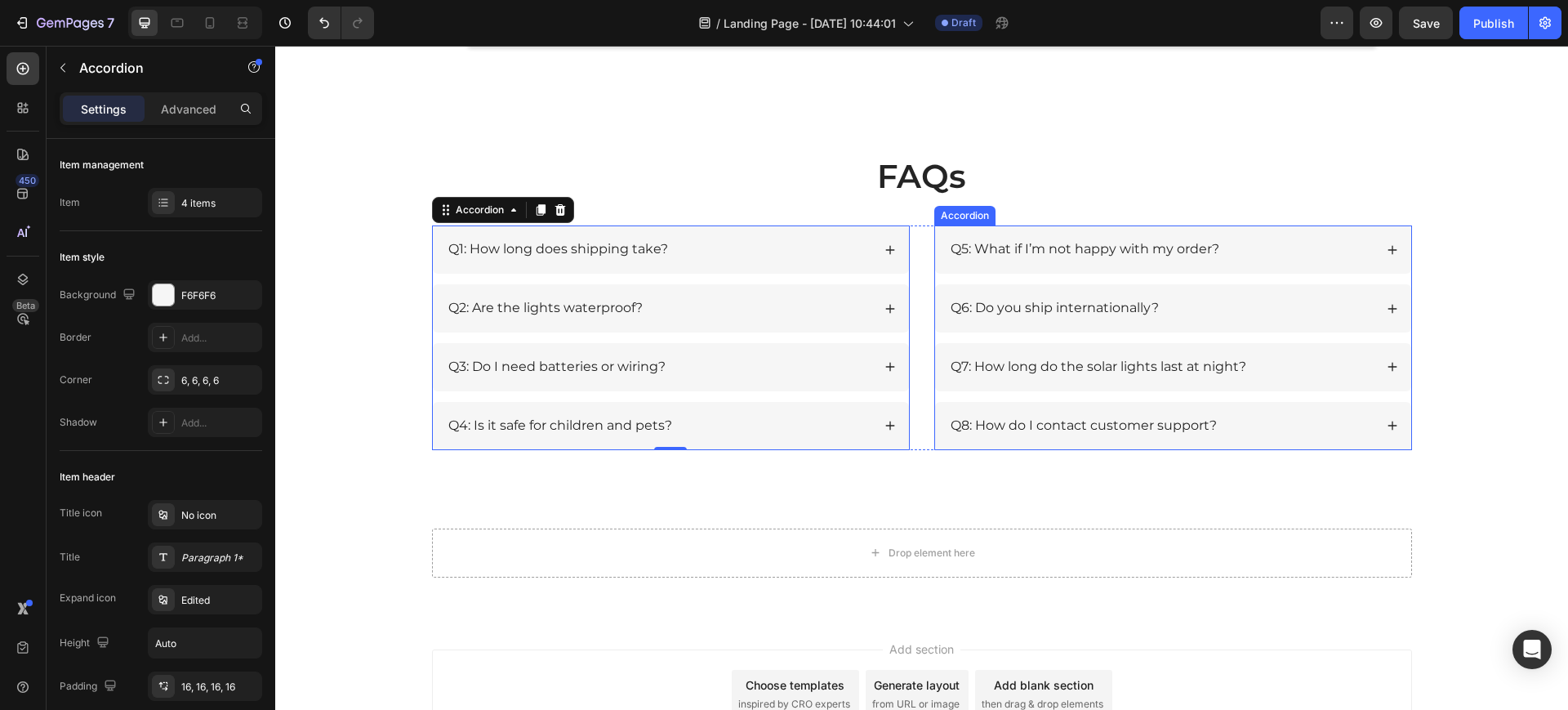
click at [1387, 251] on icon at bounding box center [1392, 250] width 11 height 11
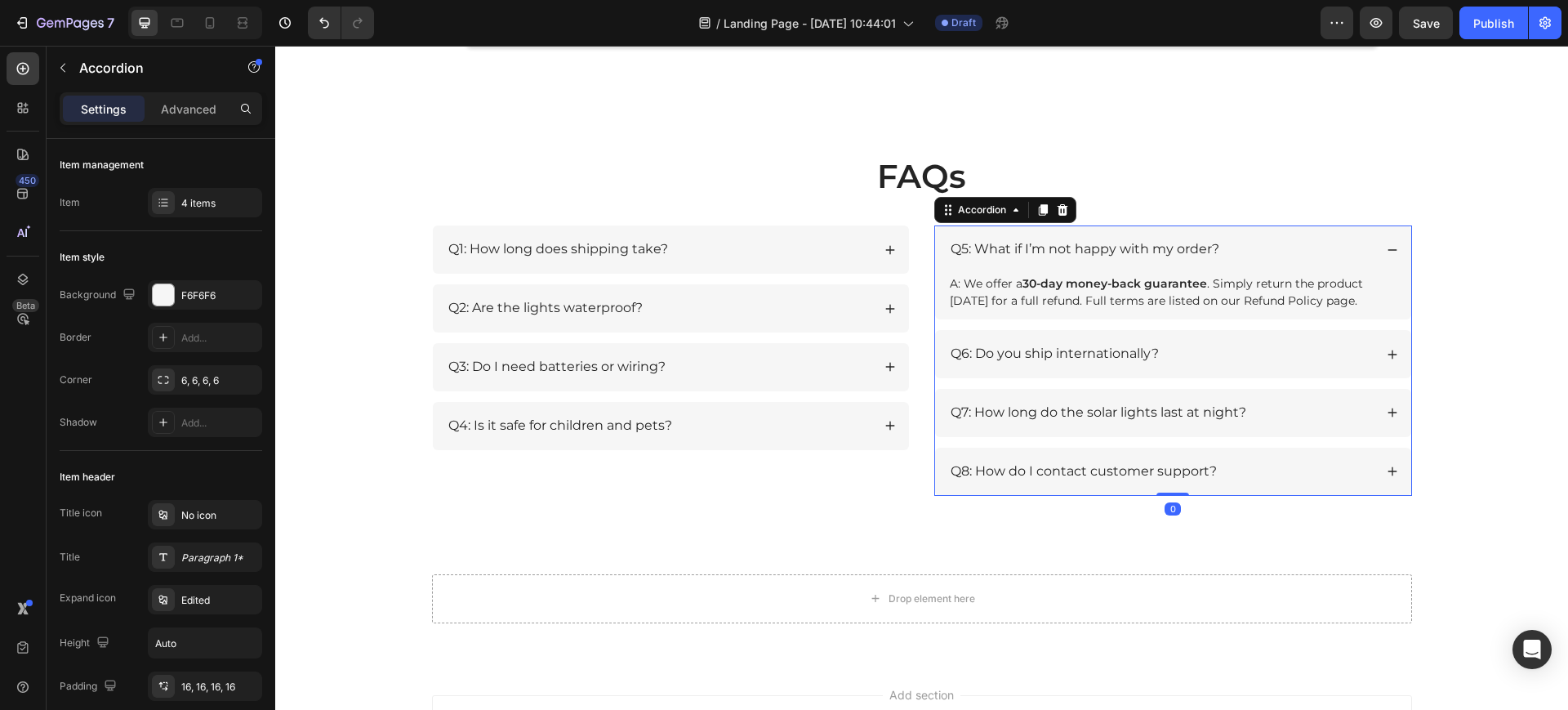
scroll to position [287, 0]
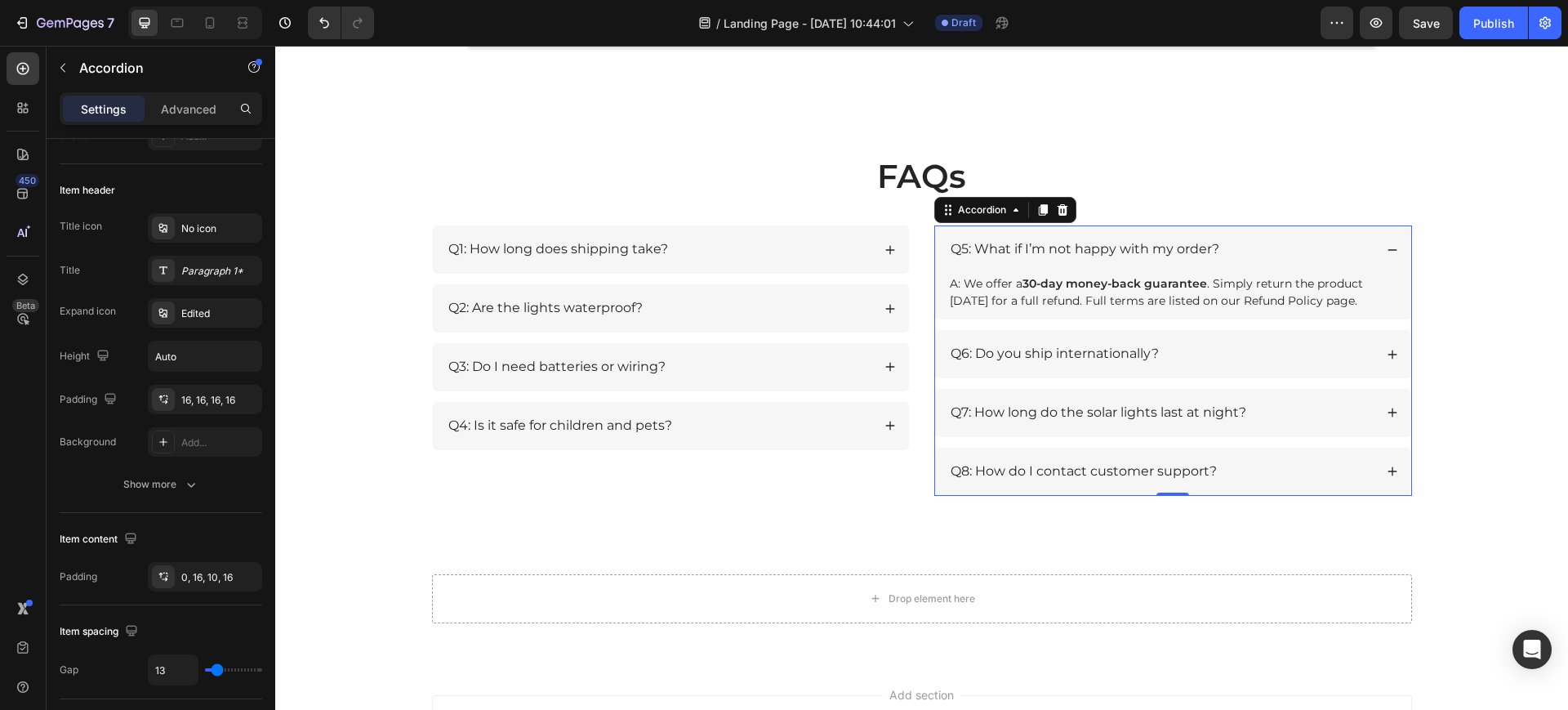
click at [1387, 251] on icon at bounding box center [1392, 250] width 11 height 11
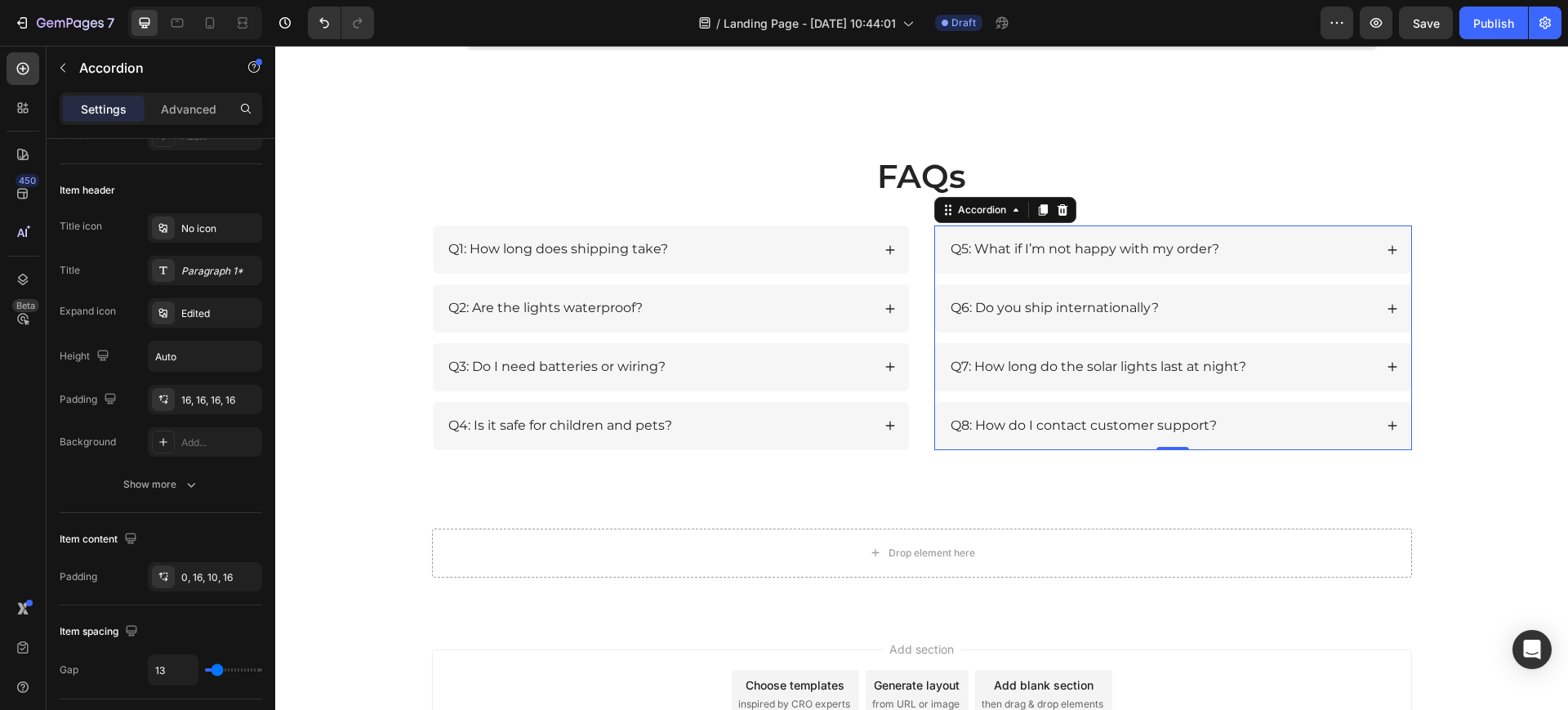
click at [1387, 251] on icon at bounding box center [1392, 250] width 11 height 11
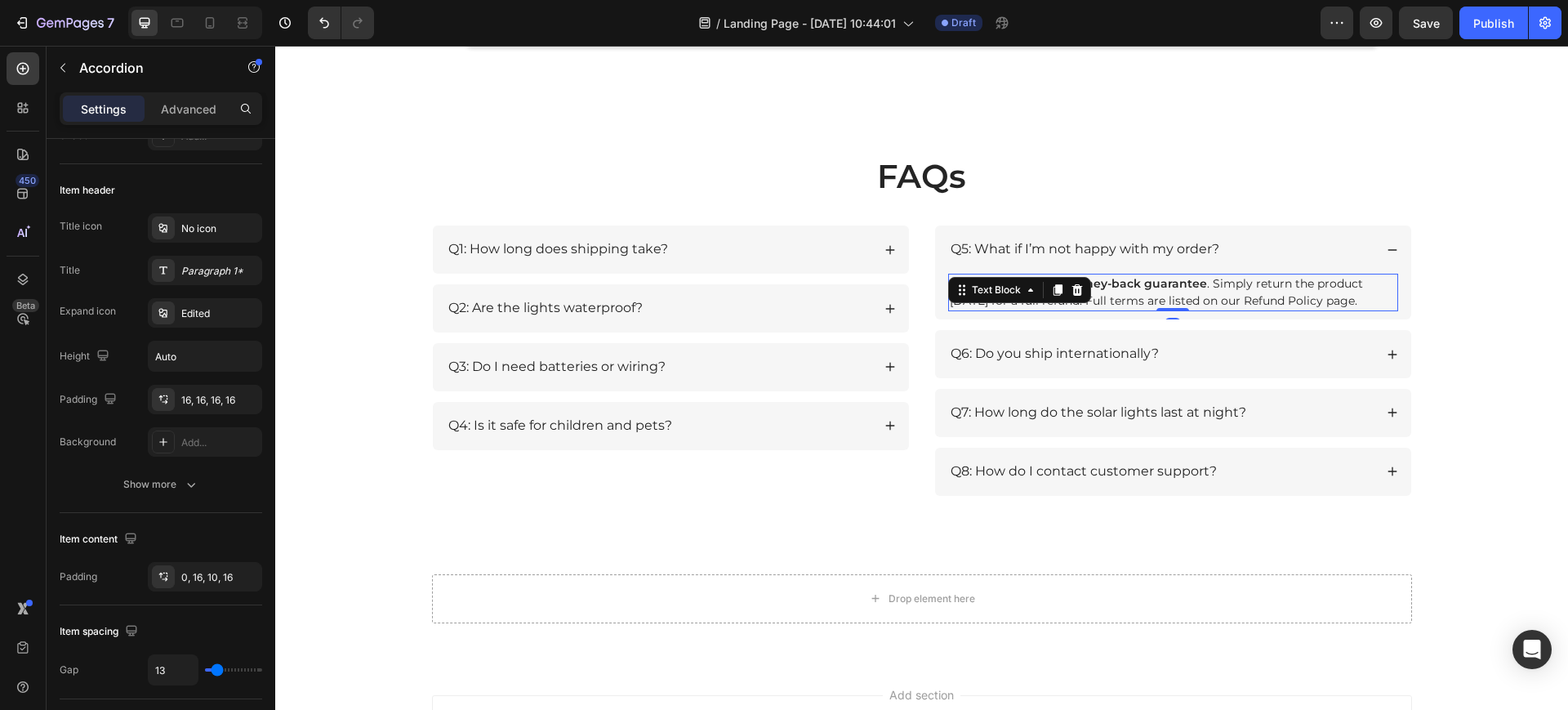
click at [1119, 298] on p "A: We offer a 30-day money-back guarantee . Simply return the product [DATE] fo…" at bounding box center [1173, 293] width 447 height 34
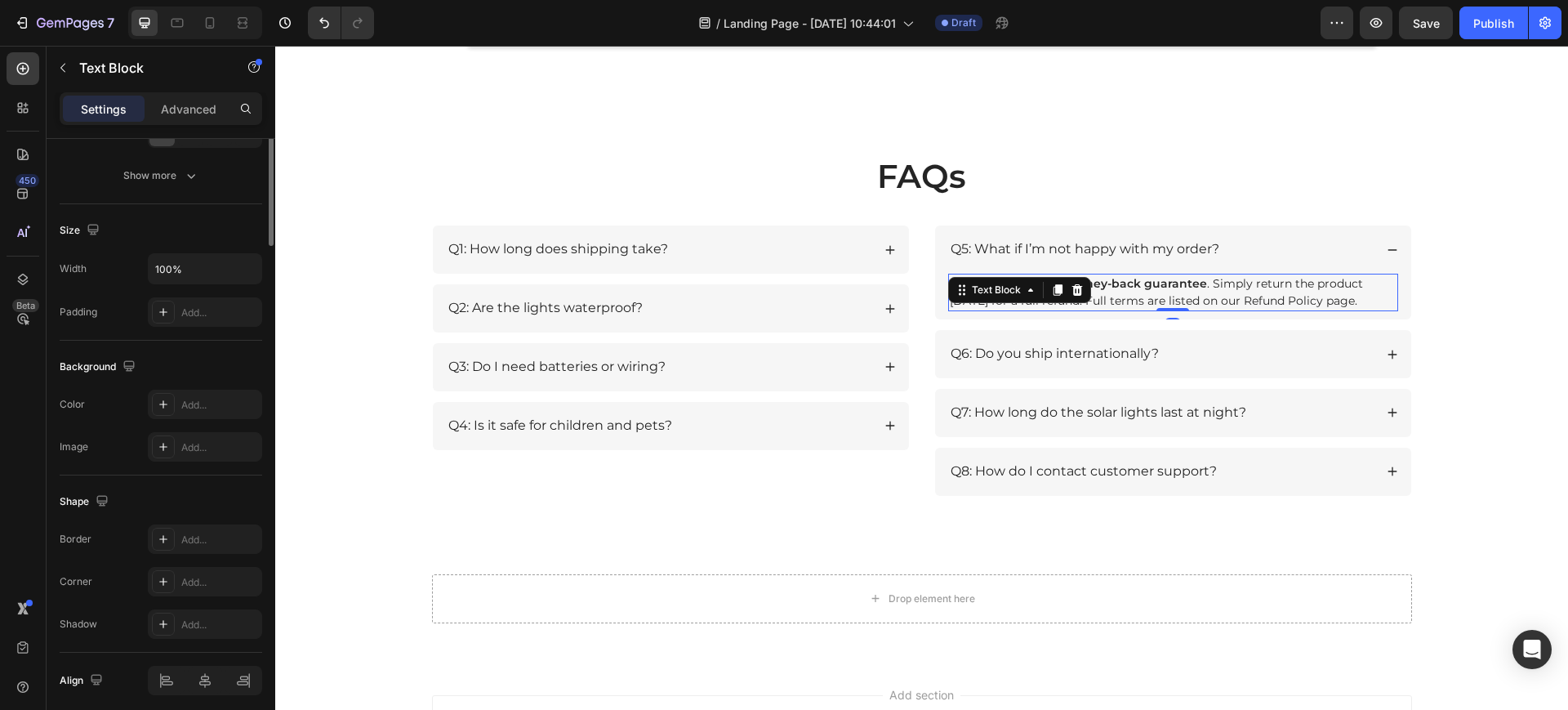
scroll to position [0, 0]
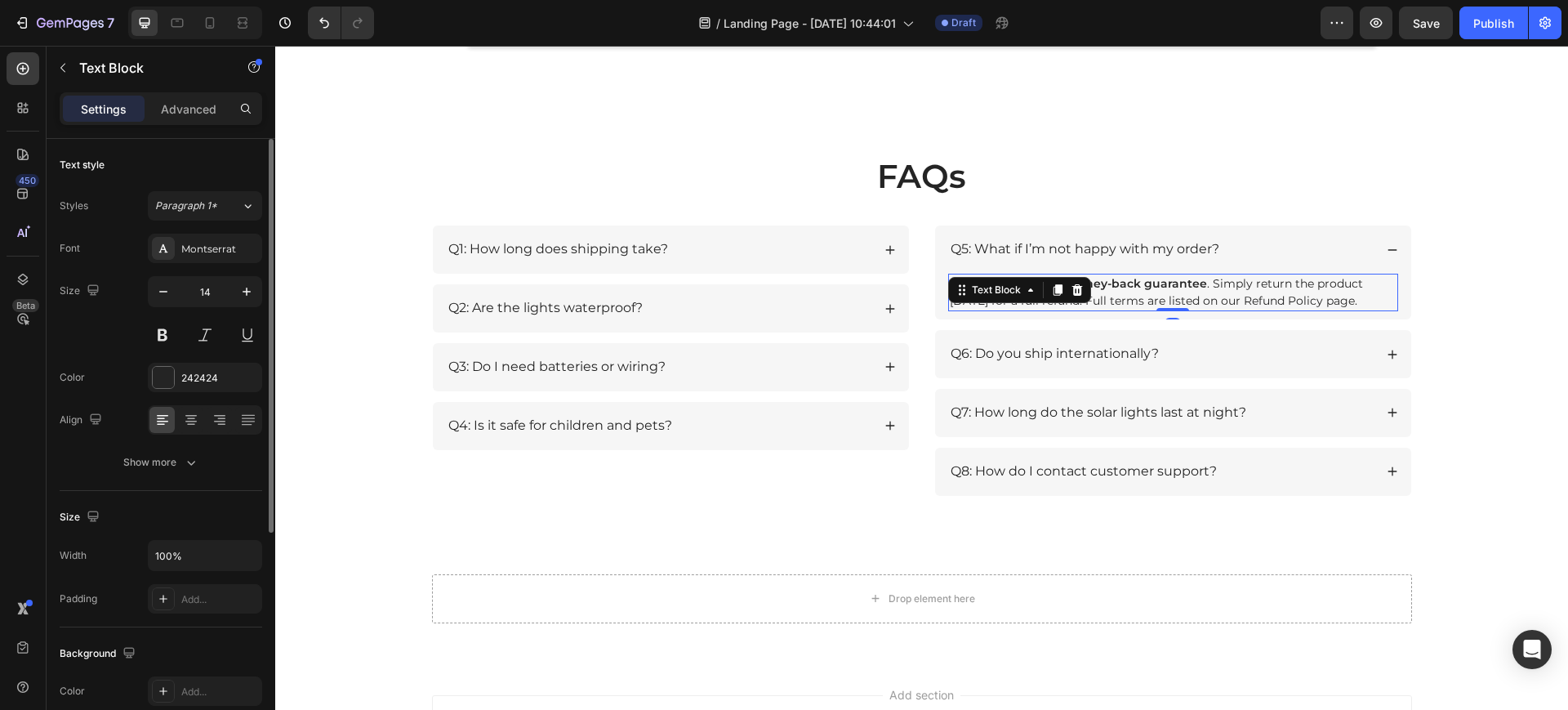
click at [1192, 297] on p "A: We offer a 30-day money-back guarantee . Simply return the product [DATE] fo…" at bounding box center [1173, 293] width 447 height 34
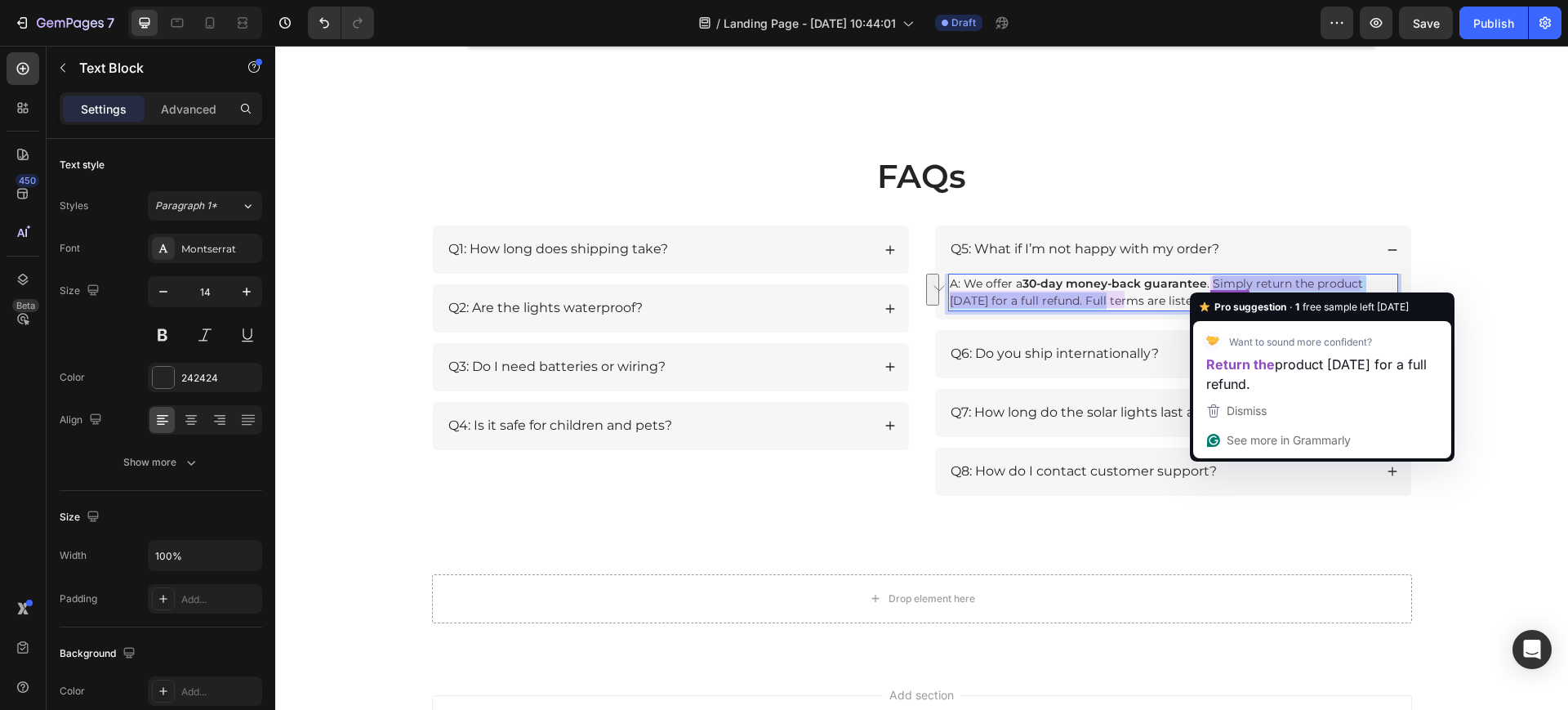
drag, startPoint x: 1205, startPoint y: 281, endPoint x: 1095, endPoint y: 302, distance: 112.0
click at [1095, 302] on p "A: We offer a 30-day money-back guarantee . Simply return the product [DATE] fo…" at bounding box center [1173, 293] width 447 height 34
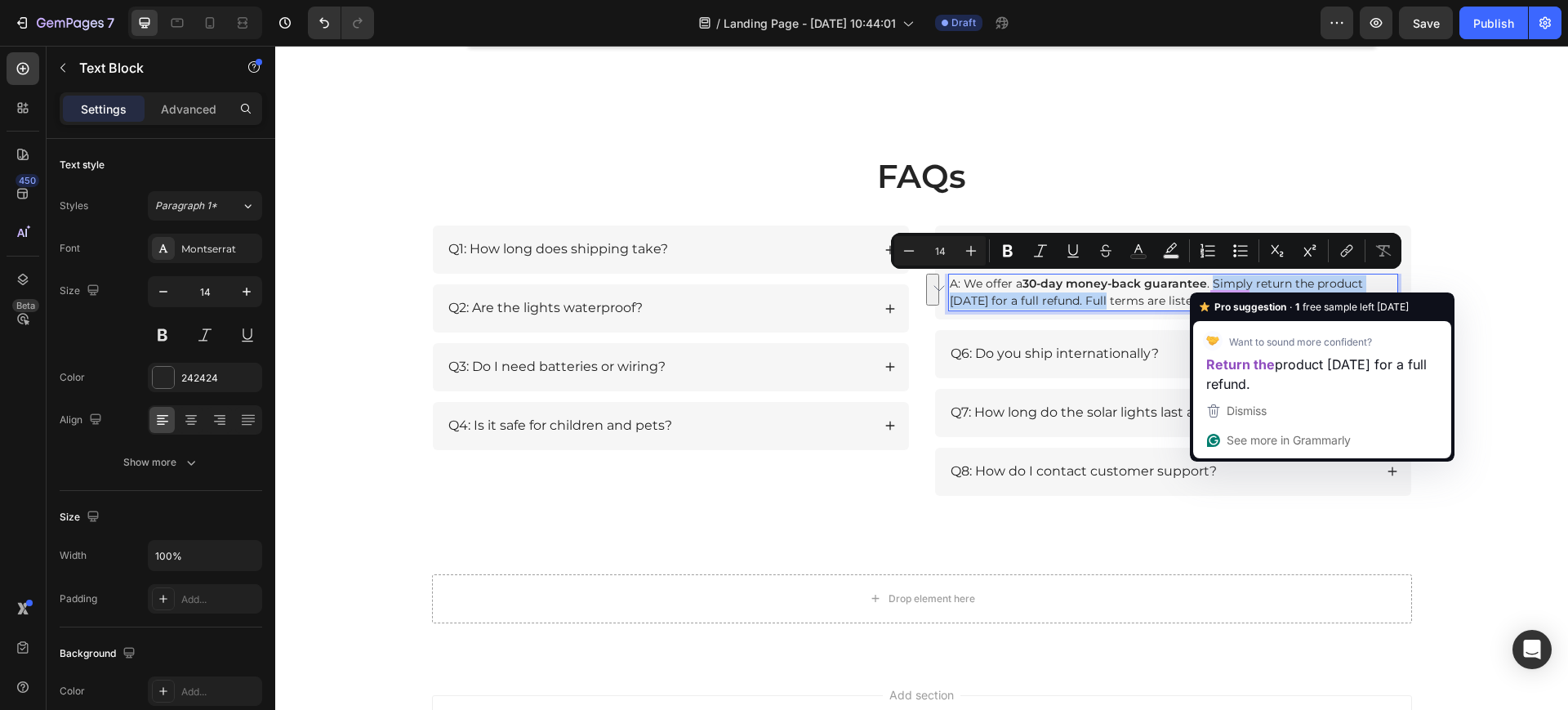
click at [1095, 302] on p "A: We offer a 30-day money-back guarantee . Simply return the product [DATE] fo…" at bounding box center [1173, 293] width 447 height 34
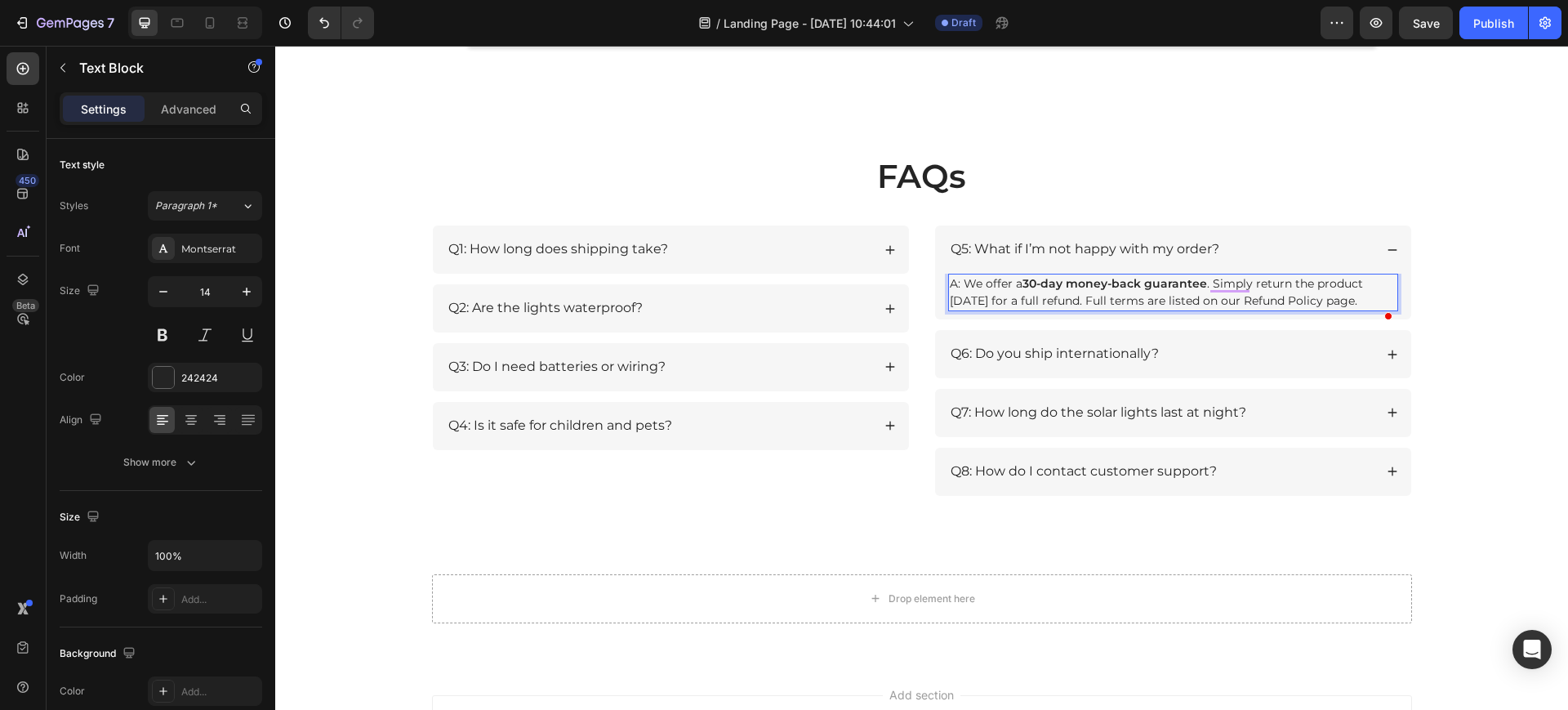
click at [1123, 299] on p "A: We offer a 30-day money-back guarantee . Simply return the product [DATE] fo…" at bounding box center [1173, 293] width 447 height 34
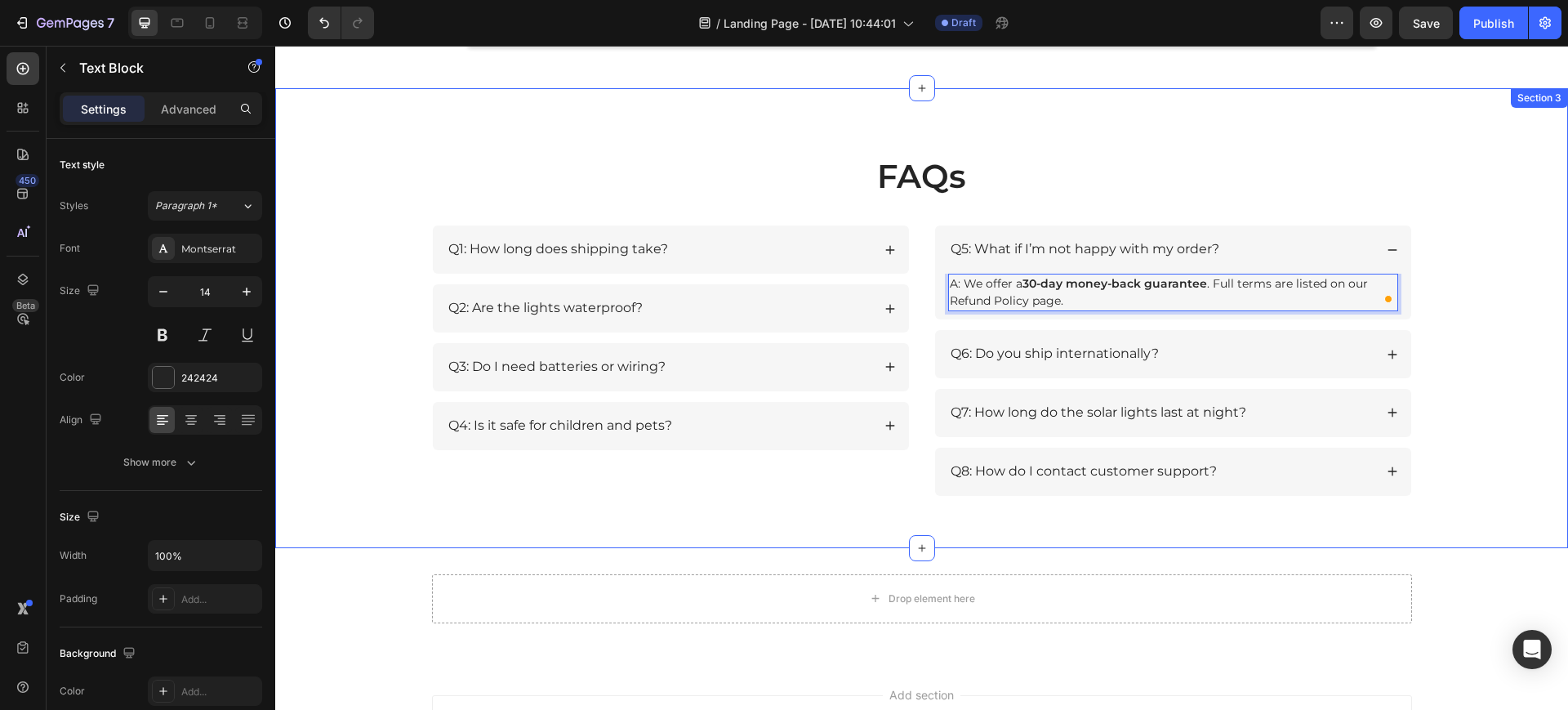
click at [1452, 319] on div "FAQs Heading Row Q1: How long does shipping take? Q2: Are the lights waterproof…" at bounding box center [922, 331] width 1261 height 355
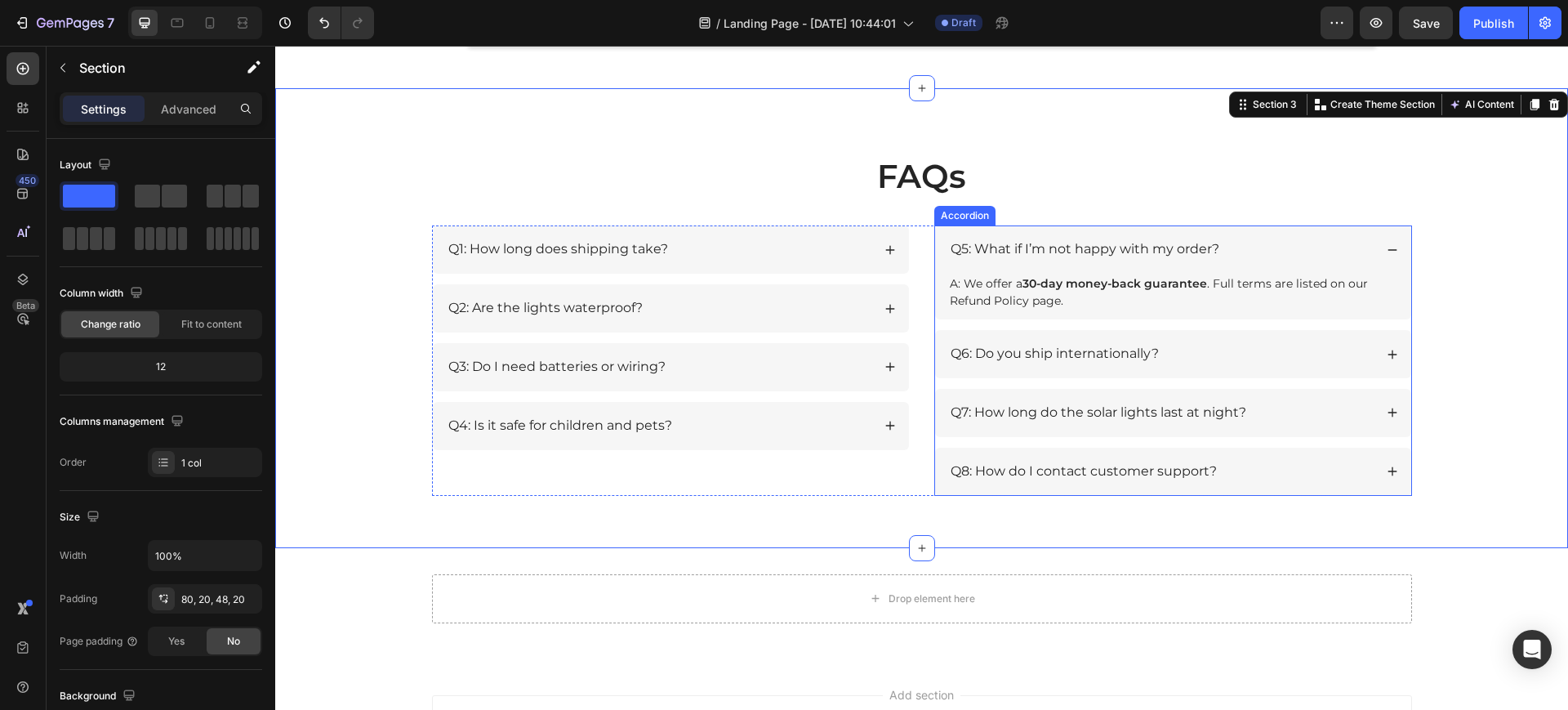
click at [1387, 354] on icon at bounding box center [1392, 354] width 11 height 11
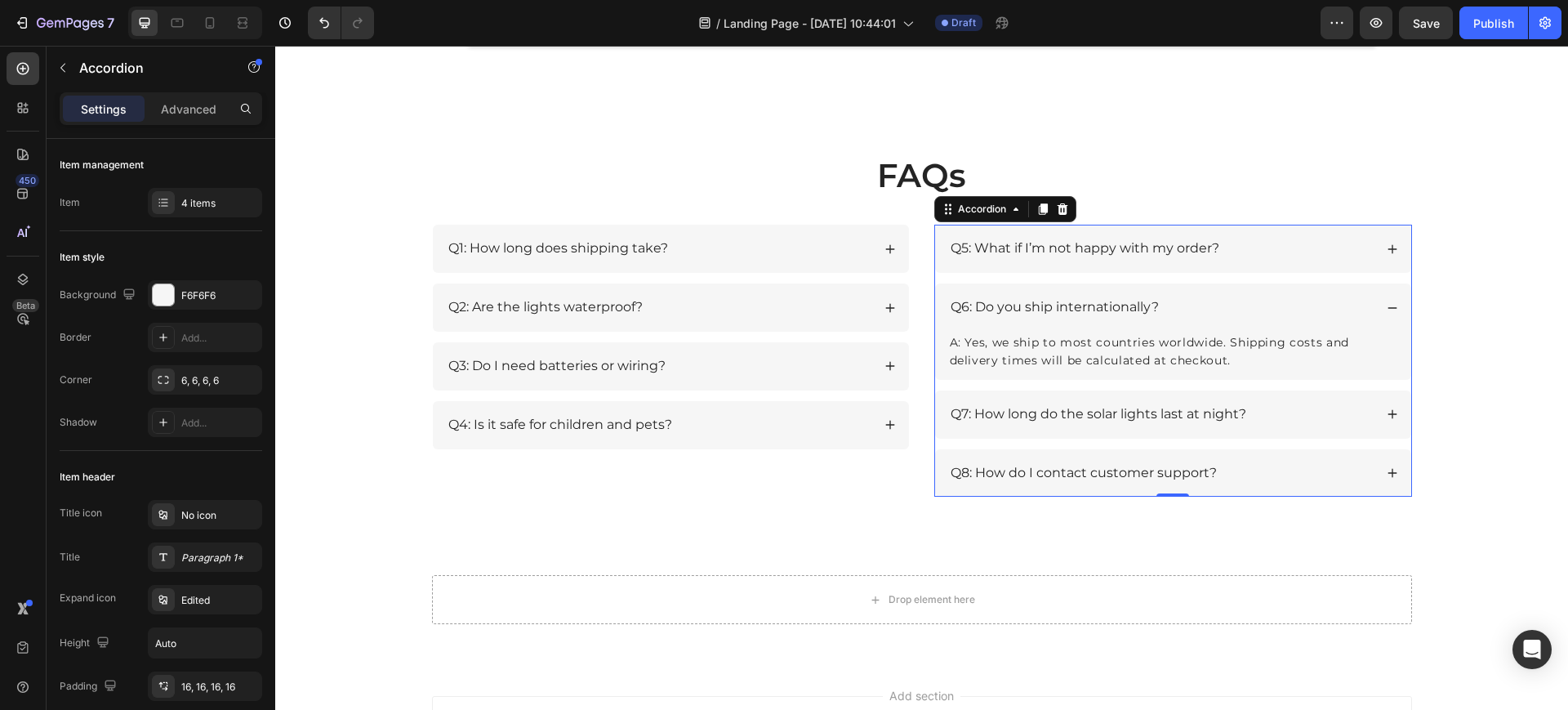
scroll to position [2390, 0]
